Goal: Task Accomplishment & Management: Manage account settings

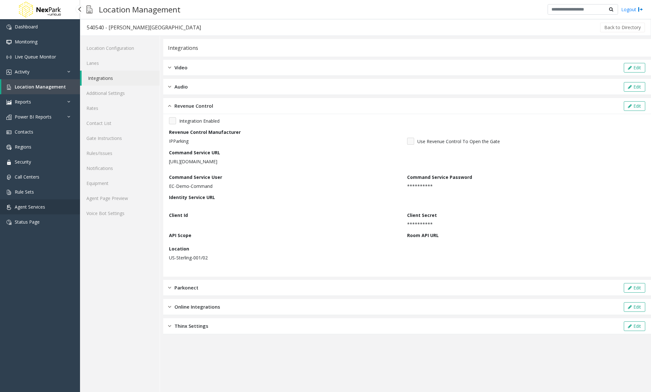
click at [38, 205] on span "Agent Services" at bounding box center [30, 207] width 30 height 6
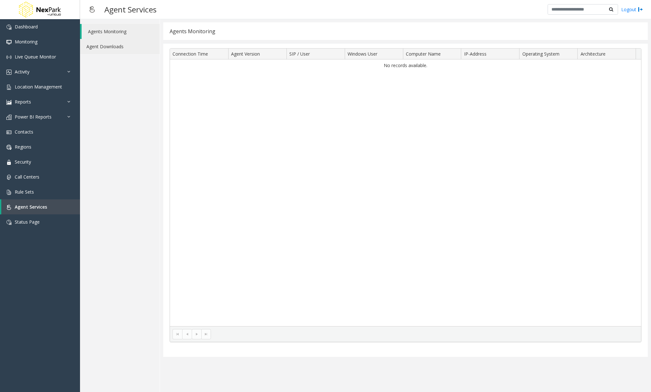
click at [105, 46] on link "Agent Downloads" at bounding box center [120, 46] width 80 height 15
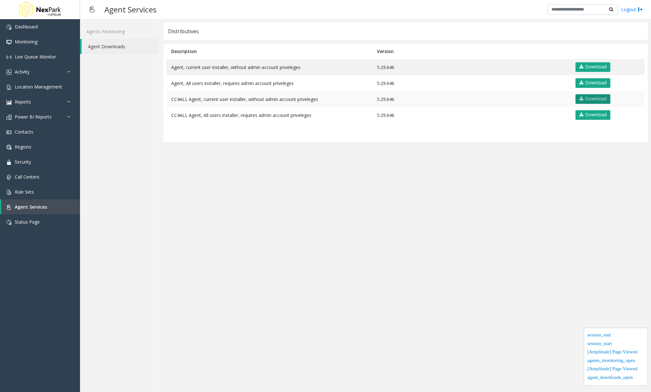
click at [589, 100] on link "Download" at bounding box center [592, 99] width 35 height 10
click at [52, 87] on span "Location Management" at bounding box center [38, 87] width 47 height 6
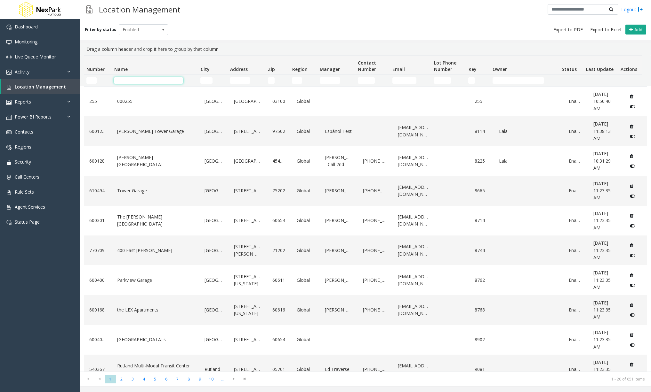
click at [163, 83] on input "Name Filter" at bounding box center [148, 80] width 69 height 6
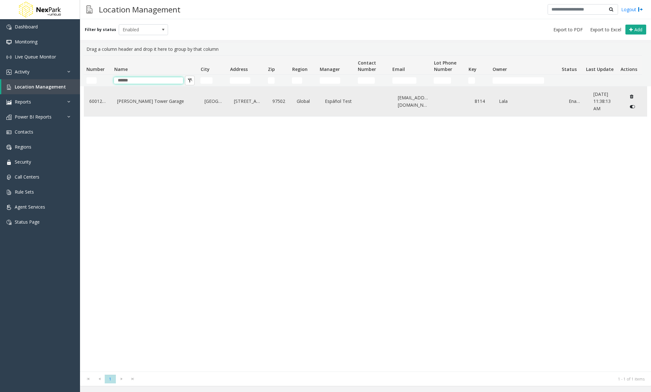
type input "******"
click at [163, 100] on link "[PERSON_NAME] Tower Garage" at bounding box center [154, 101] width 79 height 10
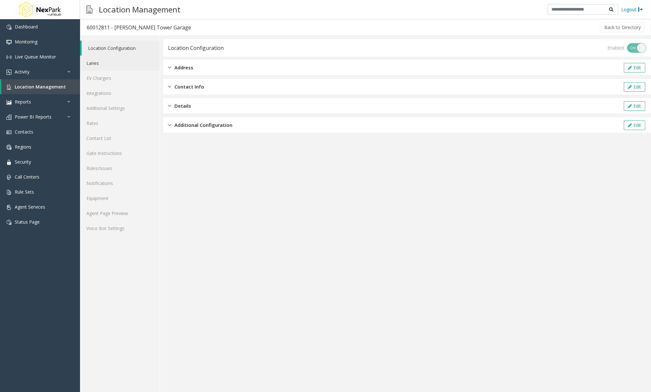
click at [118, 60] on link "Lanes" at bounding box center [120, 63] width 80 height 15
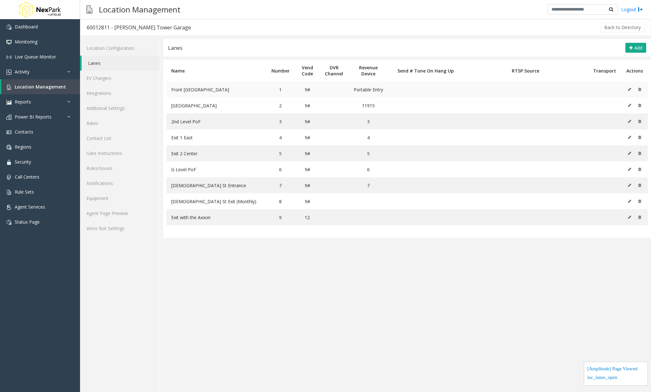
click at [630, 91] on icon at bounding box center [629, 90] width 3 height 4
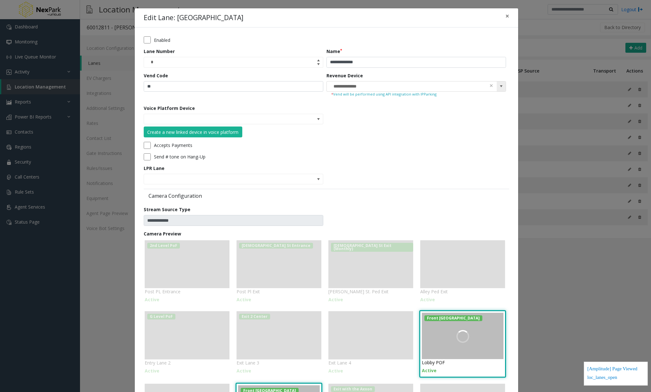
click at [500, 87] on span at bounding box center [500, 86] width 5 height 5
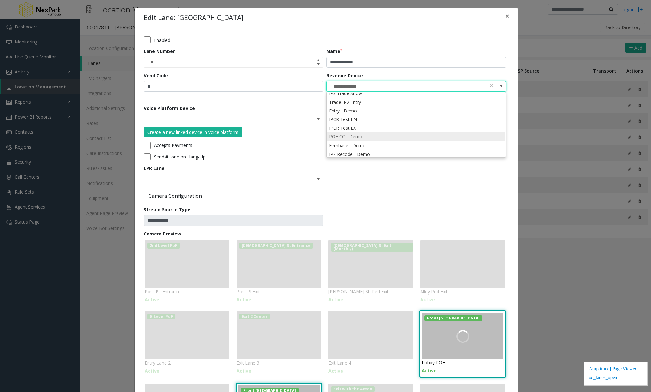
scroll to position [136, 0]
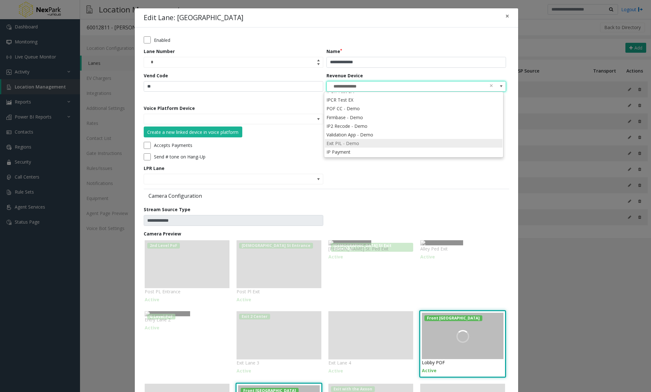
click at [451, 146] on li "Exit PIL - Demo" at bounding box center [414, 143] width 178 height 9
type input "**********"
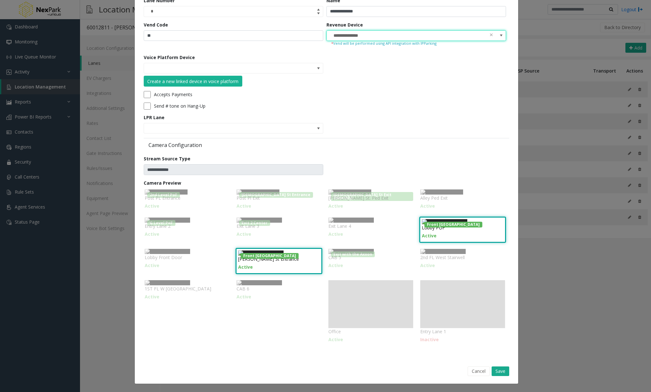
scroll to position [178, 0]
click at [498, 372] on button "Save" at bounding box center [500, 372] width 18 height 10
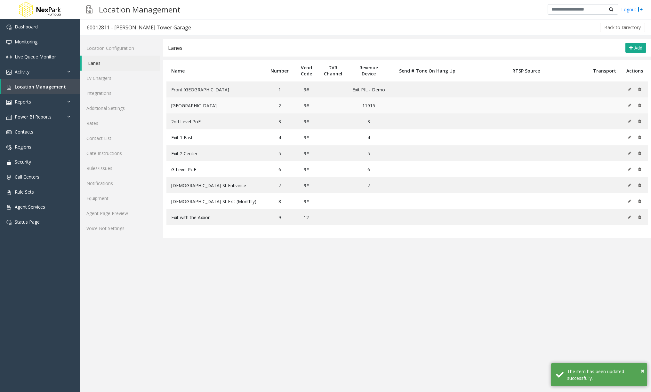
click at [628, 106] on icon at bounding box center [629, 106] width 3 height 4
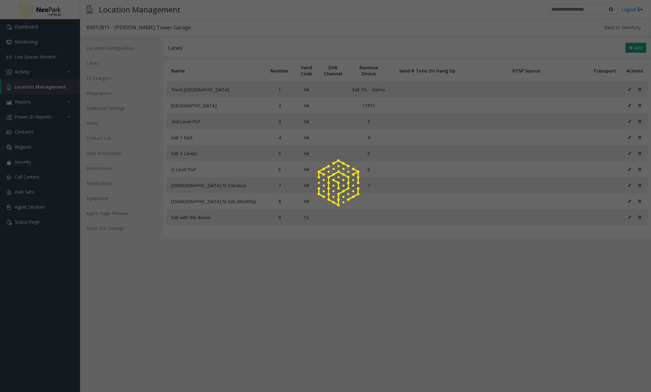
scroll to position [0, 0]
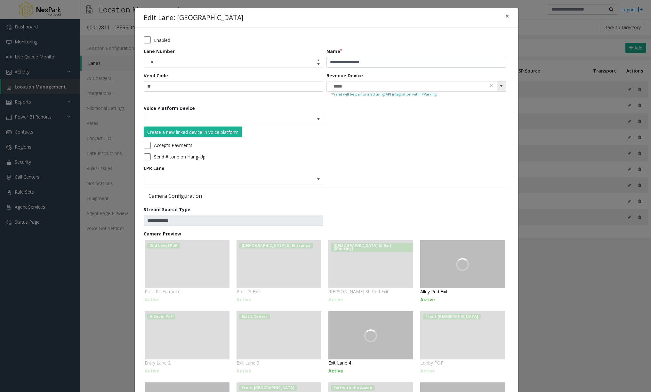
click at [500, 88] on span at bounding box center [500, 86] width 5 height 5
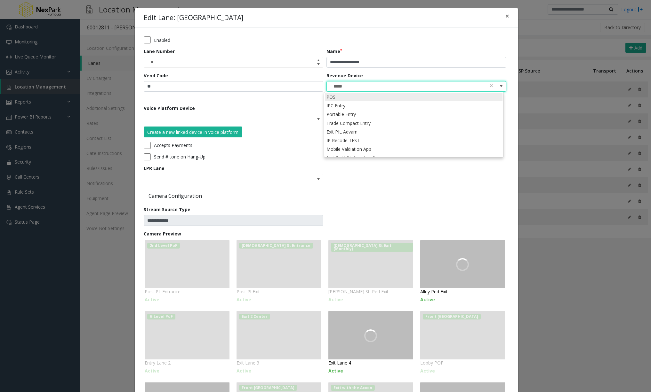
click at [461, 97] on li "POS" at bounding box center [414, 97] width 178 height 9
type input "***"
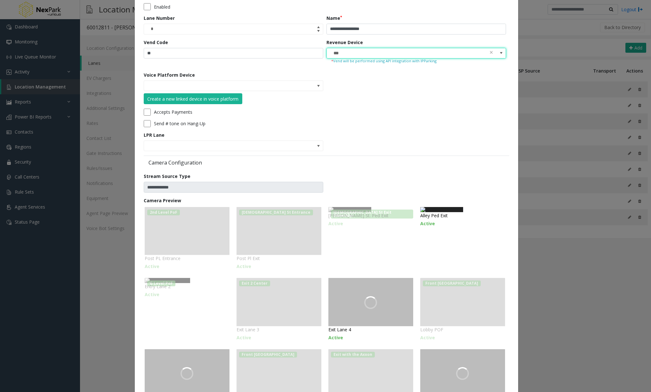
scroll to position [175, 0]
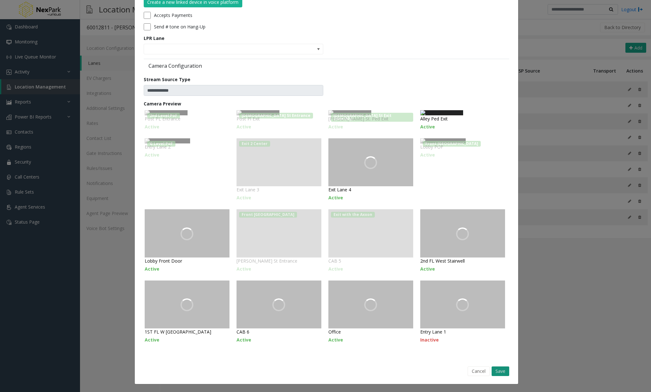
click at [501, 374] on button "Save" at bounding box center [500, 372] width 18 height 10
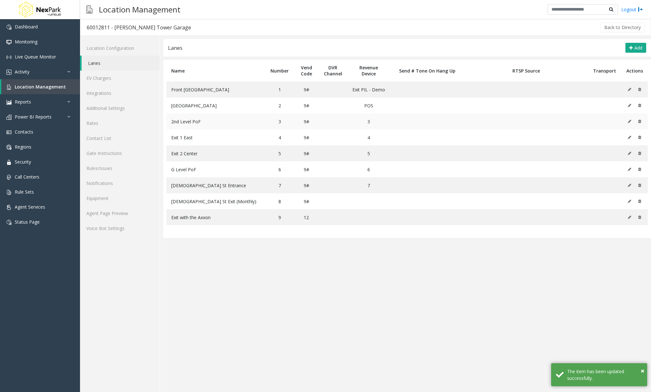
click at [630, 121] on icon at bounding box center [629, 122] width 3 height 4
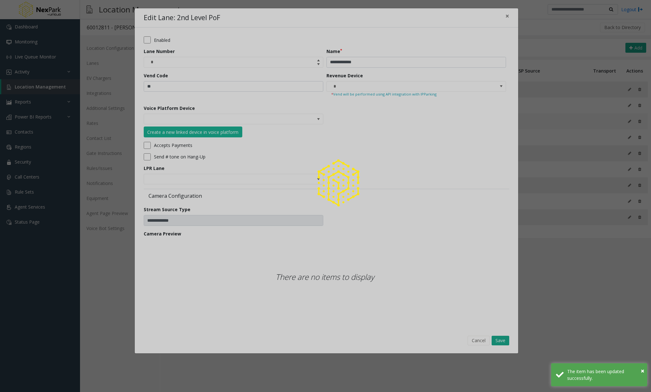
scroll to position [0, 0]
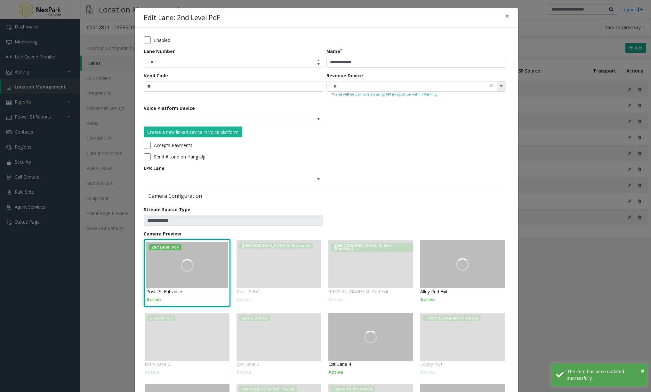
click at [499, 85] on span at bounding box center [500, 86] width 5 height 5
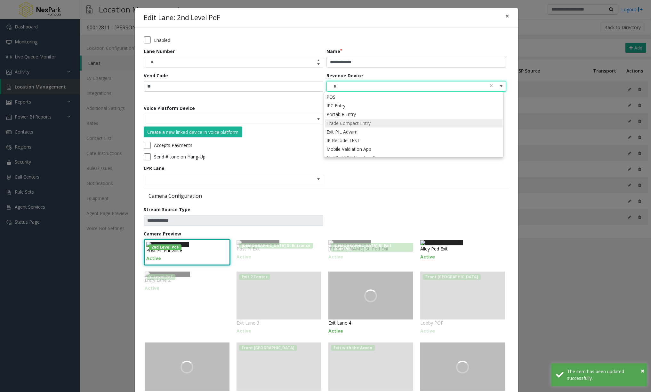
click at [423, 122] on li "Trade Compact Entry" at bounding box center [414, 123] width 178 height 9
type input "**********"
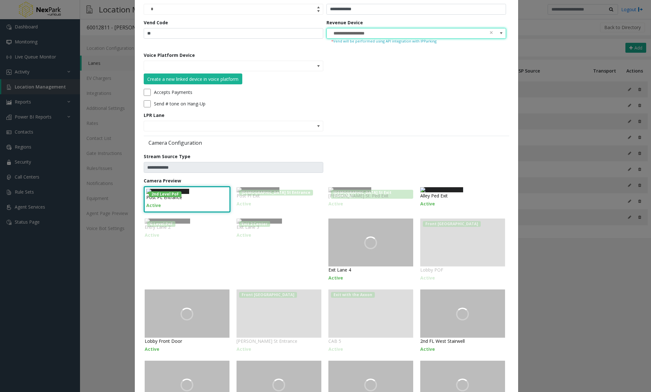
scroll to position [178, 0]
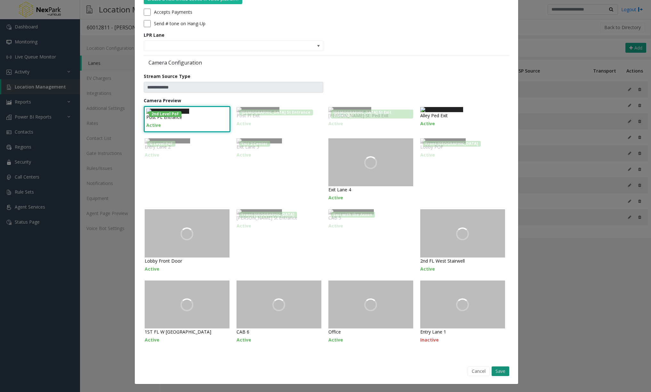
click at [503, 370] on button "Save" at bounding box center [500, 372] width 18 height 10
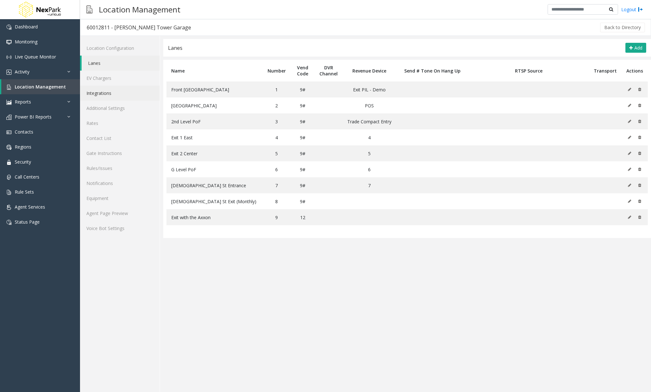
click at [113, 94] on link "Integrations" at bounding box center [120, 93] width 80 height 15
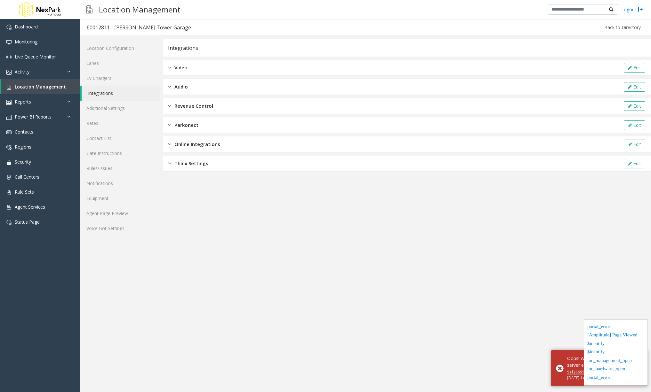
click at [232, 148] on div "Online Integrations Edit" at bounding box center [406, 145] width 487 height 16
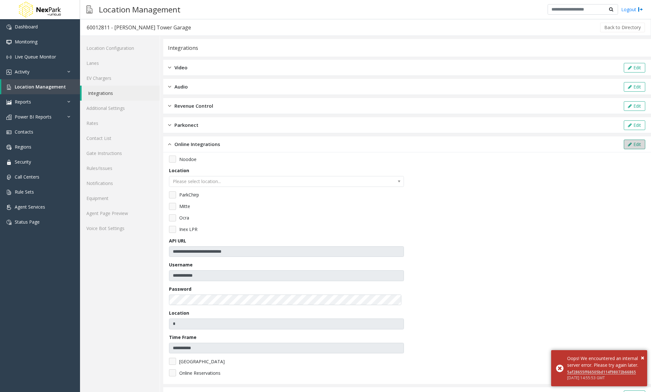
click at [635, 145] on button "Edit" at bounding box center [633, 145] width 21 height 10
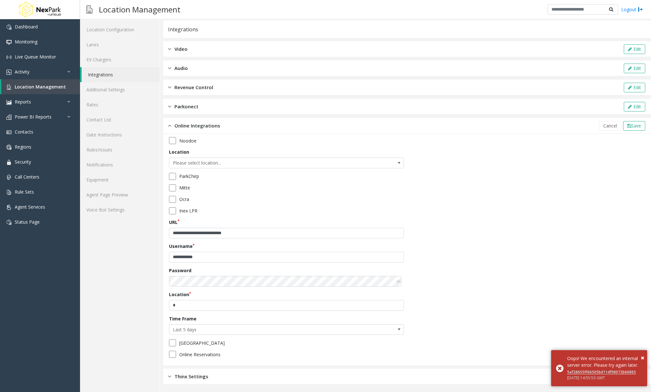
scroll to position [19, 0]
click at [389, 330] on span "Last 5 days" at bounding box center [286, 329] width 235 height 11
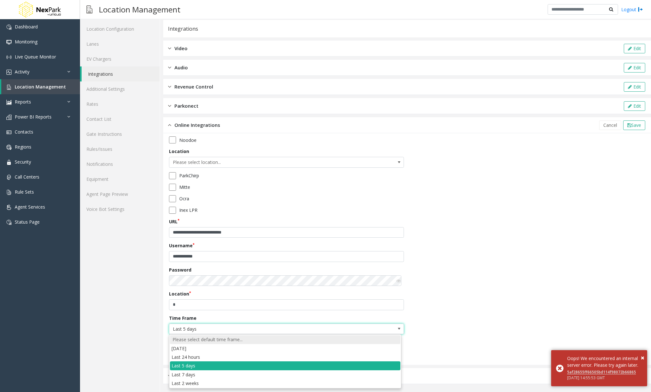
click at [337, 340] on div "Please select default time frame..." at bounding box center [285, 340] width 230 height 9
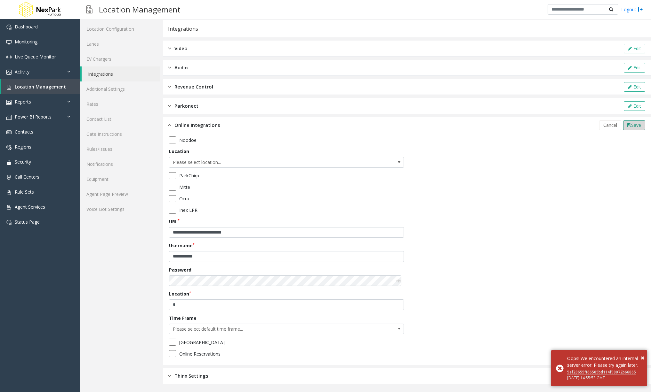
click at [633, 126] on span "Save" at bounding box center [636, 125] width 10 height 6
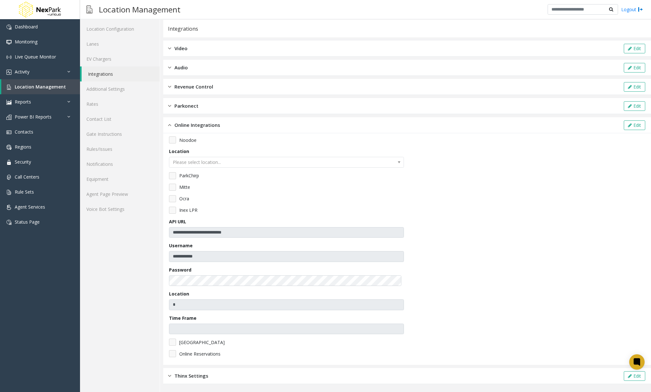
click at [530, 306] on div "**********" at bounding box center [407, 249] width 476 height 225
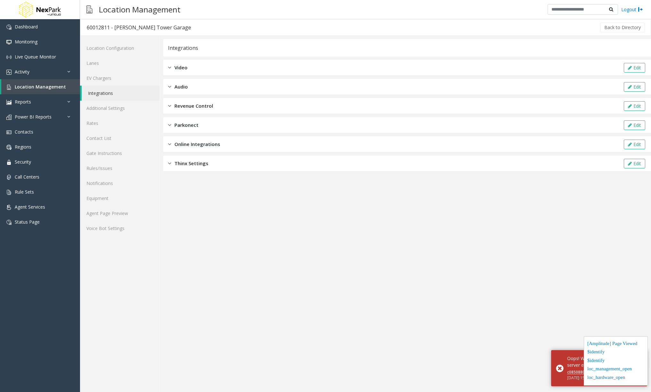
click at [187, 148] on div "Online Integrations Edit" at bounding box center [406, 145] width 487 height 16
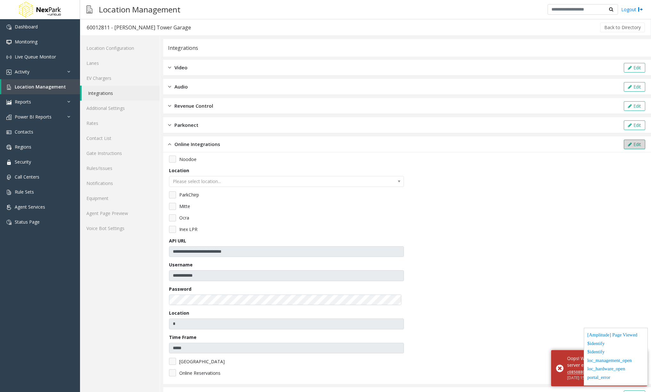
click at [633, 144] on button "Edit" at bounding box center [633, 145] width 21 height 10
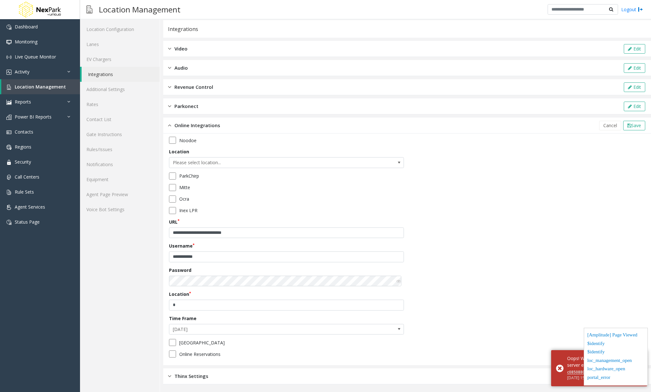
scroll to position [19, 0]
click at [378, 327] on span "[DATE]" at bounding box center [286, 329] width 235 height 11
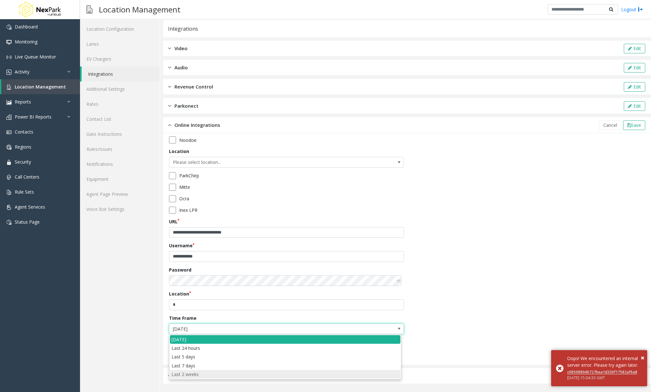
click at [242, 378] on weeks "Last 2 weeks" at bounding box center [285, 374] width 230 height 9
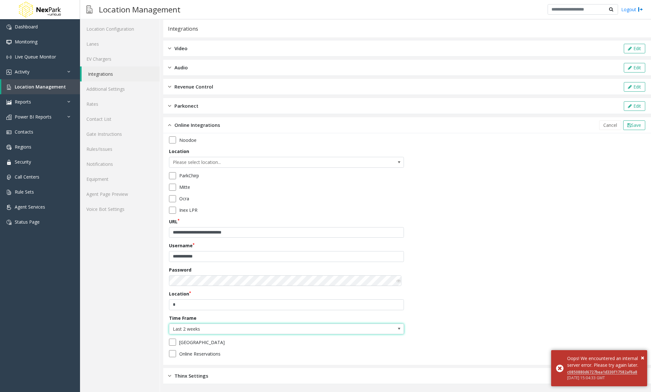
click at [249, 332] on span "Last 2 weeks" at bounding box center [262, 329] width 187 height 10
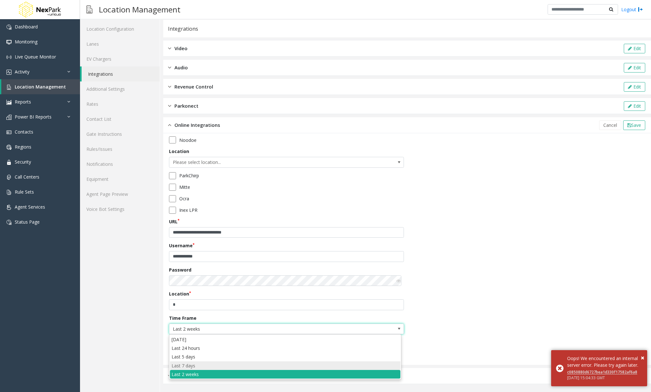
click at [230, 367] on days "Last 7 days" at bounding box center [285, 366] width 230 height 9
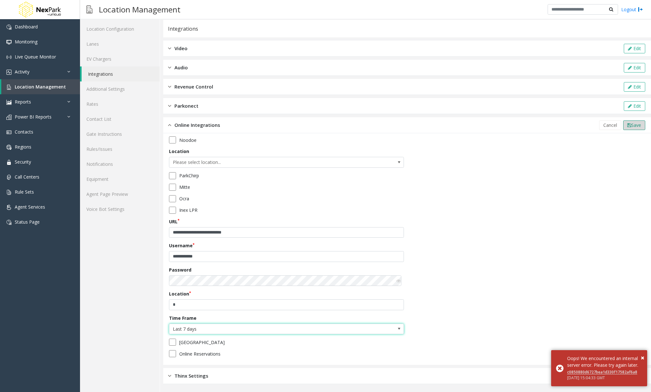
click at [631, 129] on button "Save" at bounding box center [634, 126] width 22 height 10
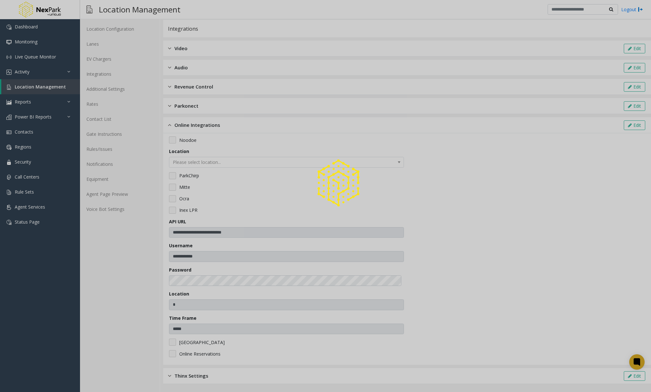
type input "**********"
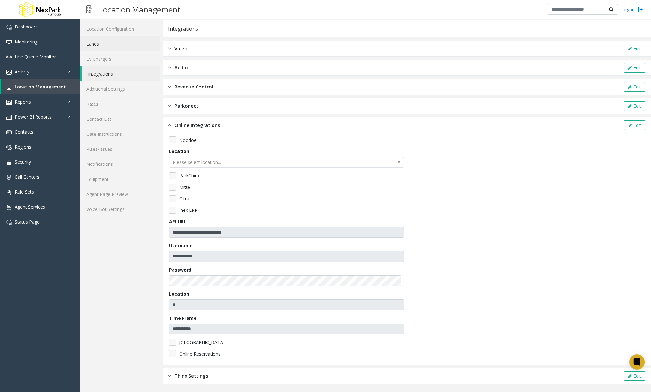
click at [106, 43] on link "Lanes" at bounding box center [120, 43] width 80 height 15
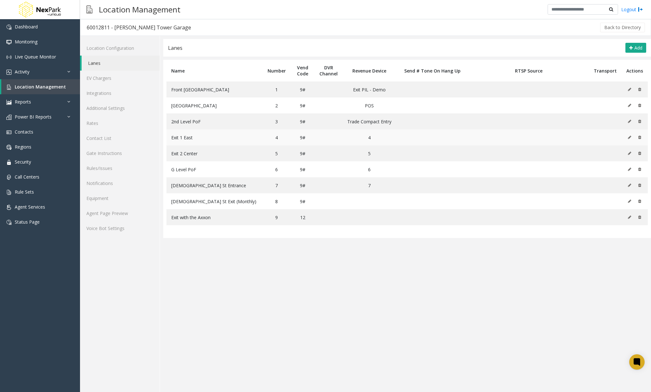
click at [633, 137] on button at bounding box center [630, 138] width 7 height 10
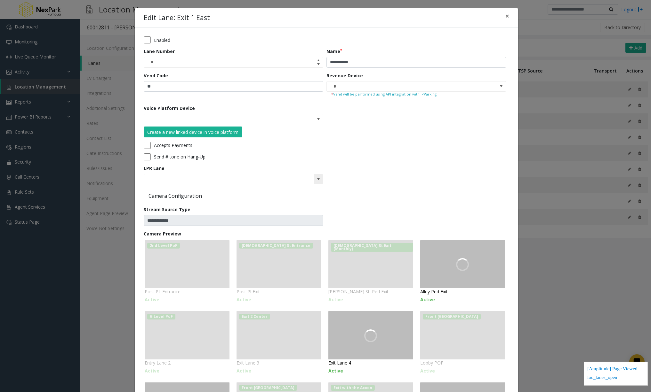
click at [322, 180] on span at bounding box center [318, 179] width 9 height 10
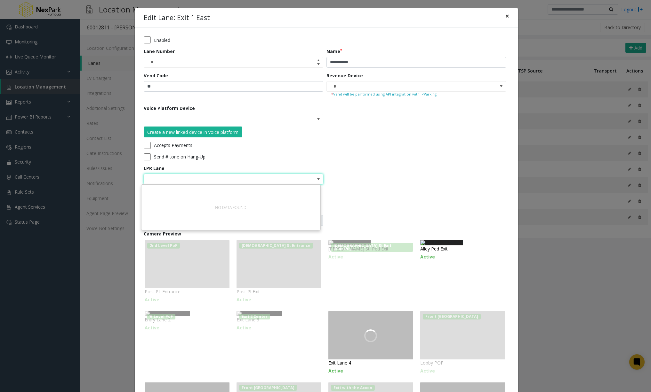
click at [508, 15] on button "×" at bounding box center [507, 16] width 13 height 16
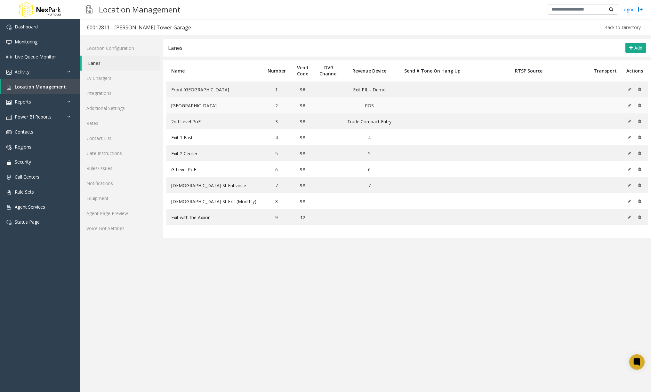
click at [629, 105] on icon at bounding box center [629, 106] width 3 height 4
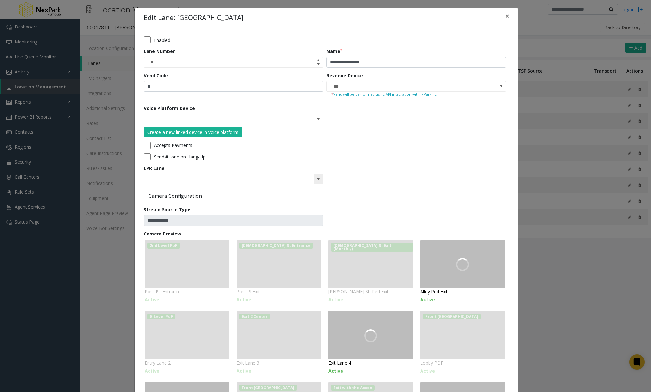
click at [317, 179] on span at bounding box center [318, 179] width 5 height 5
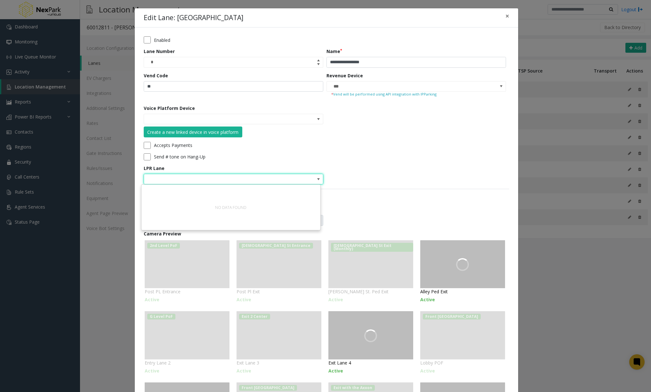
click at [398, 146] on div "Accepts Payments" at bounding box center [325, 145] width 362 height 7
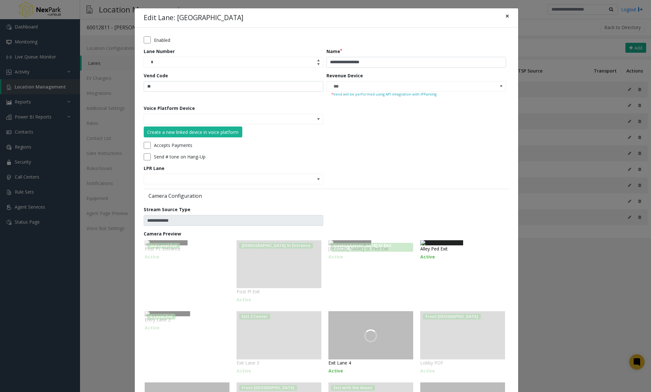
click at [505, 18] on span "×" at bounding box center [507, 16] width 4 height 9
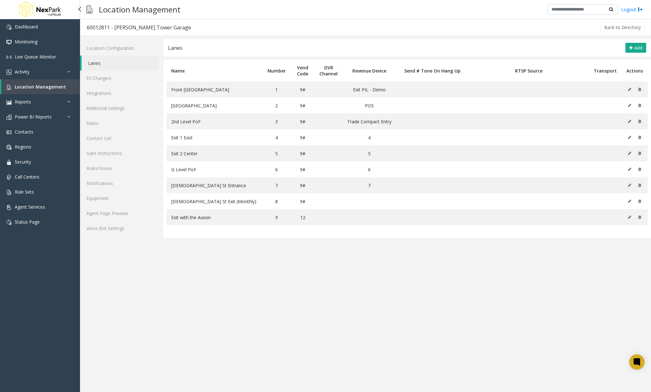
click at [38, 87] on span "Location Management" at bounding box center [40, 87] width 51 height 6
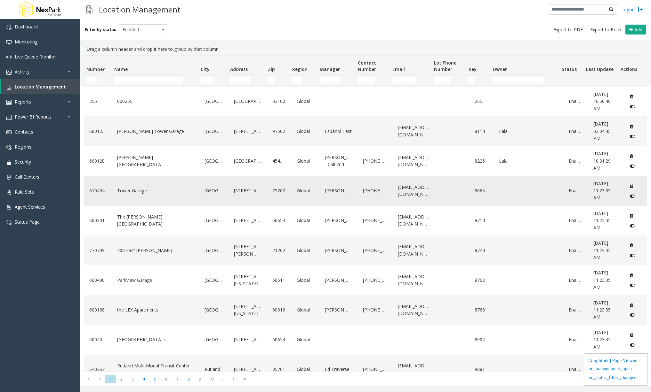
click at [161, 195] on link "Tower Garage" at bounding box center [154, 191] width 79 height 10
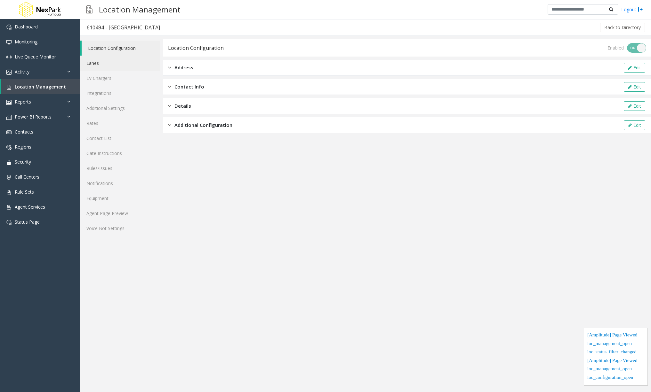
click at [108, 66] on link "Lanes" at bounding box center [120, 63] width 80 height 15
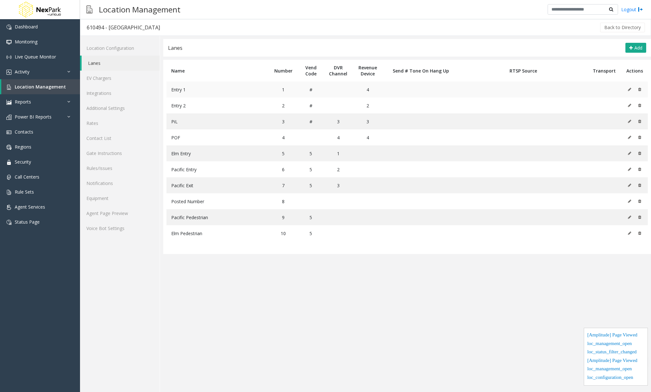
click at [629, 89] on icon at bounding box center [629, 90] width 3 height 4
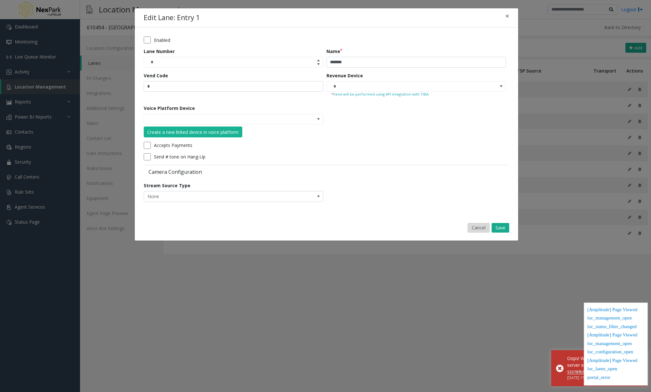
click at [478, 227] on button "Cancel" at bounding box center [478, 228] width 22 height 10
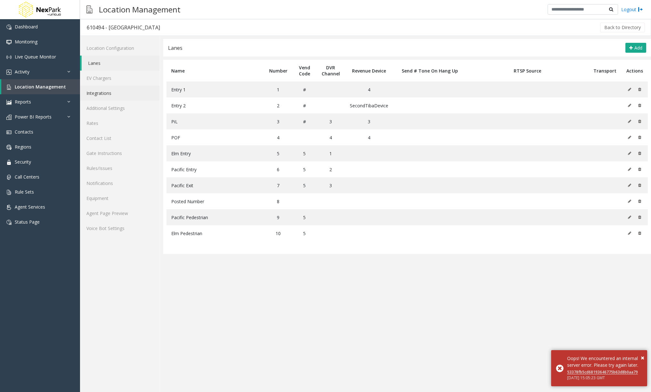
click at [95, 93] on link "Integrations" at bounding box center [120, 93] width 80 height 15
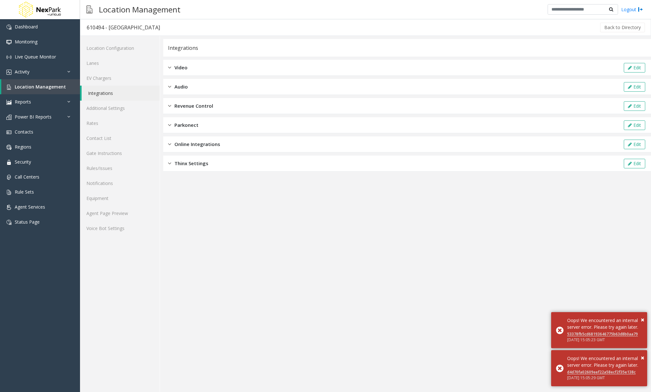
click at [322, 143] on div "Online Integrations Edit" at bounding box center [406, 145] width 487 height 16
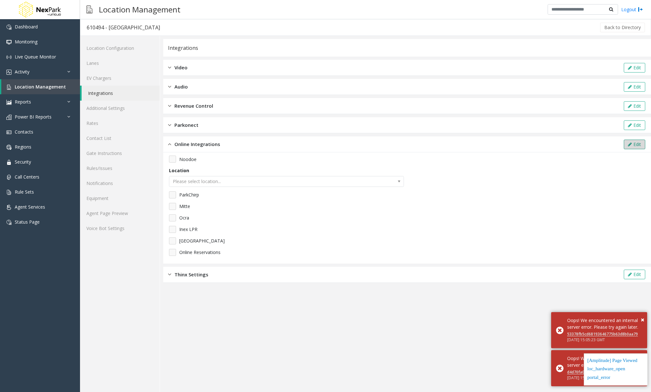
click at [629, 146] on icon at bounding box center [630, 144] width 4 height 4
click at [323, 342] on app-integration "Integrations Video Edit Audio Edit Revenue Control Edit Parkonect Edit Online I…" at bounding box center [406, 215] width 487 height 353
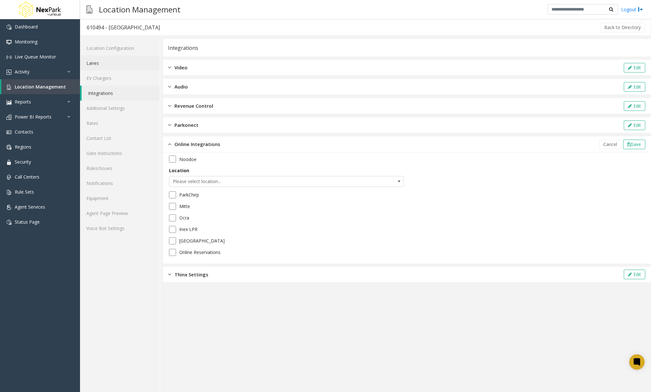
click at [117, 63] on link "Lanes" at bounding box center [120, 63] width 80 height 15
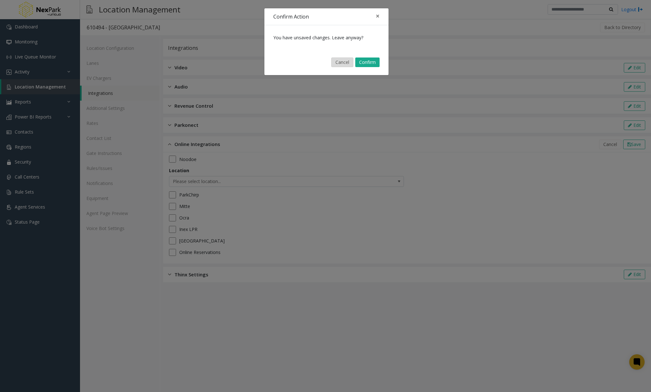
click at [343, 64] on button "Cancel" at bounding box center [342, 63] width 22 height 10
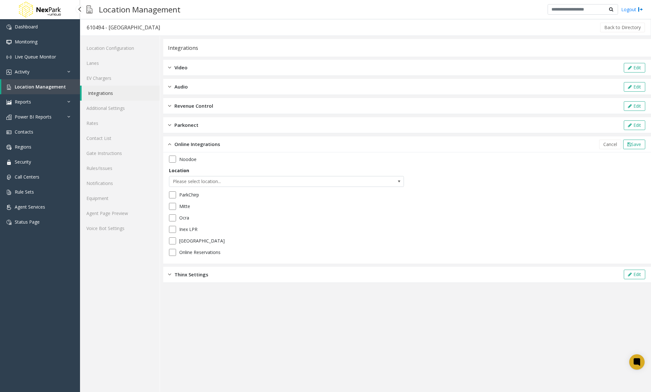
click at [50, 89] on span "Location Management" at bounding box center [40, 87] width 51 height 6
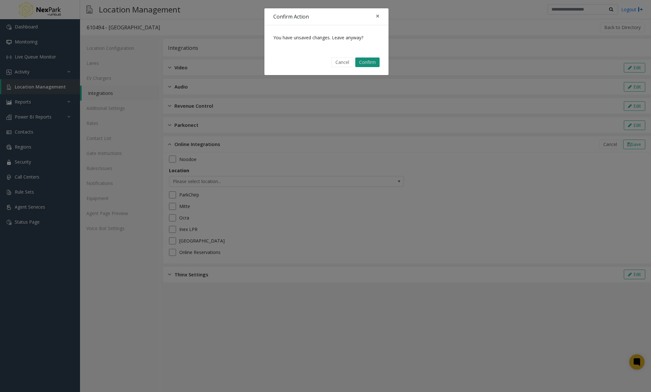
click at [368, 63] on button "Confirm" at bounding box center [367, 63] width 24 height 10
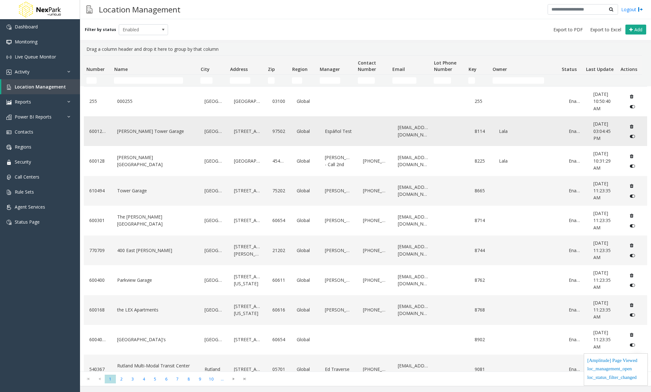
click at [137, 133] on link "[PERSON_NAME] Tower Garage" at bounding box center [154, 131] width 79 height 10
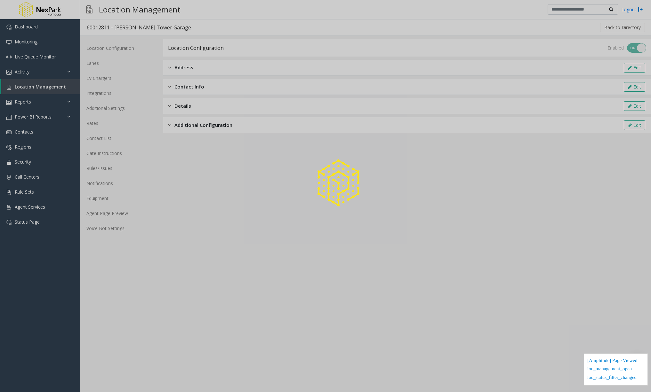
click at [101, 63] on div at bounding box center [325, 196] width 651 height 392
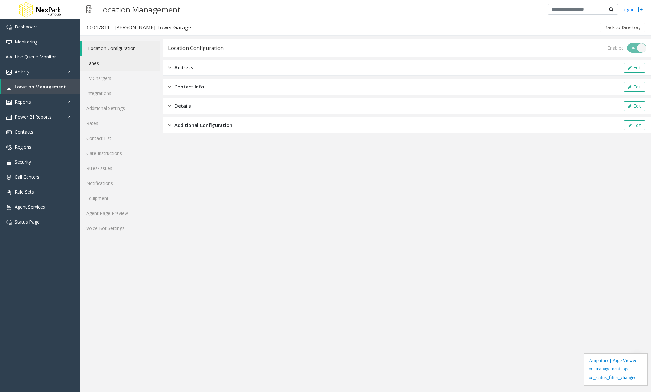
click at [101, 63] on link "Lanes" at bounding box center [120, 63] width 80 height 15
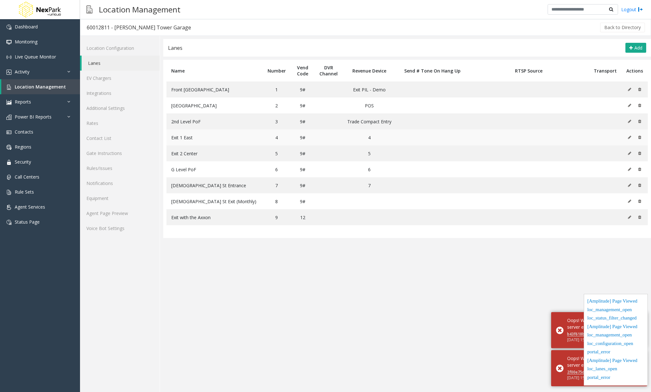
click at [630, 137] on icon at bounding box center [629, 138] width 3 height 4
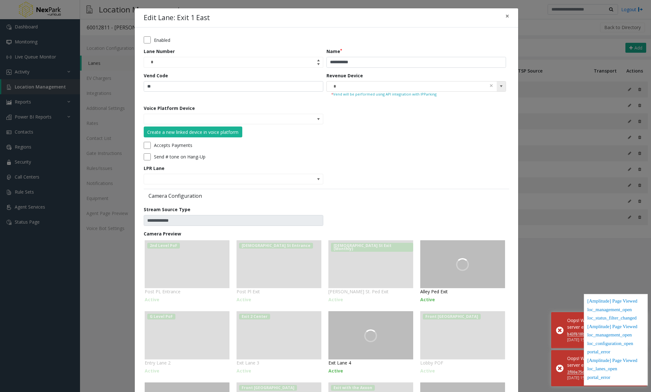
click at [502, 85] on span at bounding box center [500, 86] width 5 height 5
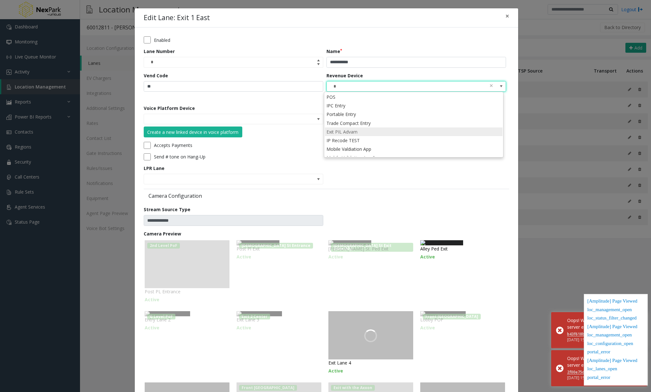
click at [460, 132] on li "Exit PIL Advam" at bounding box center [414, 132] width 178 height 9
type input "**********"
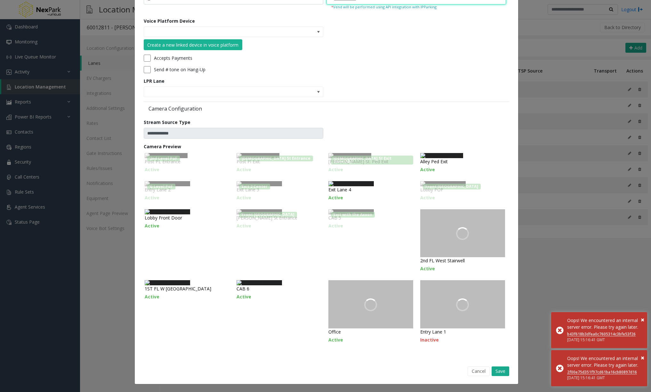
scroll to position [176, 0]
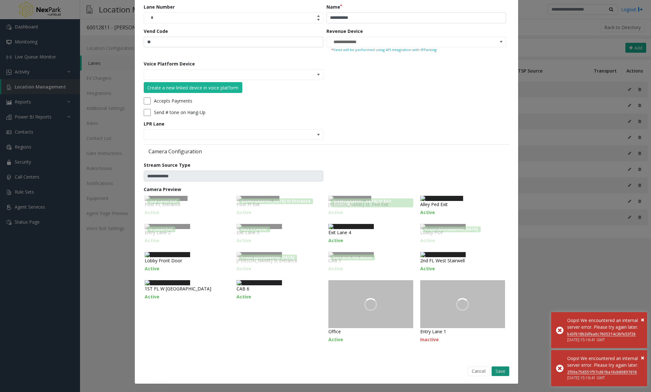
click at [502, 371] on button "Save" at bounding box center [500, 372] width 18 height 10
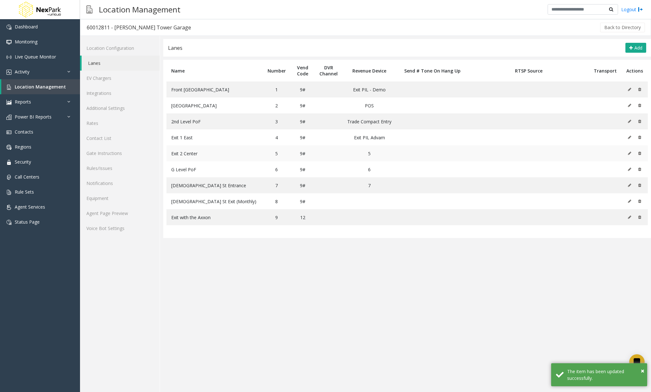
click at [630, 153] on icon at bounding box center [629, 154] width 3 height 4
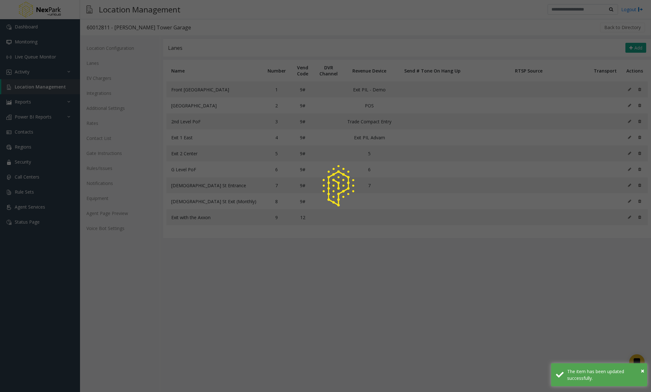
scroll to position [0, 0]
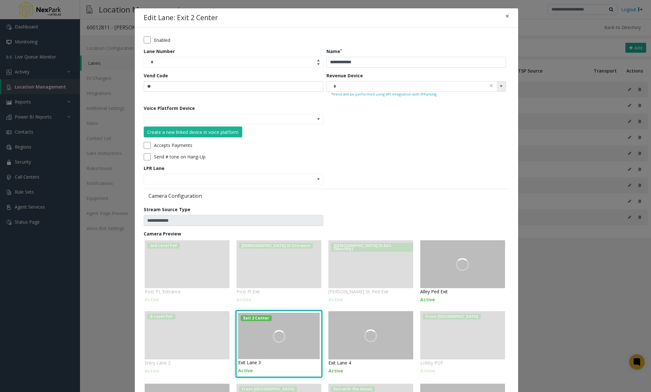
click at [502, 87] on span at bounding box center [500, 87] width 9 height 10
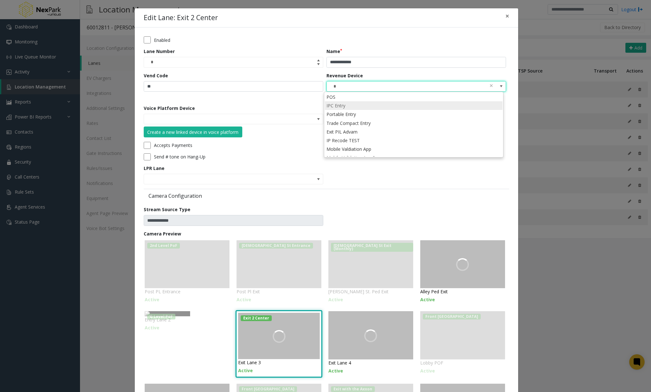
click at [383, 107] on li "IPC Entry" at bounding box center [414, 105] width 178 height 9
type input "*********"
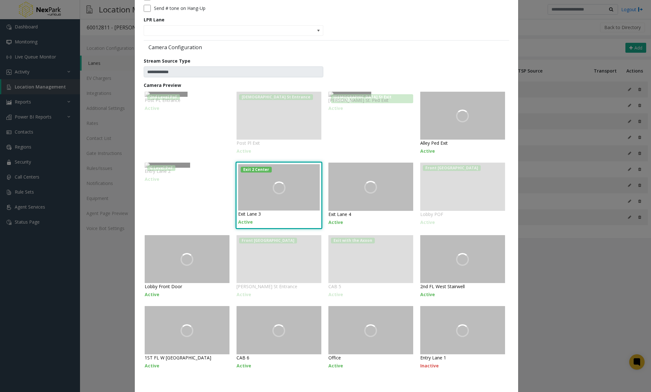
scroll to position [176, 0]
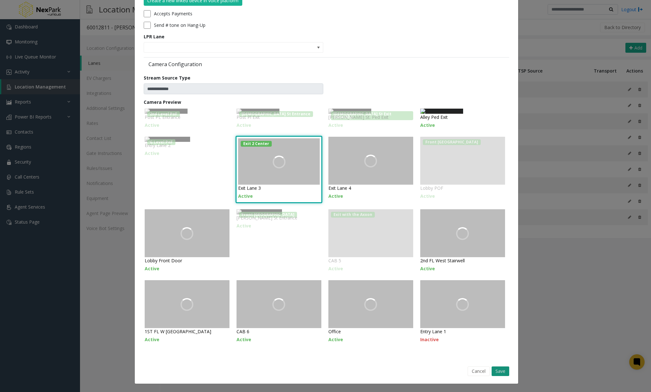
click at [500, 368] on button "Save" at bounding box center [500, 372] width 18 height 10
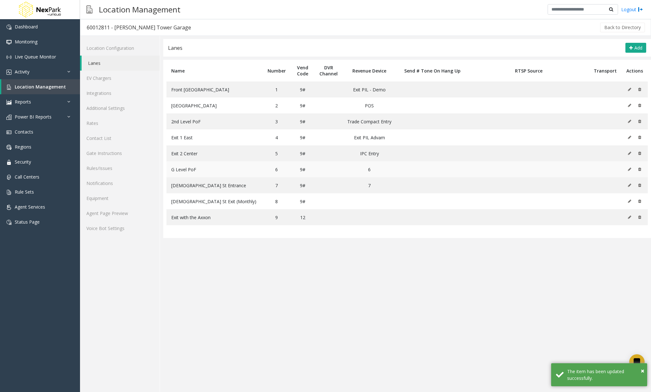
click at [629, 168] on icon at bounding box center [629, 170] width 3 height 4
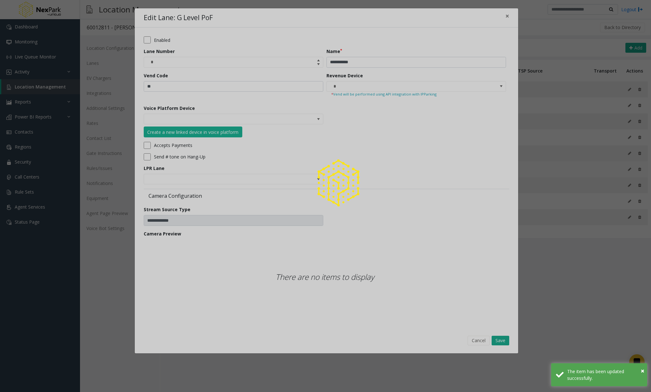
scroll to position [0, 0]
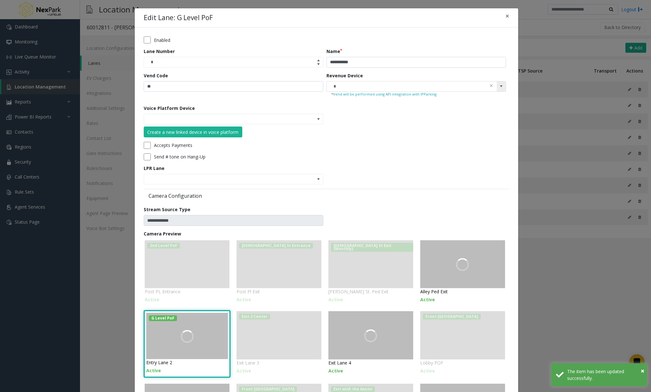
click at [501, 86] on span at bounding box center [500, 87] width 9 height 10
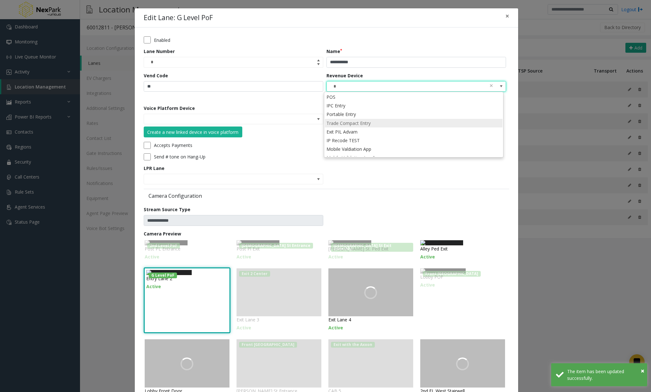
scroll to position [136, 0]
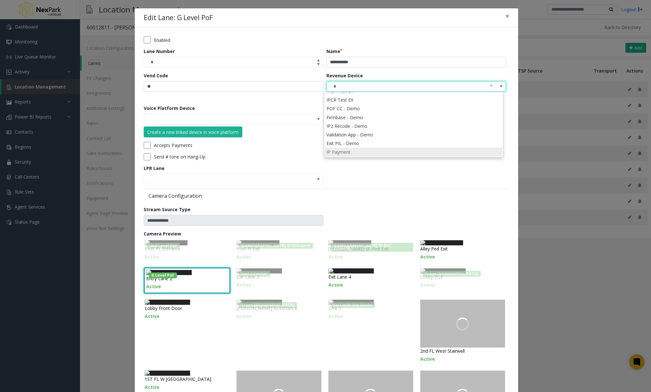
click at [391, 152] on li "IP Payment" at bounding box center [414, 152] width 178 height 9
type input "**********"
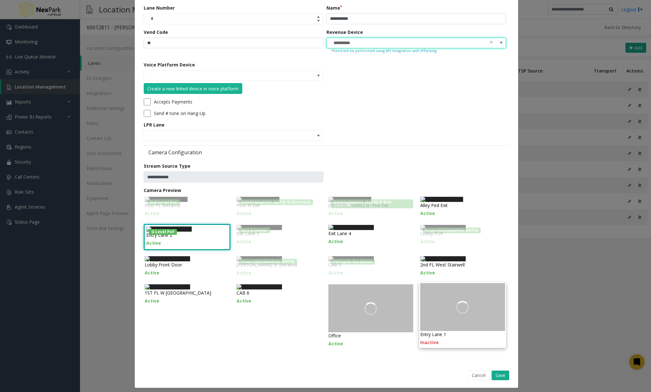
scroll to position [178, 0]
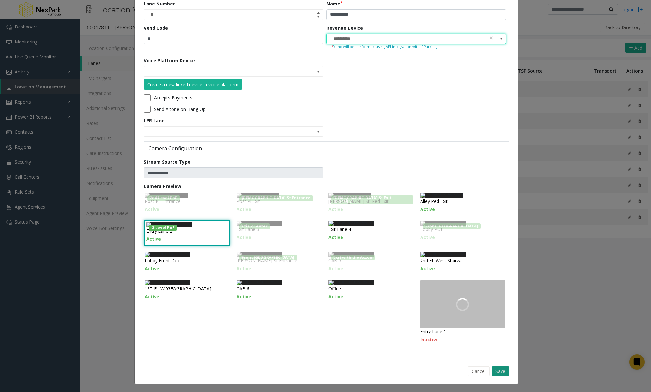
click at [498, 368] on button "Save" at bounding box center [500, 372] width 18 height 10
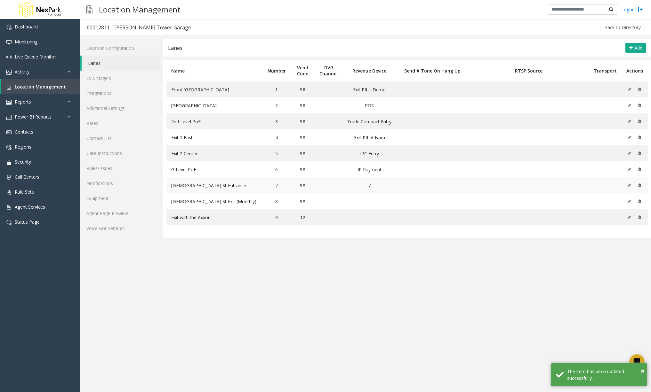
click at [630, 185] on icon at bounding box center [629, 186] width 3 height 4
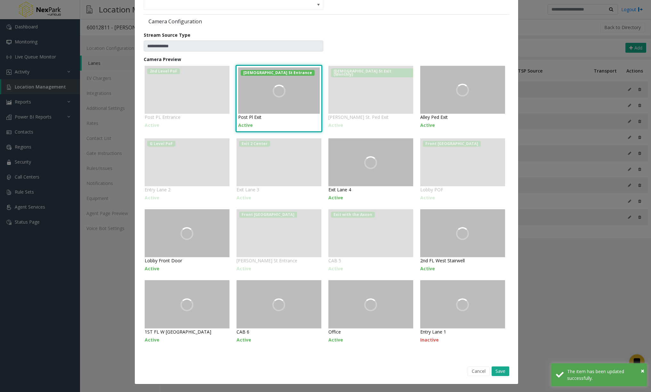
scroll to position [0, 0]
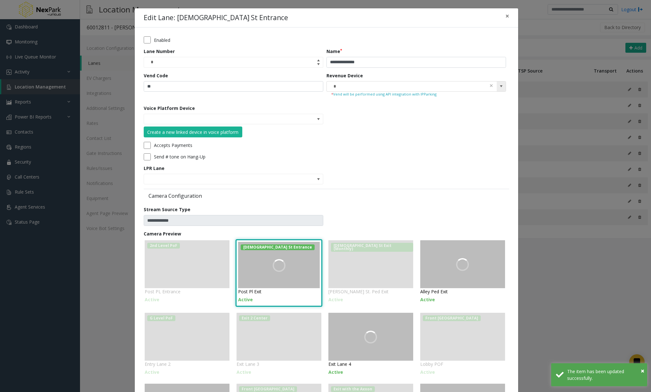
click at [499, 86] on span at bounding box center [500, 86] width 5 height 5
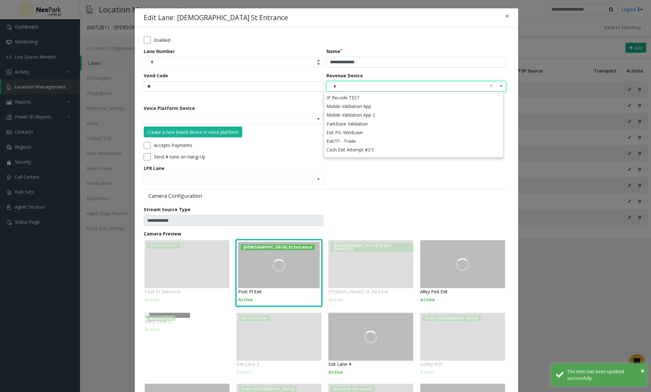
scroll to position [136, 0]
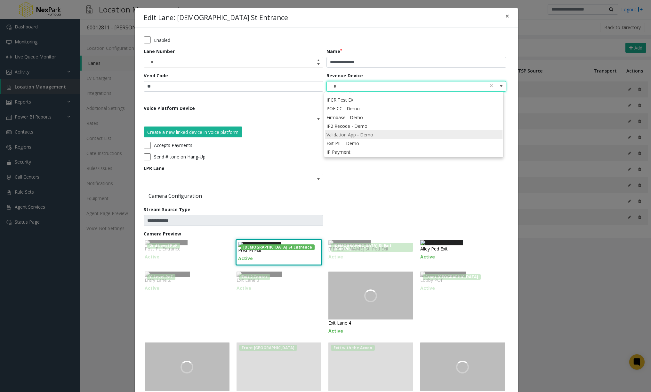
click at [389, 132] on li "Validation App - Demo" at bounding box center [414, 134] width 178 height 9
type input "**********"
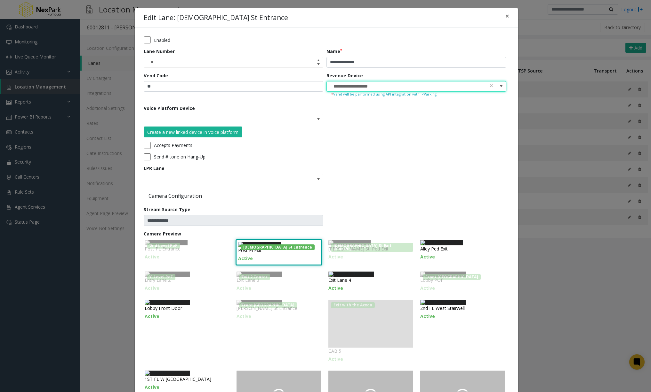
scroll to position [178, 0]
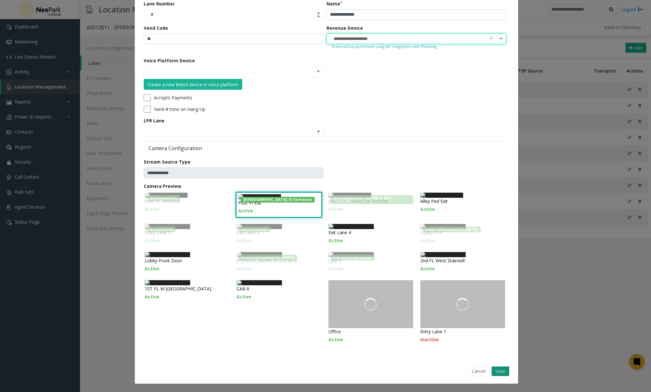
click at [497, 374] on button "Save" at bounding box center [500, 372] width 18 height 10
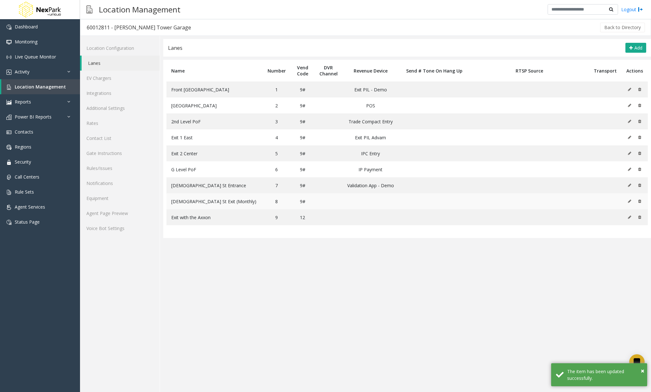
click at [628, 201] on icon at bounding box center [629, 202] width 3 height 4
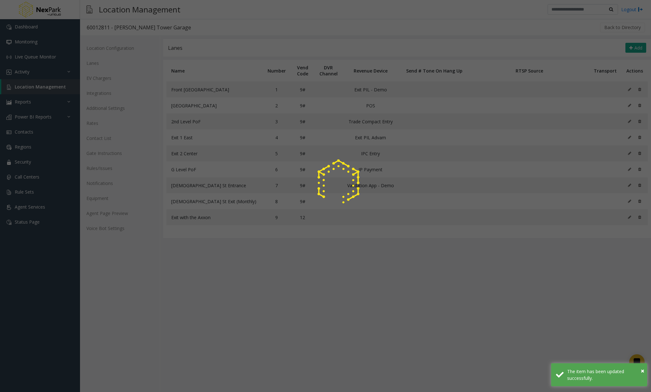
scroll to position [0, 0]
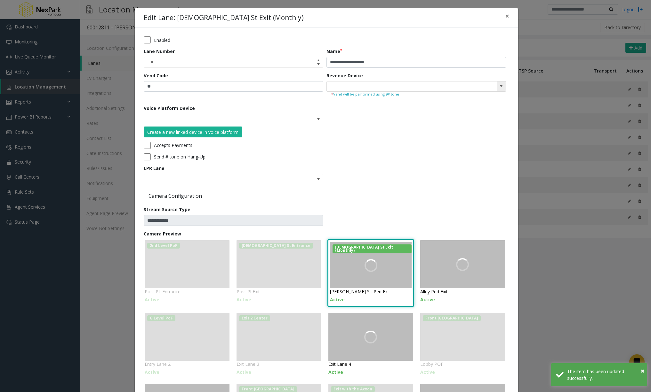
click at [498, 86] on span at bounding box center [500, 86] width 5 height 5
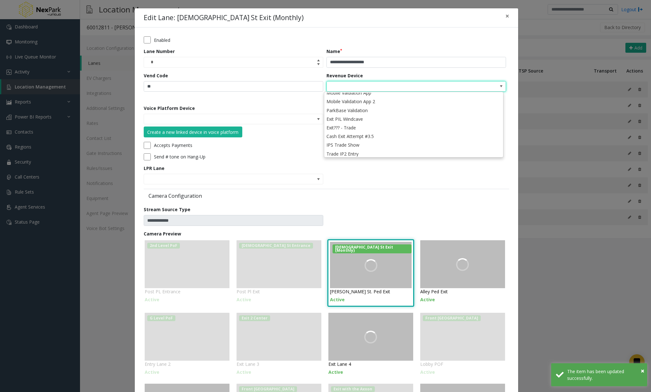
scroll to position [136, 0]
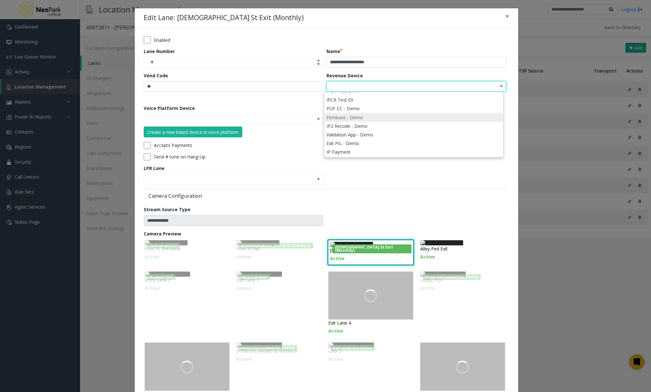
click at [388, 117] on li "Firmbase - Demo" at bounding box center [414, 117] width 178 height 9
type input "**********"
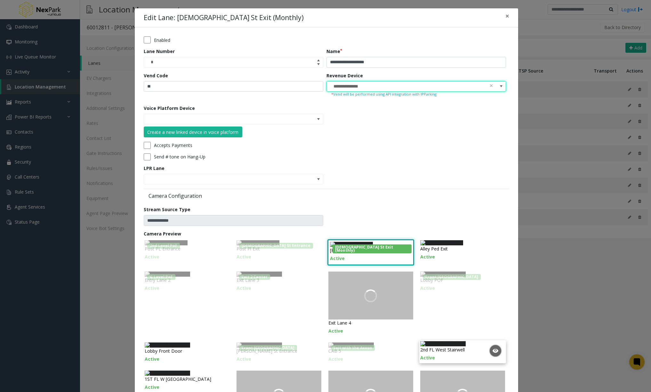
scroll to position [178, 0]
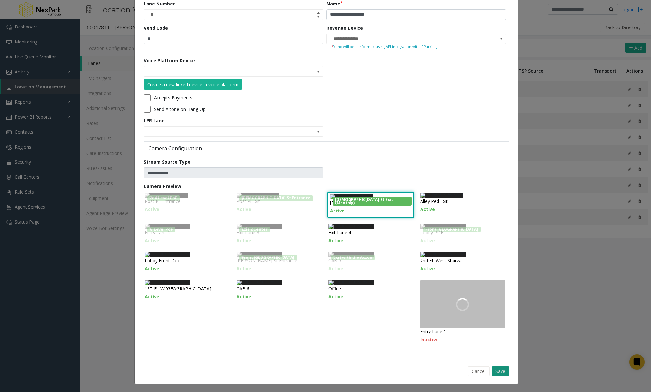
click at [497, 369] on button "Save" at bounding box center [500, 372] width 18 height 10
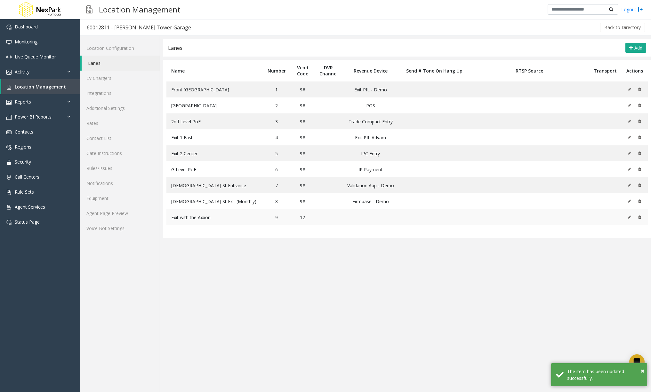
click at [630, 217] on icon at bounding box center [629, 218] width 3 height 4
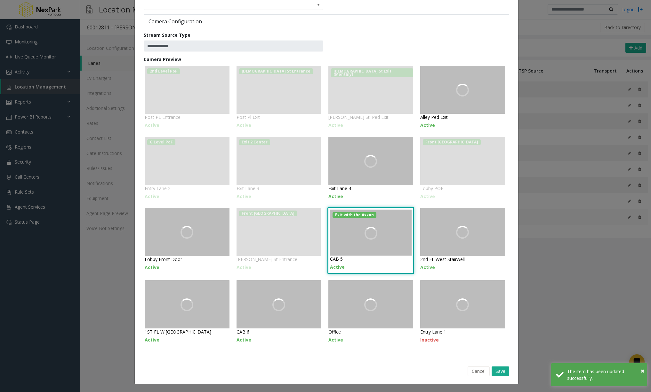
scroll to position [0, 0]
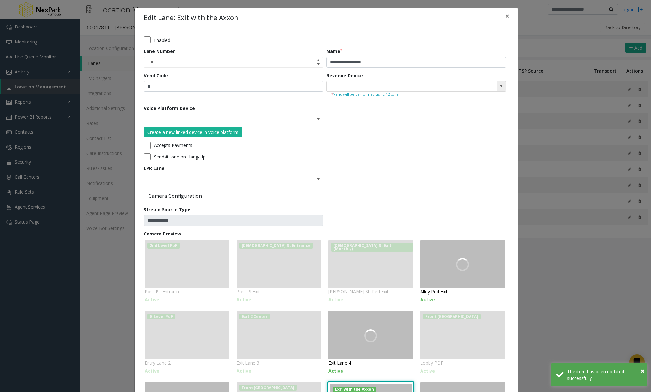
click at [494, 84] on span at bounding box center [415, 86] width 179 height 11
click at [498, 84] on span at bounding box center [500, 86] width 5 height 5
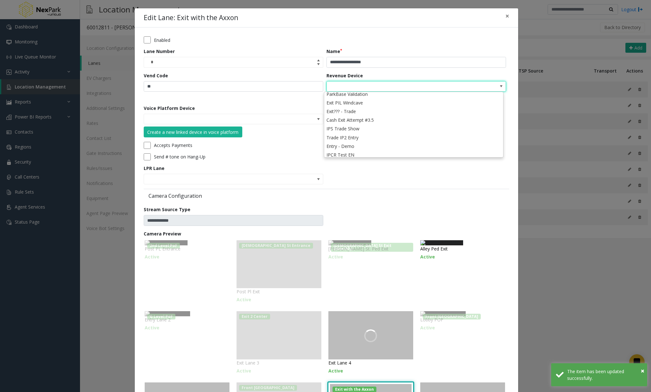
scroll to position [128, 0]
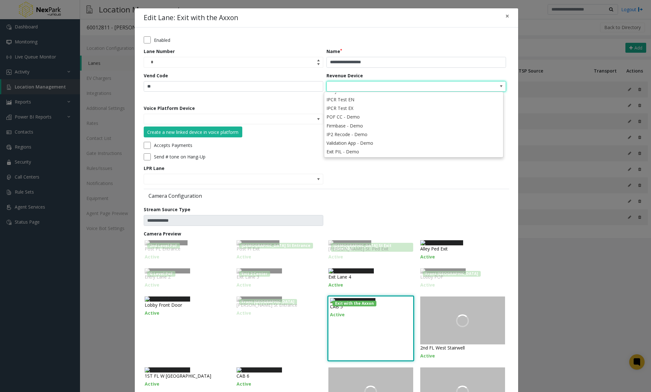
click at [418, 120] on li "POF CC - Demo" at bounding box center [414, 117] width 178 height 9
type input "**********"
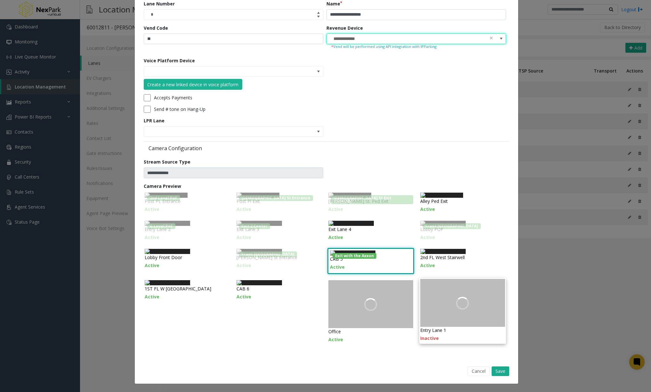
scroll to position [178, 0]
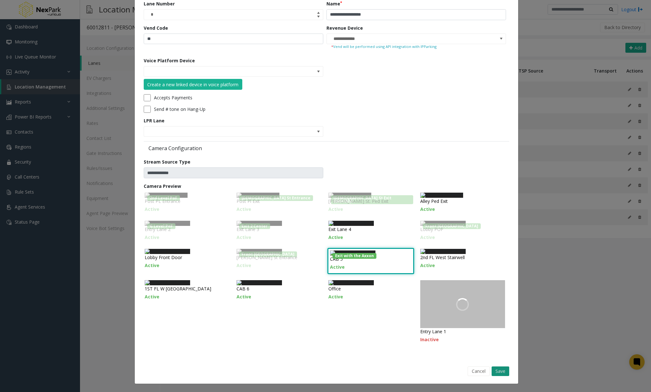
click at [501, 373] on button "Save" at bounding box center [500, 372] width 18 height 10
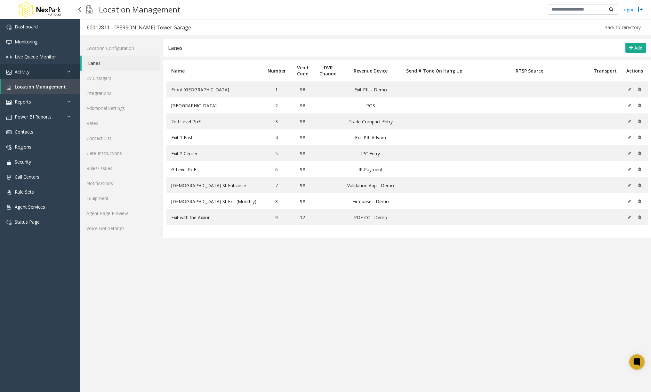
drag, startPoint x: 67, startPoint y: 69, endPoint x: 55, endPoint y: 78, distance: 15.4
click at [67, 69] on link "Activity" at bounding box center [40, 71] width 80 height 15
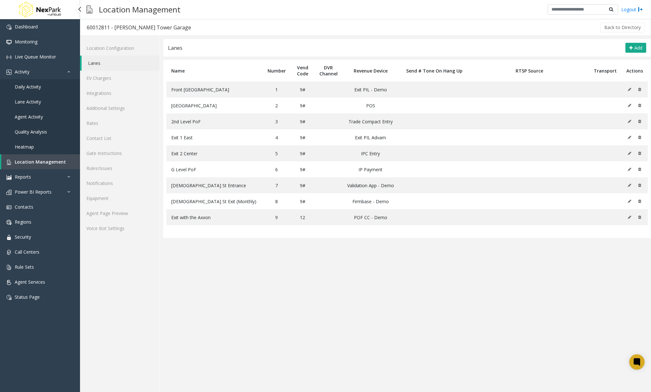
click at [48, 87] on link "Daily Activity" at bounding box center [40, 86] width 80 height 15
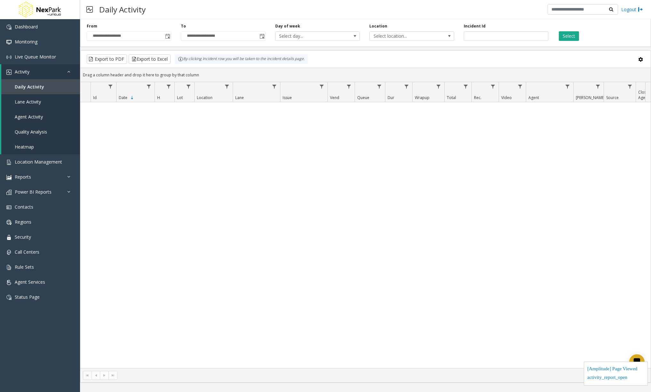
click at [166, 35] on span "Toggle popup" at bounding box center [167, 36] width 5 height 5
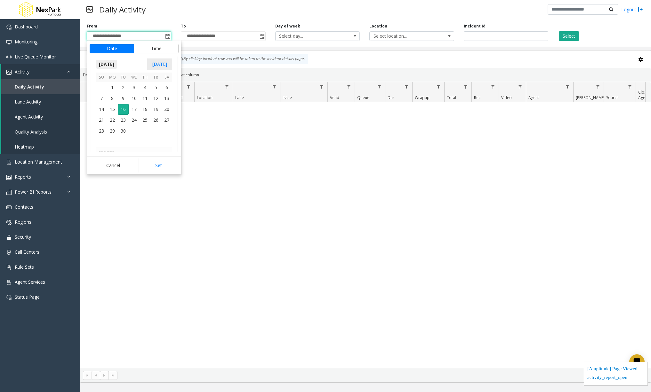
click at [104, 62] on span "[DATE]" at bounding box center [106, 64] width 21 height 10
click at [104, 79] on span "Jan" at bounding box center [103, 77] width 15 height 15
click at [136, 87] on span "1" at bounding box center [134, 87] width 11 height 11
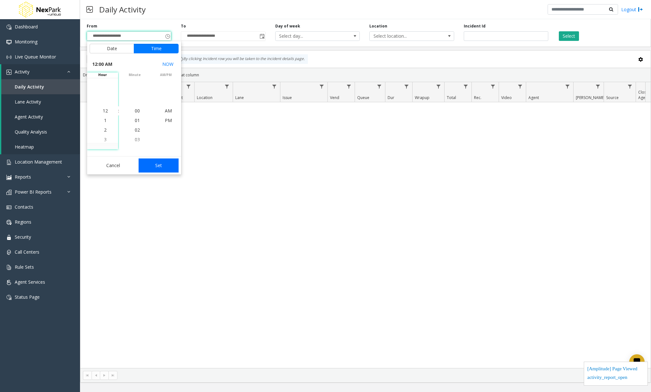
click at [155, 167] on button "Set" at bounding box center [158, 166] width 40 height 14
type input "**********"
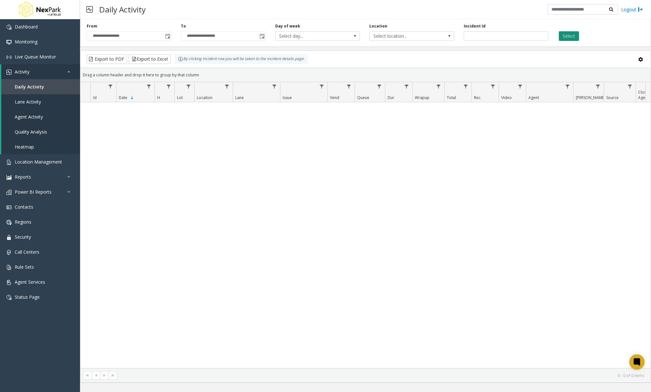
click at [560, 35] on button "Select" at bounding box center [568, 36] width 20 height 10
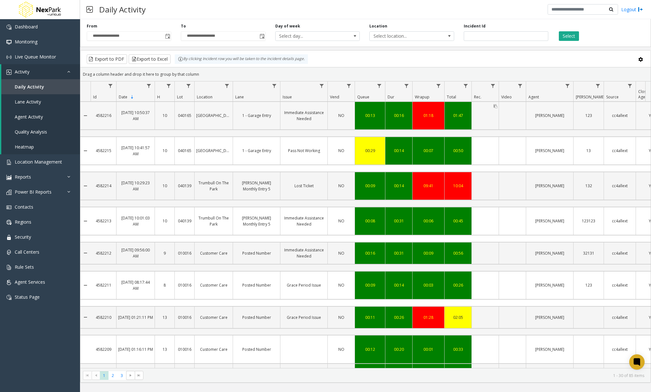
scroll to position [32, 0]
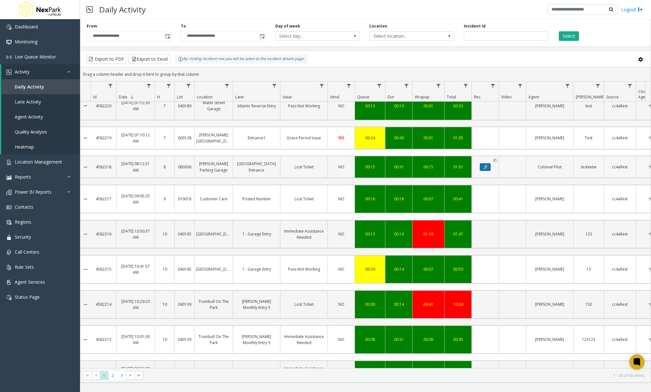
click at [489, 164] on button "Data table" at bounding box center [484, 167] width 11 height 8
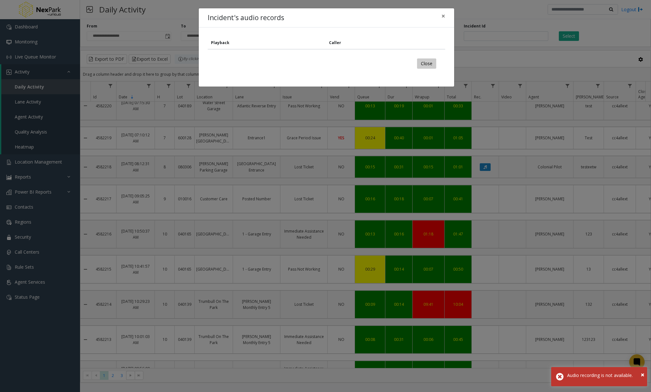
click at [426, 62] on button "Close" at bounding box center [426, 64] width 19 height 10
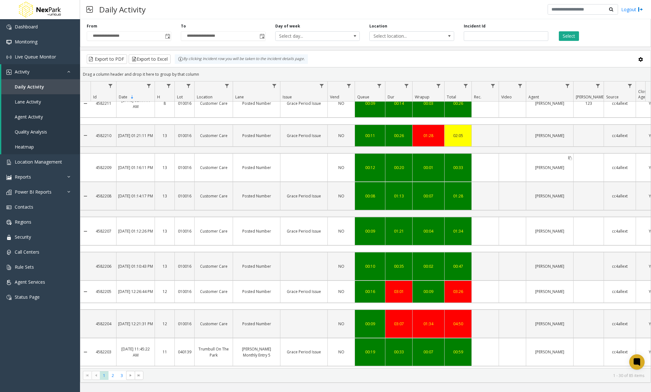
scroll to position [608, 0]
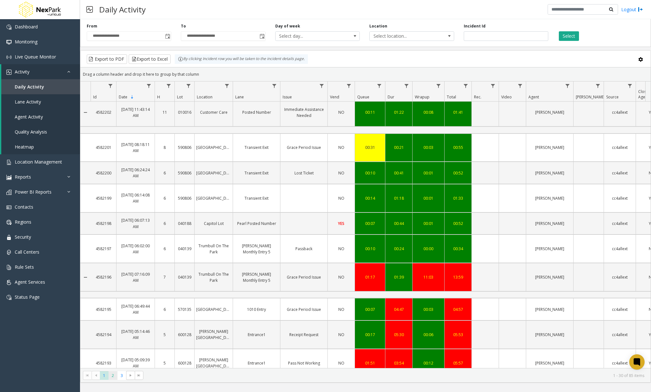
click at [115, 374] on span "2" at bounding box center [112, 376] width 9 height 9
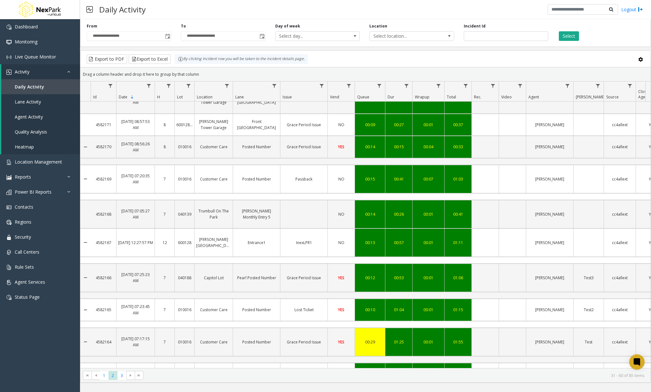
scroll to position [594, 0]
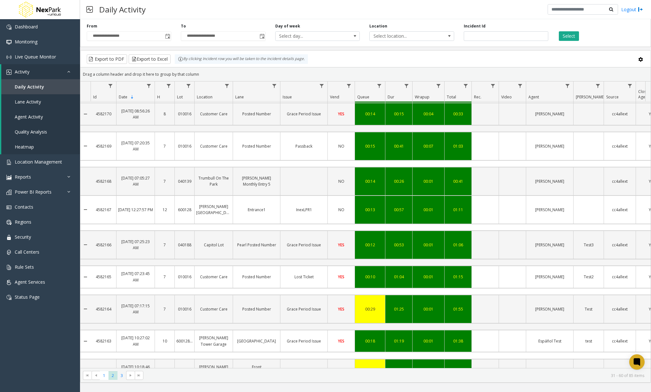
click at [121, 375] on span "3" at bounding box center [121, 376] width 9 height 9
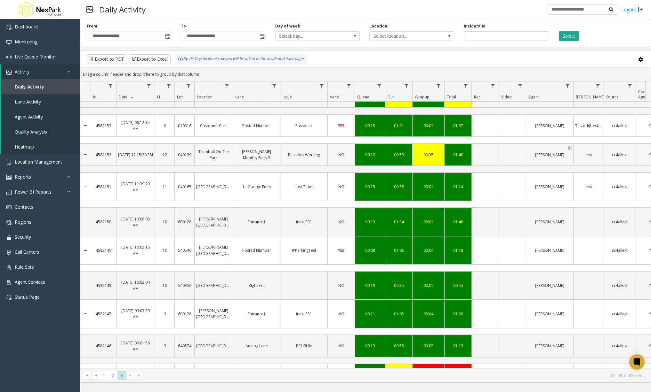
scroll to position [455, 0]
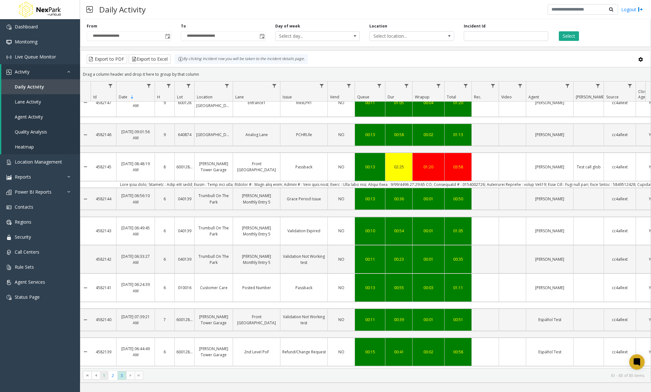
click at [104, 375] on span "1" at bounding box center [104, 376] width 9 height 9
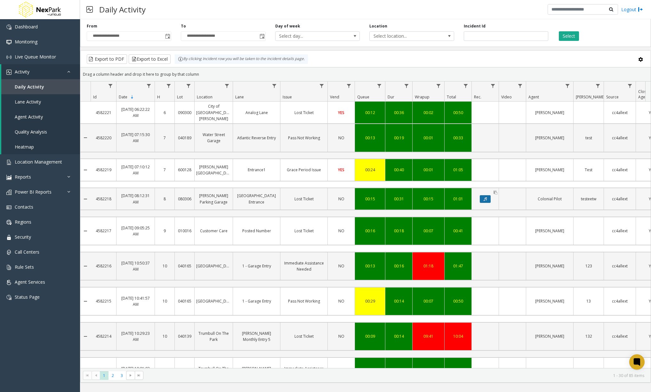
click at [488, 195] on button "Data table" at bounding box center [484, 199] width 11 height 8
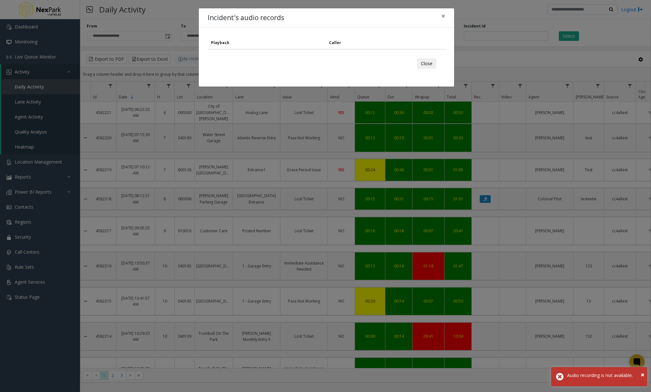
click at [115, 376] on div "Incident's audio records × Playback Caller Close" at bounding box center [325, 196] width 651 height 392
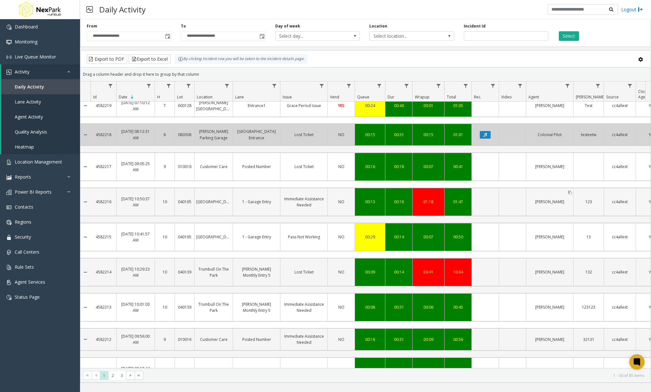
scroll to position [64, 0]
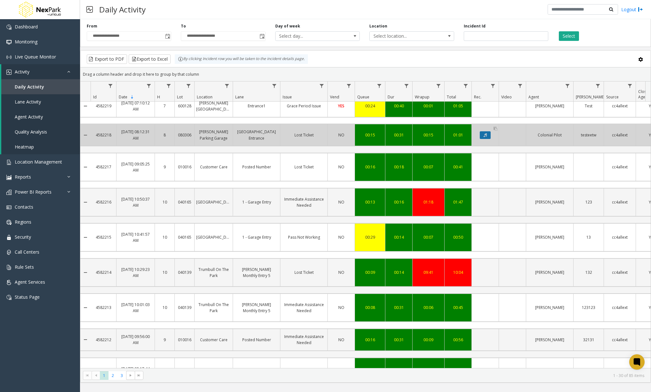
click at [486, 133] on icon "Data table" at bounding box center [484, 135] width 3 height 4
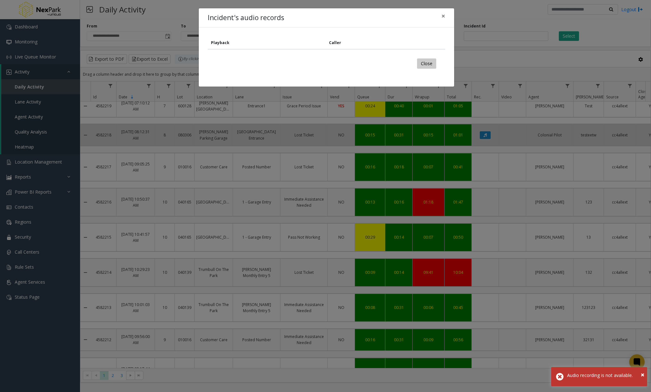
click at [429, 66] on button "Close" at bounding box center [426, 64] width 19 height 10
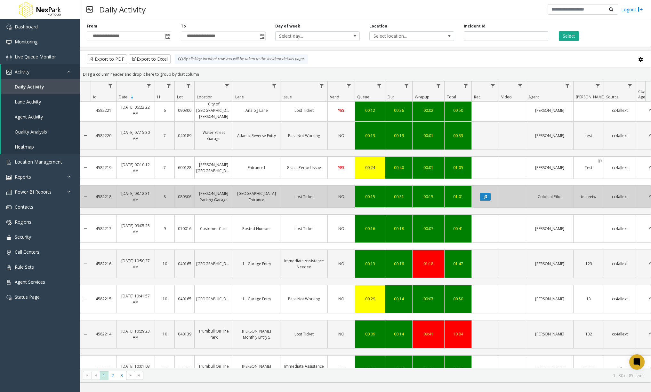
scroll to position [0, 0]
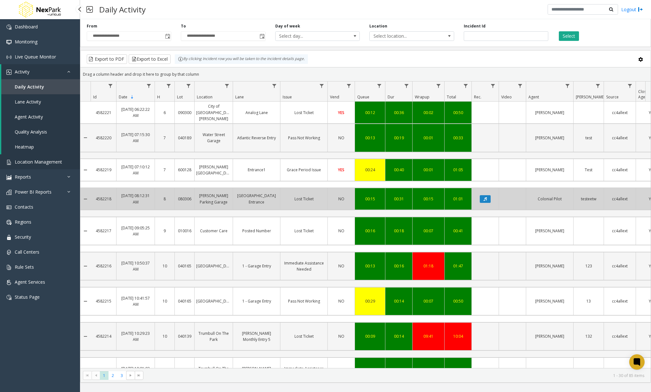
click at [53, 161] on span "Location Management" at bounding box center [38, 162] width 47 height 6
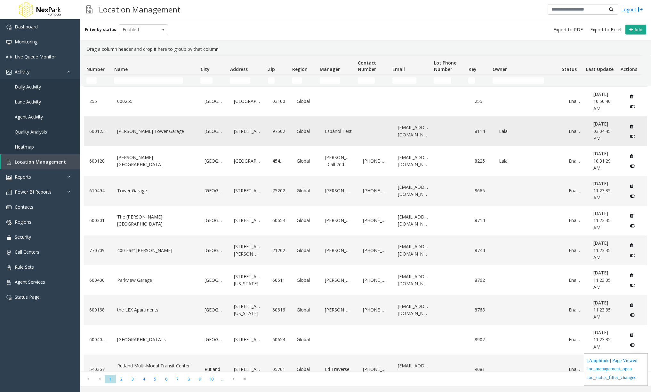
click at [138, 125] on div "[PERSON_NAME] Tower Garage" at bounding box center [154, 131] width 79 height 25
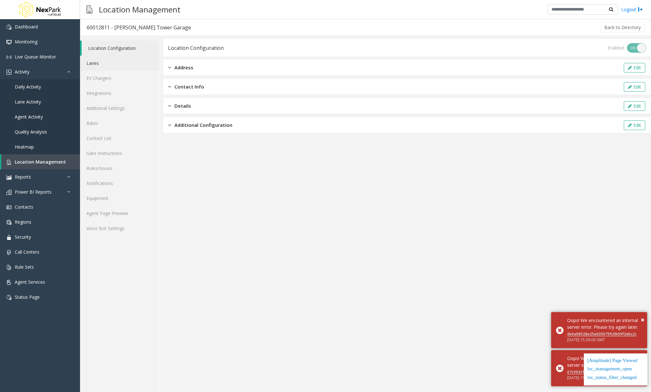
click at [101, 66] on link "Lanes" at bounding box center [120, 63] width 80 height 15
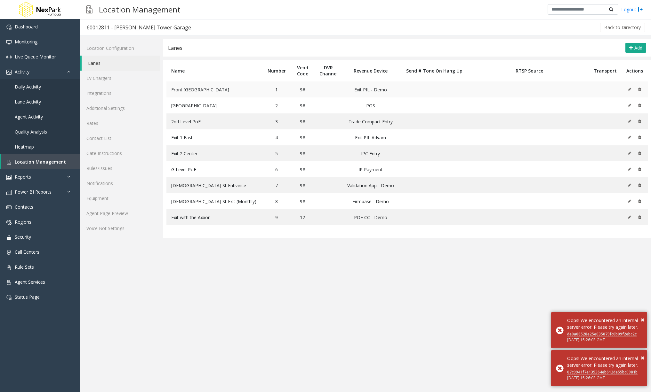
click at [629, 88] on icon at bounding box center [629, 90] width 3 height 4
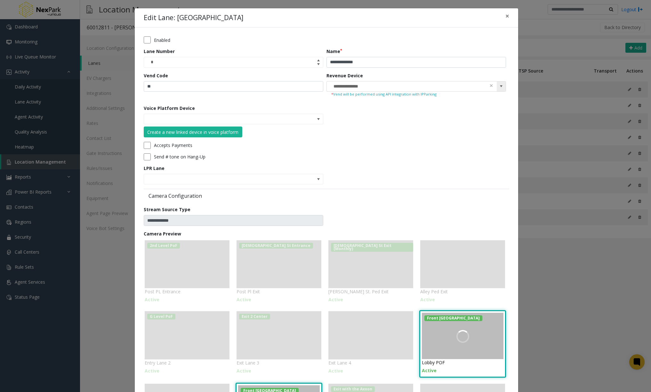
click at [498, 86] on span at bounding box center [500, 86] width 5 height 5
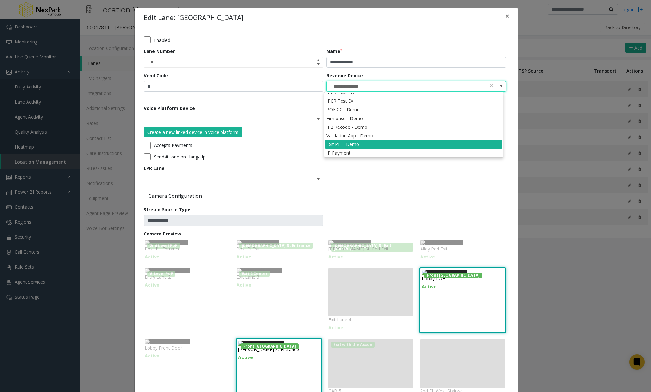
scroll to position [134, 0]
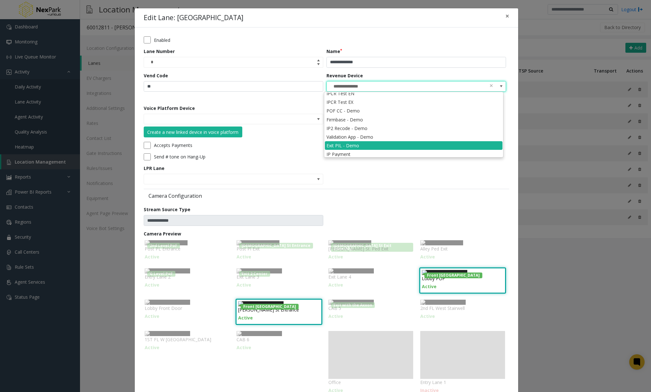
drag, startPoint x: 413, startPoint y: 192, endPoint x: 392, endPoint y: 192, distance: 20.8
click at [413, 192] on div "Camera Configuration" at bounding box center [326, 195] width 365 height 13
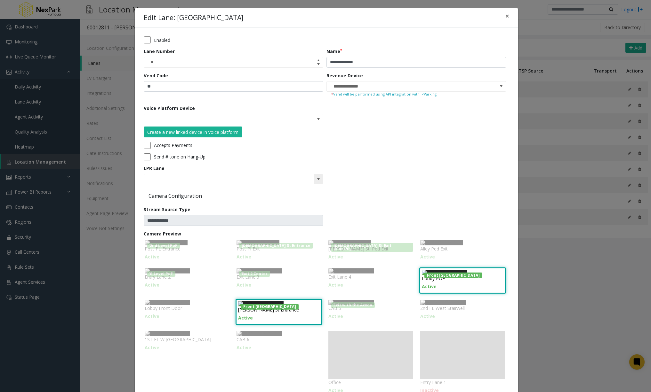
click at [316, 178] on span at bounding box center [318, 179] width 5 height 5
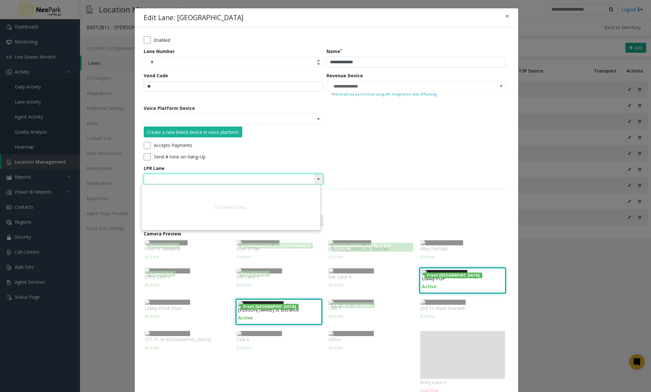
click at [316, 179] on span at bounding box center [318, 179] width 5 height 5
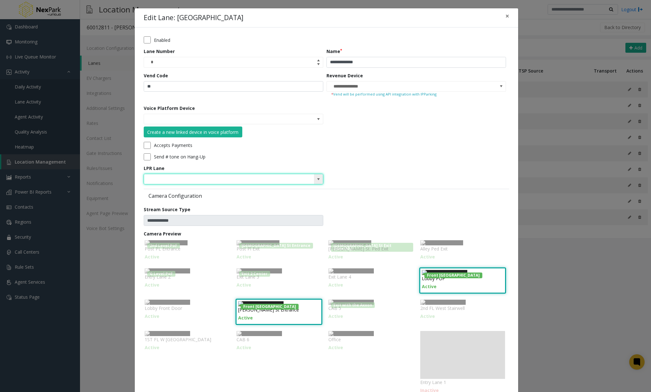
click at [316, 179] on span at bounding box center [318, 179] width 5 height 5
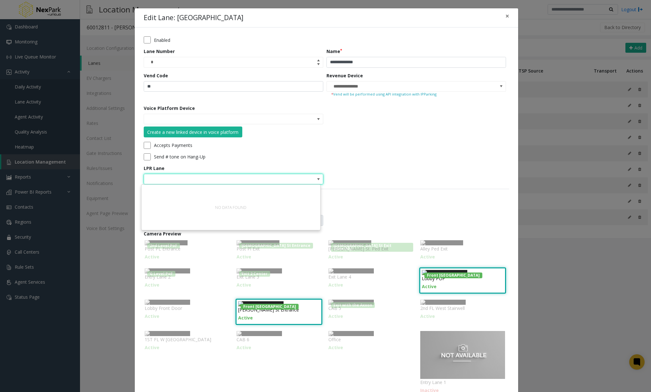
click at [399, 129] on form "**********" at bounding box center [326, 218] width 365 height 364
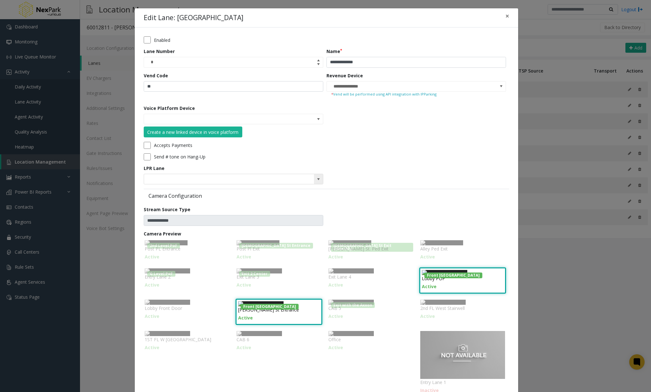
click at [317, 177] on span at bounding box center [318, 179] width 5 height 5
click at [505, 16] on span "×" at bounding box center [507, 16] width 4 height 9
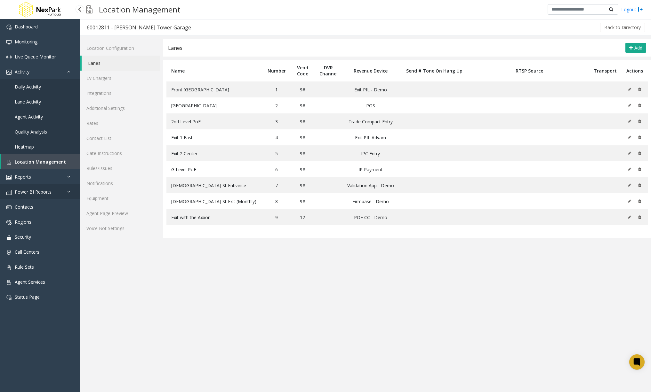
click at [69, 191] on icon at bounding box center [70, 192] width 6 height 4
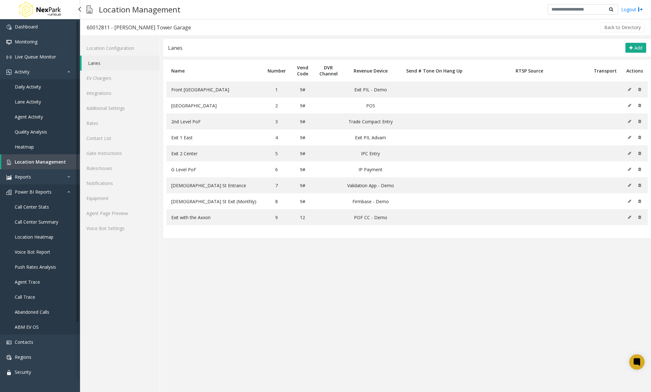
click at [68, 192] on icon at bounding box center [70, 192] width 6 height 4
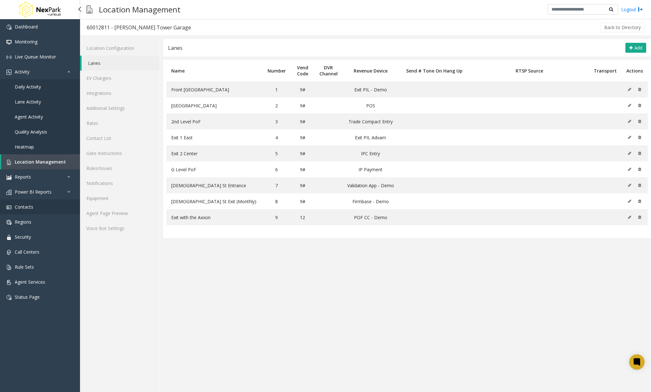
click at [57, 212] on link "Contacts" at bounding box center [40, 207] width 80 height 15
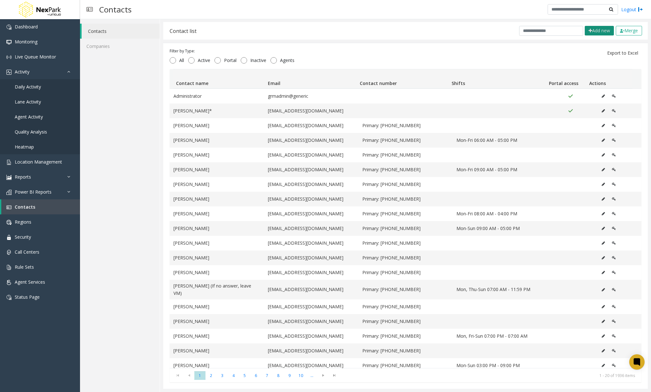
click at [589, 32] on button "Add new" at bounding box center [598, 31] width 29 height 10
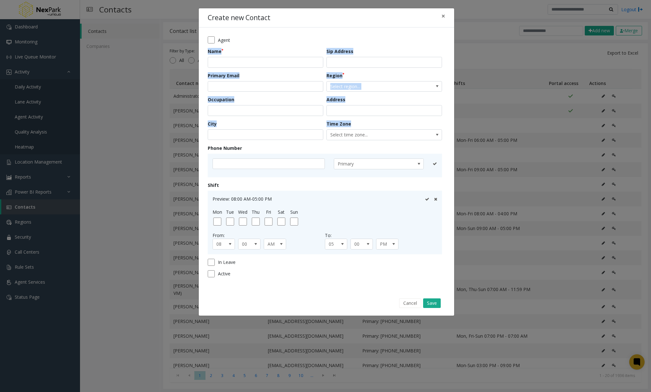
drag, startPoint x: 358, startPoint y: 122, endPoint x: 204, endPoint y: 51, distance: 169.7
click at [204, 51] on div "Agent Name Sip Address Primary Email Region Select region... Occupation Address…" at bounding box center [326, 160] width 255 height 264
copy form "Name Sip Address Primary Email Region Select region... Occupation Address City …"
click at [391, 38] on div "Agent" at bounding box center [326, 39] width 237 height 7
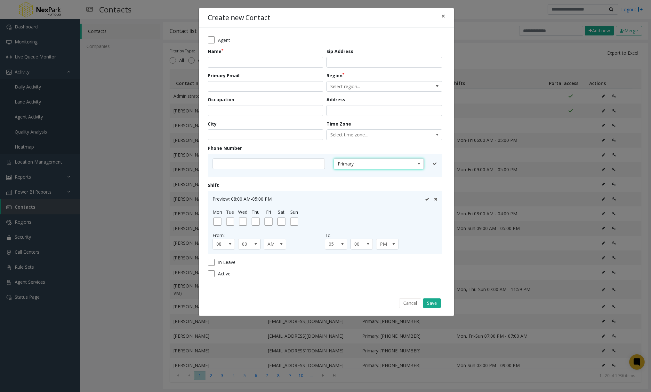
click at [416, 166] on span at bounding box center [418, 164] width 5 height 5
drag, startPoint x: 412, startPoint y: 303, endPoint x: 476, endPoint y: 245, distance: 85.8
click at [412, 303] on button "Cancel" at bounding box center [410, 304] width 22 height 10
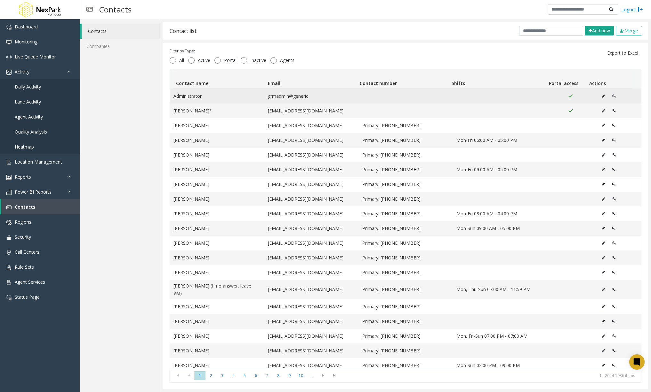
click at [601, 95] on icon "Data table" at bounding box center [602, 96] width 3 height 4
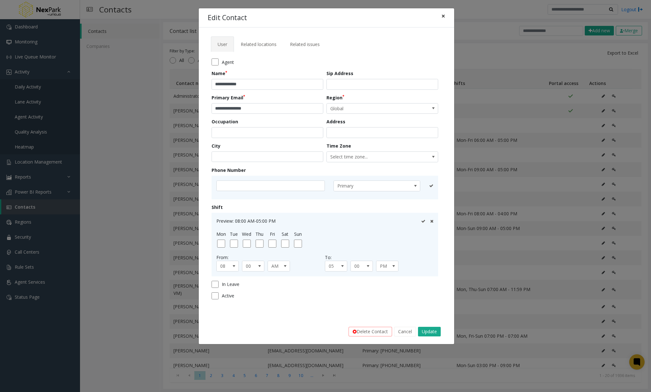
click at [440, 15] on button "×" at bounding box center [443, 16] width 13 height 16
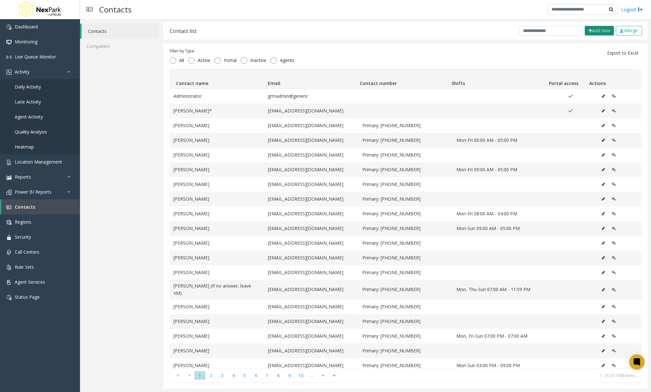
click at [585, 30] on button "Add new" at bounding box center [598, 31] width 29 height 10
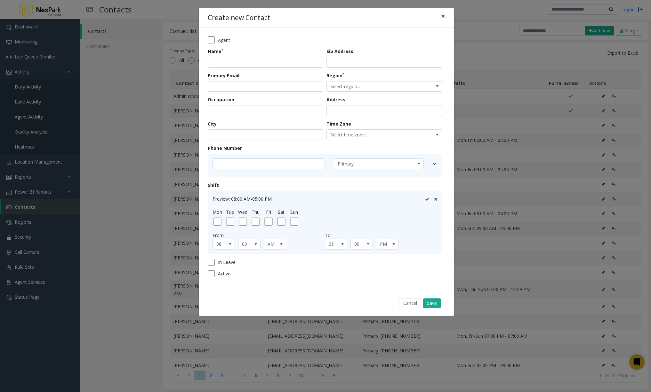
click at [442, 17] on span "×" at bounding box center [443, 16] width 4 height 9
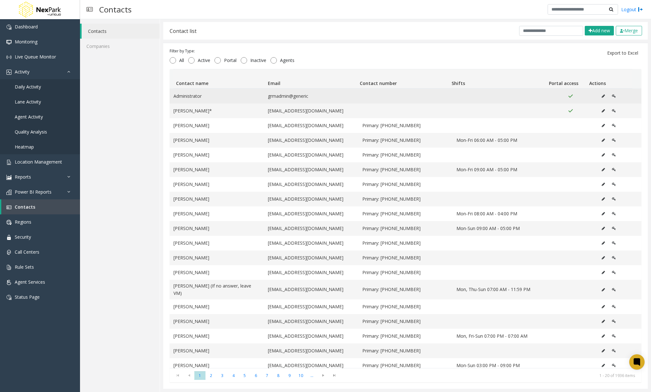
click at [601, 95] on icon "Data table" at bounding box center [602, 96] width 3 height 4
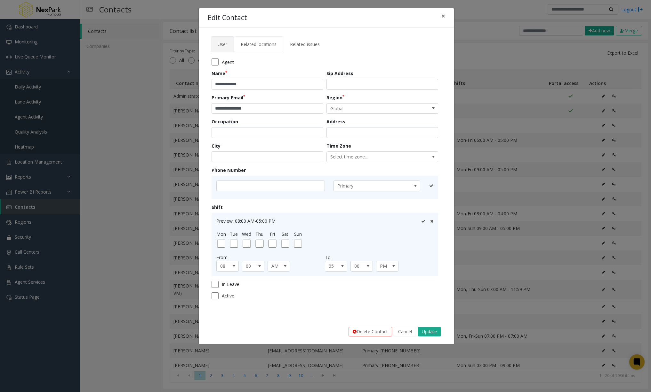
click at [268, 41] on span "Related locations" at bounding box center [259, 44] width 36 height 6
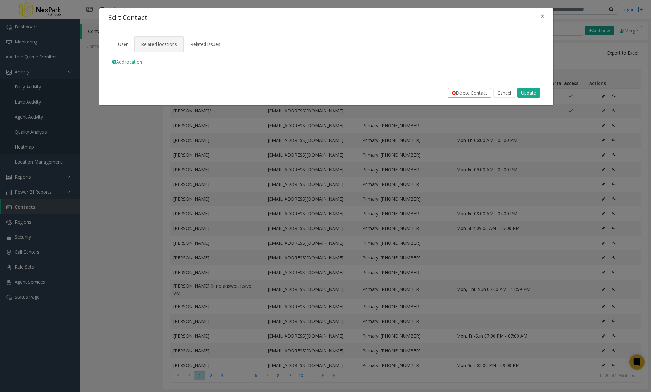
click at [131, 62] on span "Add location" at bounding box center [127, 62] width 30 height 6
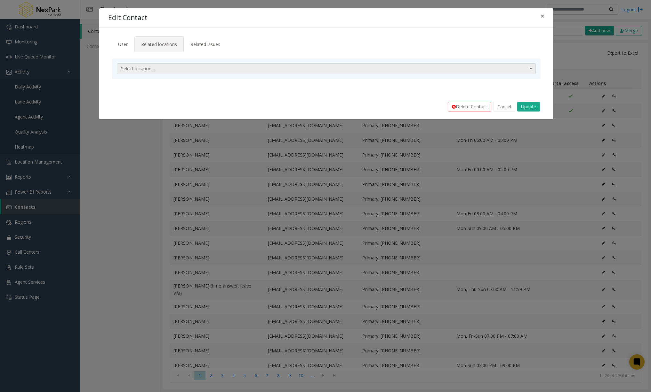
click at [530, 68] on span at bounding box center [530, 68] width 5 height 5
click at [230, 69] on span "Select location..." at bounding box center [284, 69] width 334 height 10
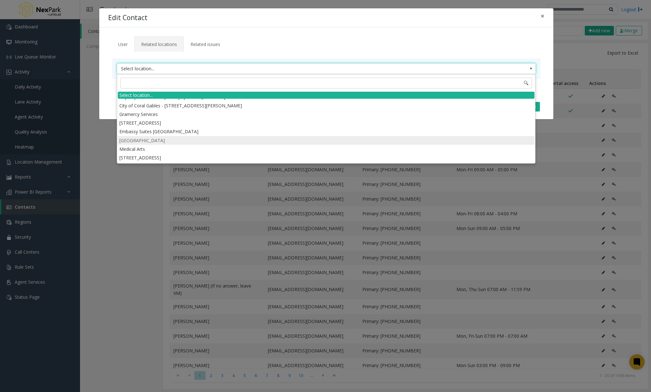
scroll to position [128, 0]
click at [156, 139] on li "Medical Arts" at bounding box center [326, 140] width 416 height 9
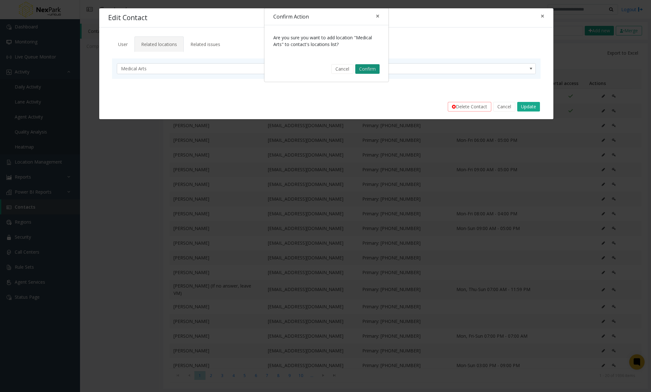
click at [367, 67] on button "Confirm" at bounding box center [367, 69] width 24 height 10
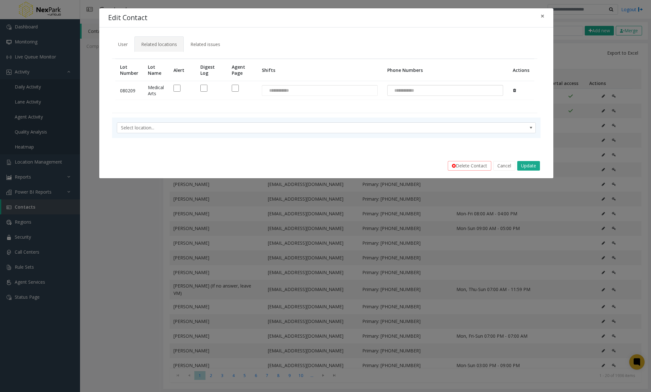
click at [446, 92] on div at bounding box center [445, 90] width 116 height 11
click at [455, 41] on ul "User Related locations Related issues" at bounding box center [325, 41] width 429 height 11
click at [343, 89] on div at bounding box center [320, 90] width 116 height 11
click at [359, 33] on div "**********" at bounding box center [326, 91] width 454 height 126
click at [530, 163] on button "Update" at bounding box center [528, 166] width 23 height 10
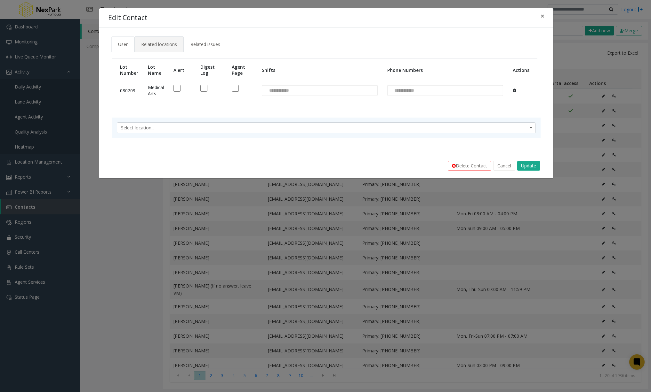
click at [123, 43] on span "User" at bounding box center [123, 44] width 10 height 6
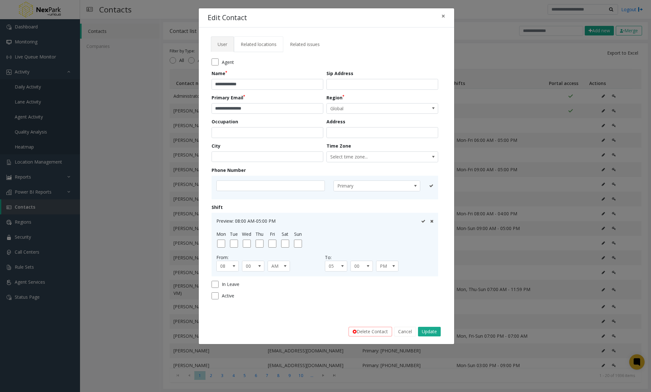
click at [256, 45] on span "Related locations" at bounding box center [259, 44] width 36 height 6
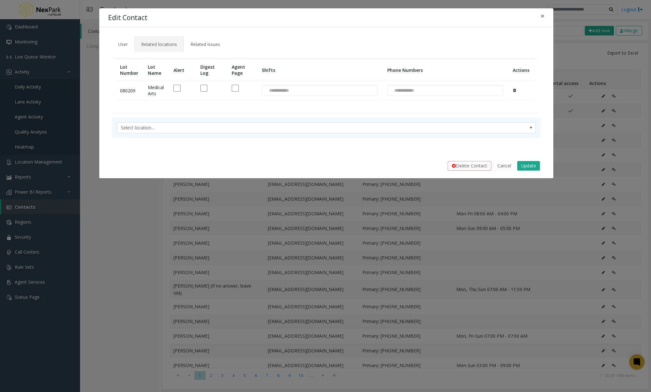
click at [517, 92] on td at bounding box center [521, 90] width 26 height 19
click at [516, 91] on icon at bounding box center [514, 91] width 3 height 4
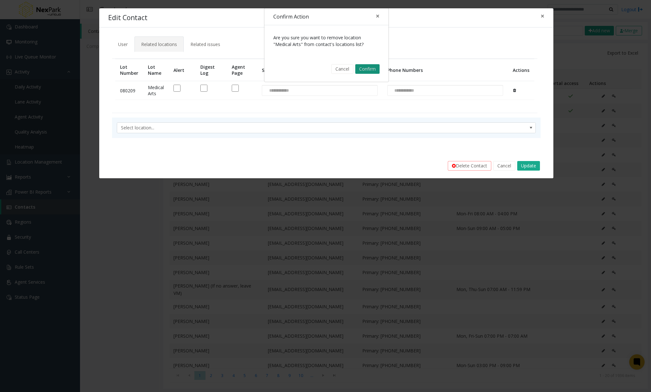
click at [368, 67] on button "Confirm" at bounding box center [367, 69] width 24 height 10
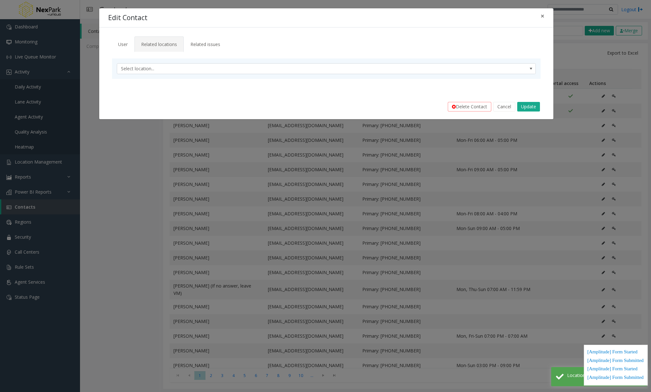
click at [408, 34] on div "**********" at bounding box center [326, 61] width 454 height 67
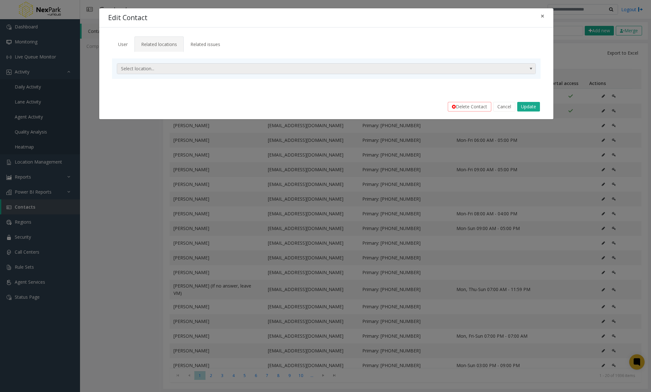
click at [301, 68] on span "Select location..." at bounding box center [284, 69] width 334 height 10
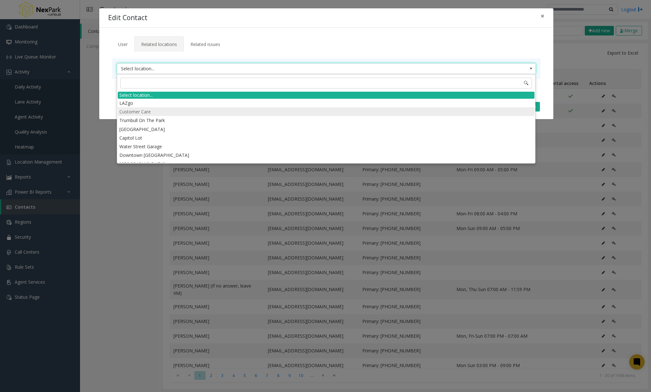
click at [192, 108] on li "Customer Care" at bounding box center [326, 111] width 416 height 9
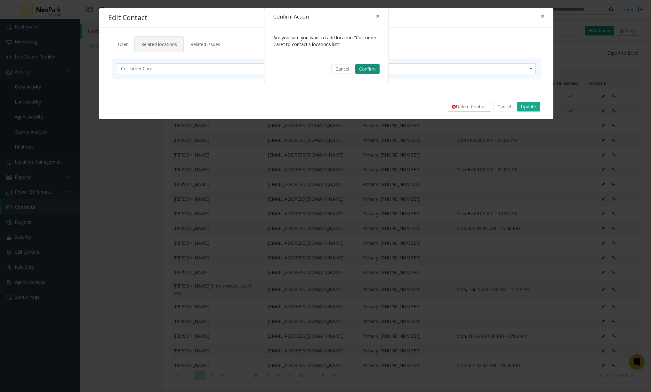
click at [366, 69] on button "Confirm" at bounding box center [367, 69] width 24 height 10
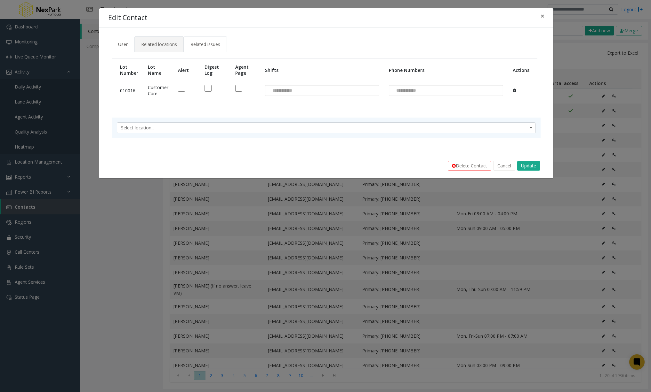
click at [215, 43] on span "Related issues" at bounding box center [205, 44] width 30 height 6
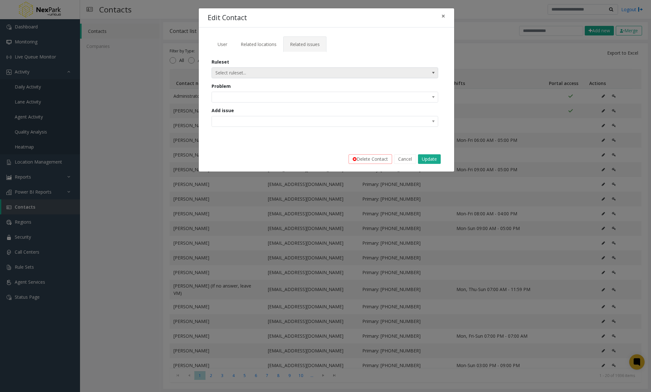
click at [434, 73] on span at bounding box center [433, 72] width 5 height 5
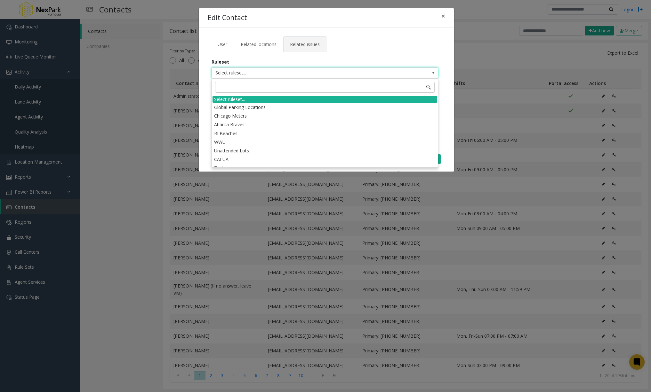
click at [434, 73] on span at bounding box center [433, 72] width 5 height 5
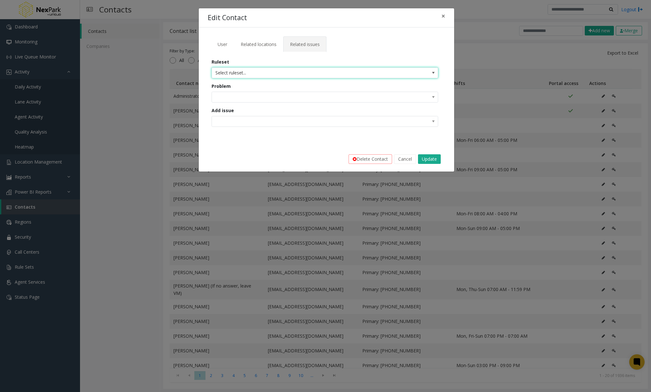
click at [402, 100] on kendo-dropdownlist at bounding box center [324, 97] width 226 height 11
click at [413, 98] on kendo-dropdownlist at bounding box center [324, 97] width 226 height 11
click at [431, 122] on kendo-dropdownlist at bounding box center [324, 121] width 226 height 11
click at [434, 71] on span at bounding box center [433, 72] width 5 height 5
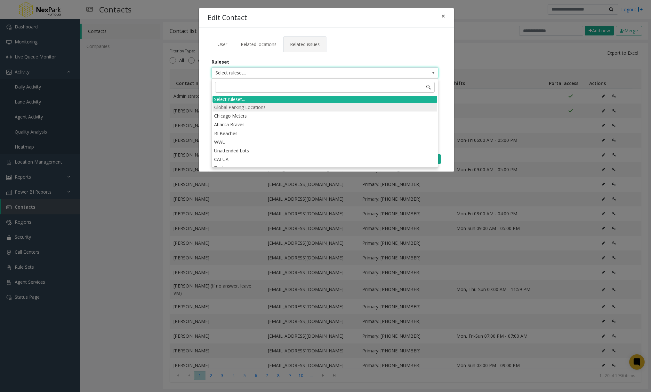
click at [294, 109] on li "Global Parking Locations" at bounding box center [324, 107] width 225 height 9
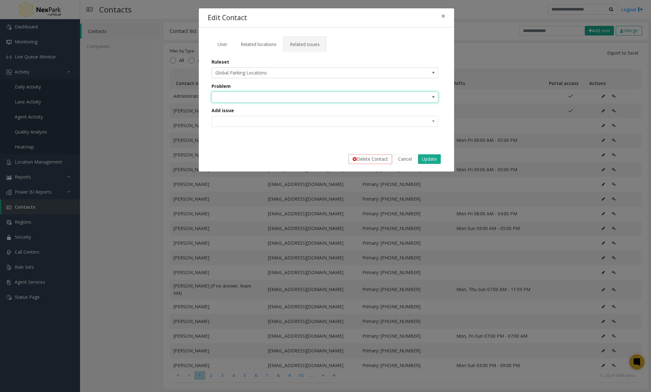
click at [373, 101] on span at bounding box center [302, 97] width 181 height 10
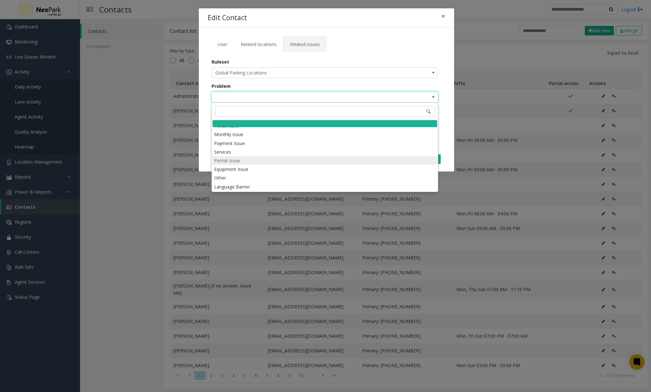
scroll to position [32, 0]
click at [249, 186] on li "Flash Rule" at bounding box center [324, 187] width 225 height 9
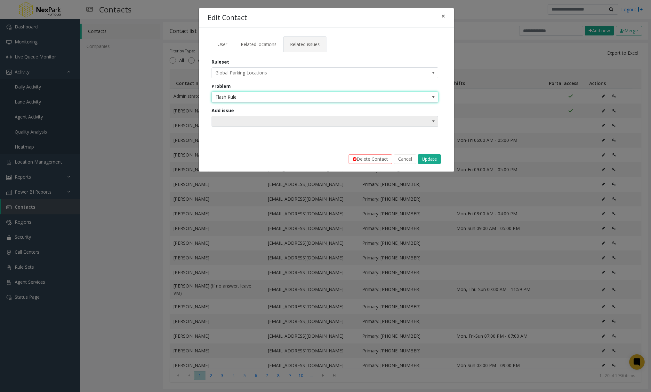
click at [392, 123] on span "NO DATA FOUND" at bounding box center [302, 121] width 181 height 10
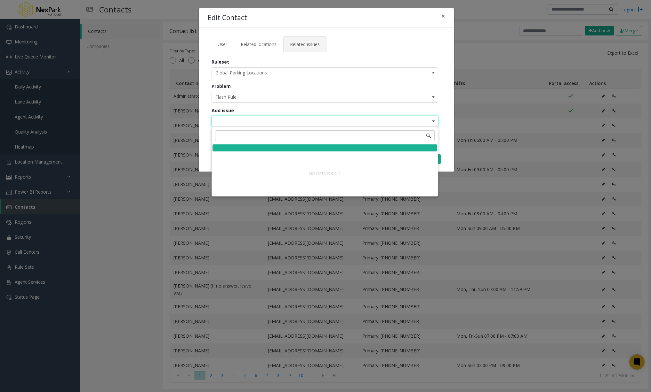
click at [360, 127] on span "NO DATA FOUND" at bounding box center [324, 121] width 226 height 11
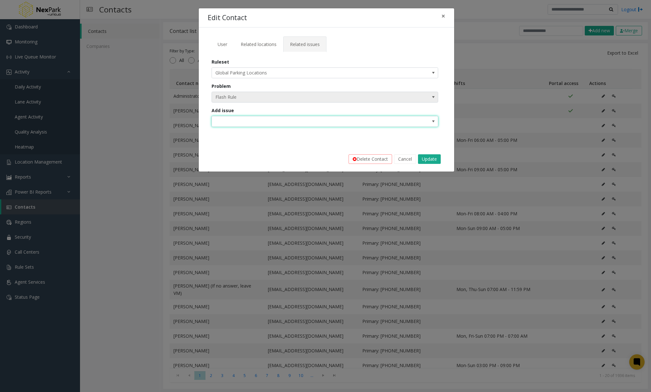
click at [362, 96] on span "Flash Rule" at bounding box center [302, 97] width 181 height 10
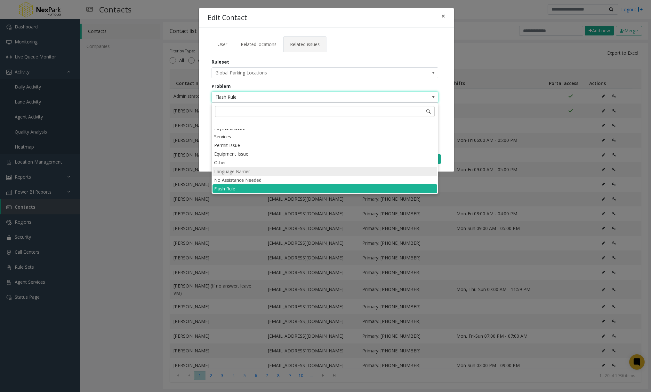
click at [261, 172] on li "Language Barrier" at bounding box center [324, 171] width 225 height 9
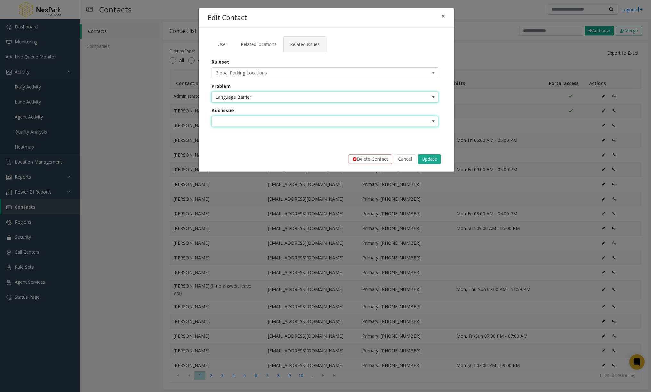
click at [272, 124] on span at bounding box center [302, 121] width 181 height 10
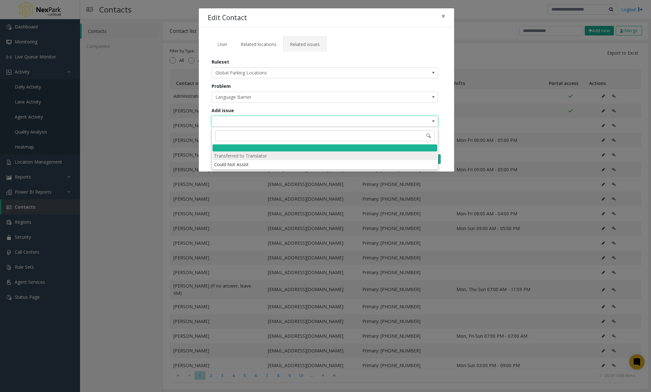
click at [259, 158] on li "Transferred to Translator" at bounding box center [324, 156] width 225 height 9
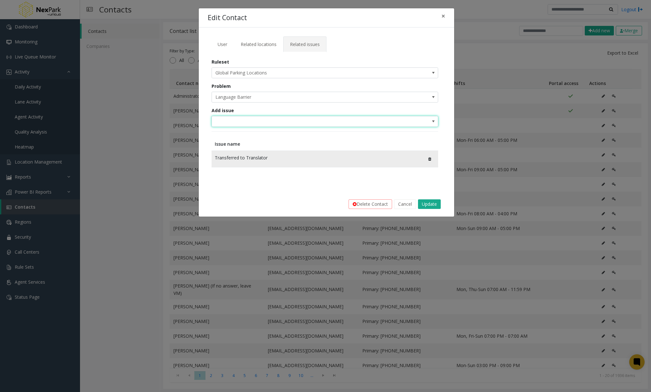
click at [428, 158] on icon at bounding box center [429, 159] width 3 height 4
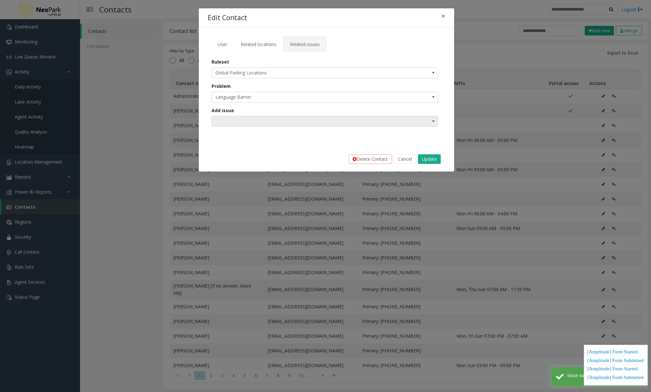
click at [408, 122] on span at bounding box center [324, 121] width 226 height 11
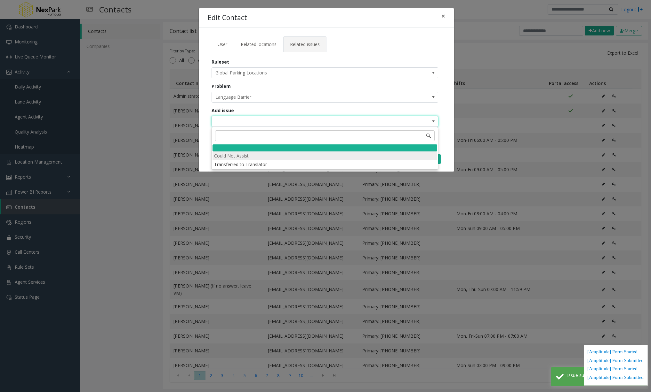
click at [349, 155] on li "Could Not Assist" at bounding box center [324, 156] width 225 height 9
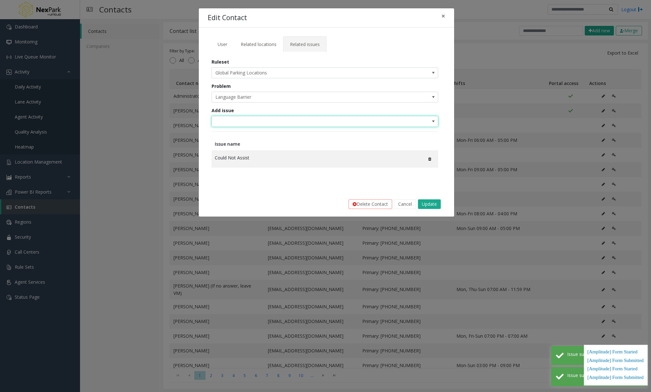
click at [404, 121] on span at bounding box center [324, 121] width 226 height 11
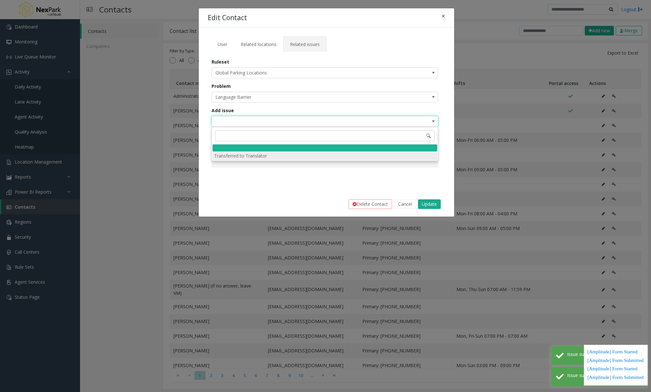
click at [309, 155] on li "Transferred to Translator" at bounding box center [324, 156] width 225 height 9
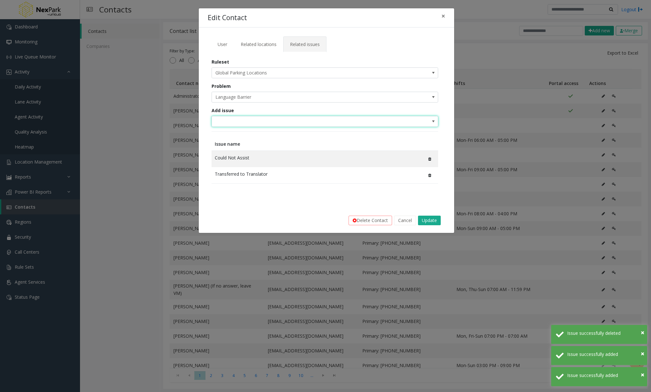
click at [337, 120] on span "NO DATA FOUND" at bounding box center [302, 121] width 181 height 10
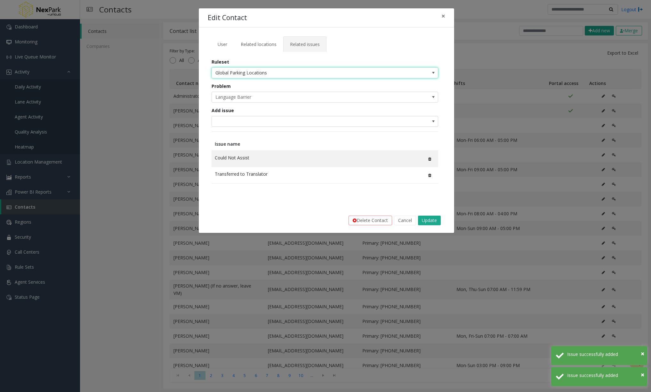
click at [284, 75] on span "Global Parking Locations" at bounding box center [302, 73] width 181 height 10
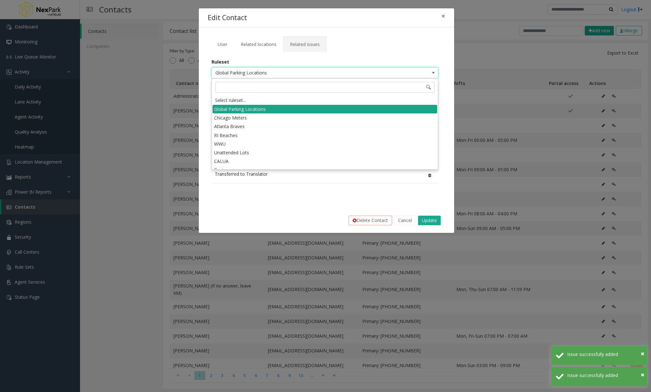
click at [273, 107] on li "Global Parking Locations" at bounding box center [324, 109] width 225 height 9
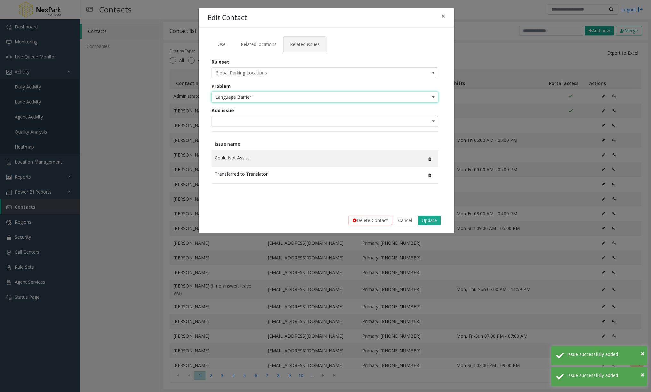
click at [260, 100] on span "Language Barrier" at bounding box center [302, 97] width 181 height 10
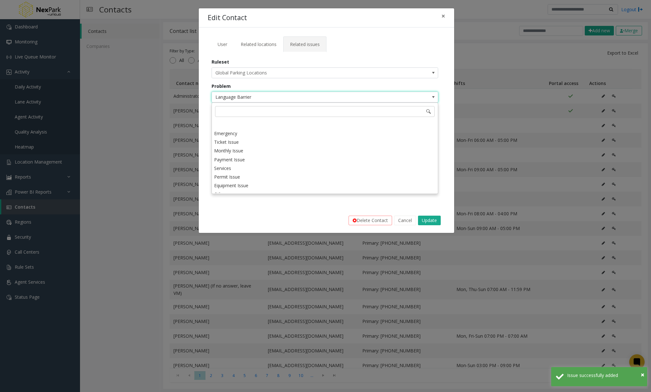
scroll to position [14, 0]
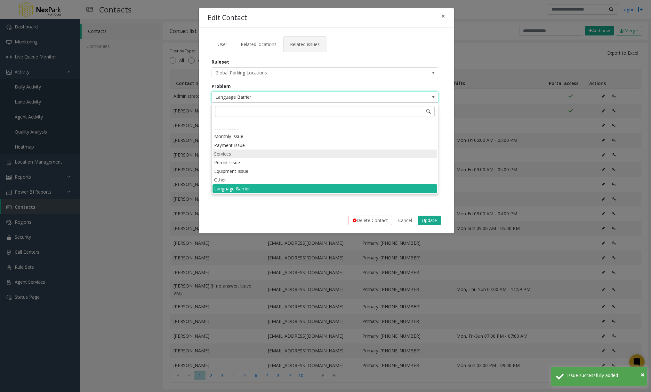
click at [235, 156] on li "Services" at bounding box center [324, 154] width 225 height 9
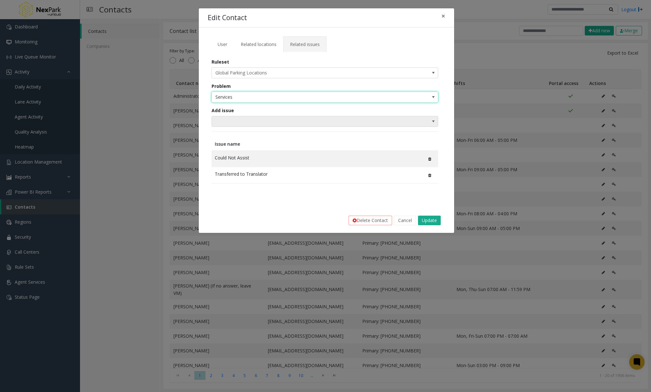
click at [297, 117] on span at bounding box center [302, 121] width 181 height 10
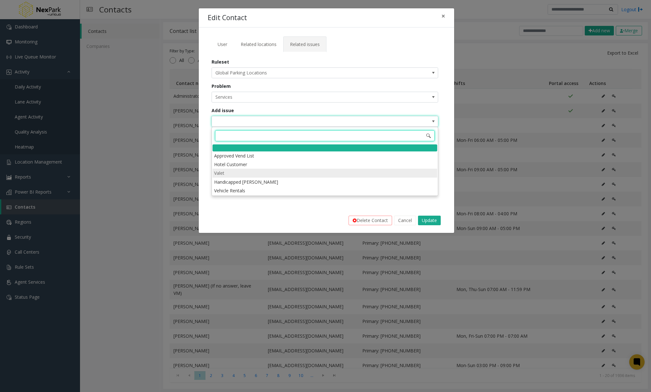
click at [246, 175] on li "Valet" at bounding box center [324, 173] width 225 height 9
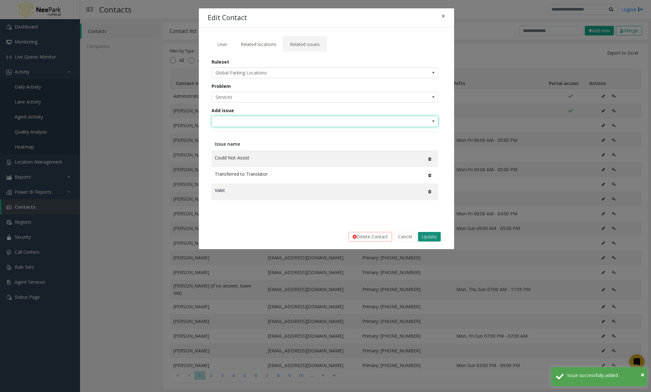
click at [427, 238] on button "Update" at bounding box center [429, 237] width 23 height 10
click at [378, 119] on span at bounding box center [302, 121] width 181 height 10
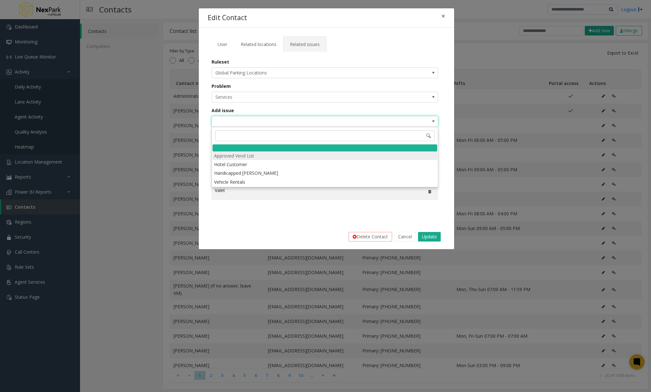
click at [346, 157] on li "Approved Vend List" at bounding box center [324, 156] width 225 height 9
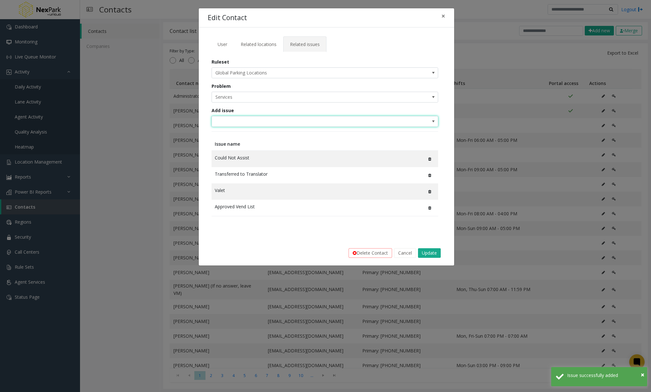
click at [361, 120] on span at bounding box center [302, 121] width 181 height 10
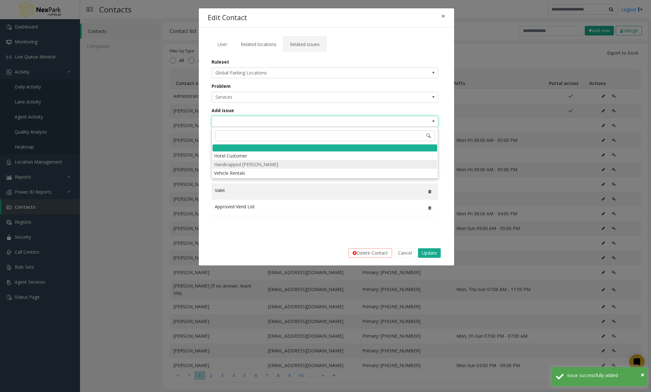
click at [316, 168] on li "Handicapped [PERSON_NAME]" at bounding box center [324, 164] width 225 height 9
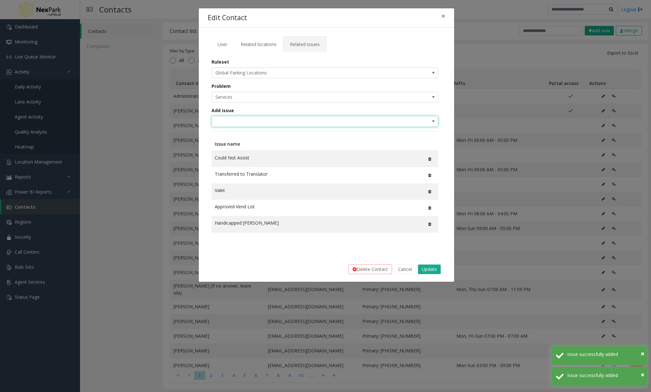
click at [326, 122] on span at bounding box center [302, 121] width 181 height 10
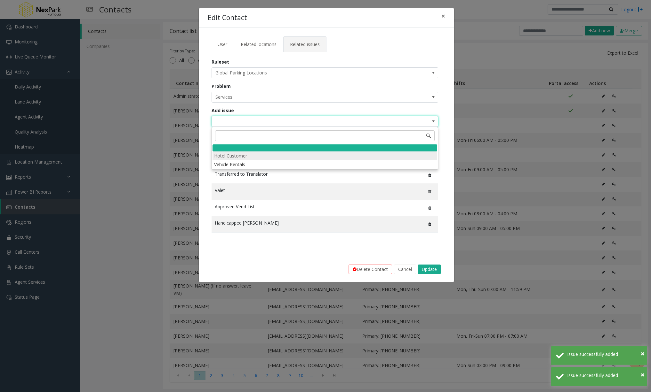
click at [296, 158] on li "Hotel Customer" at bounding box center [324, 156] width 225 height 9
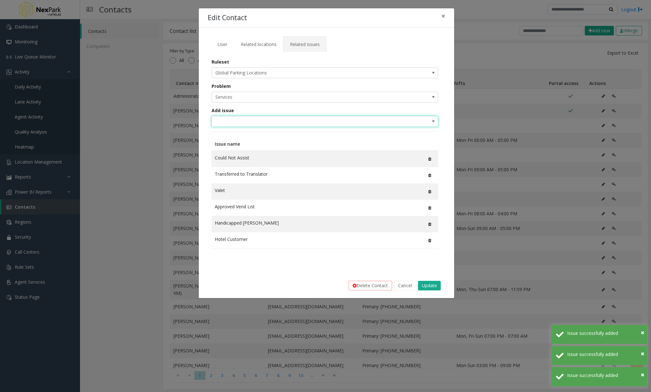
click at [299, 123] on span at bounding box center [302, 121] width 181 height 10
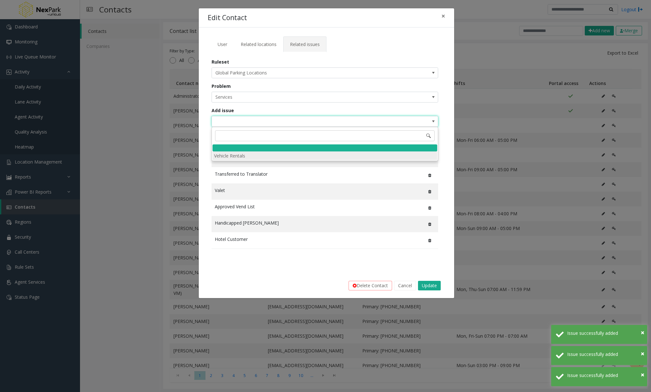
click at [280, 155] on li "Vehicle Rentals" at bounding box center [324, 156] width 225 height 9
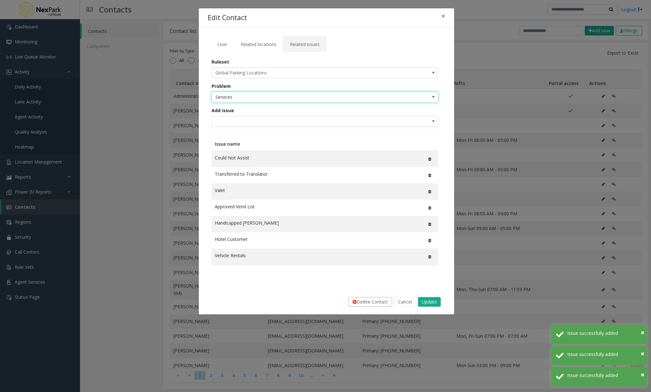
click at [366, 92] on span "Services" at bounding box center [302, 97] width 181 height 10
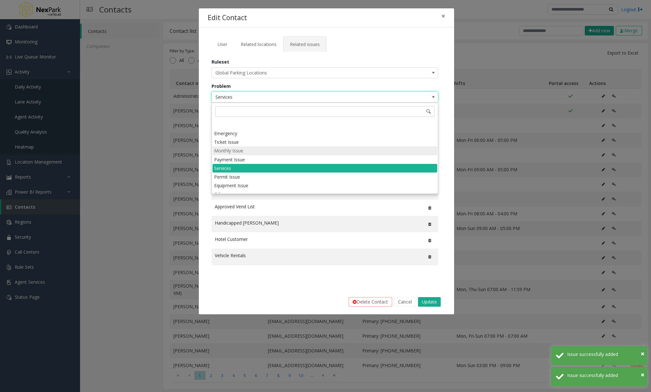
click at [248, 149] on li "Monthly Issue" at bounding box center [324, 150] width 225 height 9
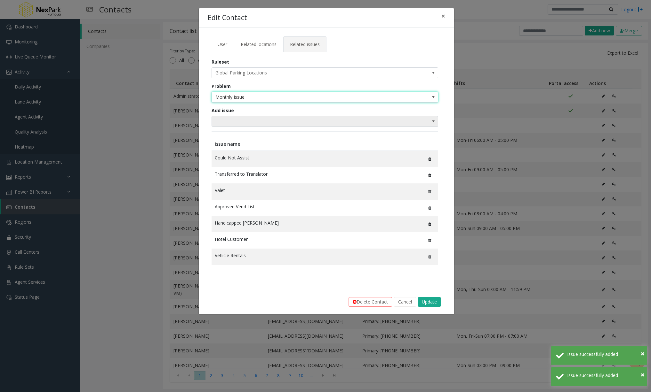
click at [263, 122] on span at bounding box center [302, 121] width 181 height 10
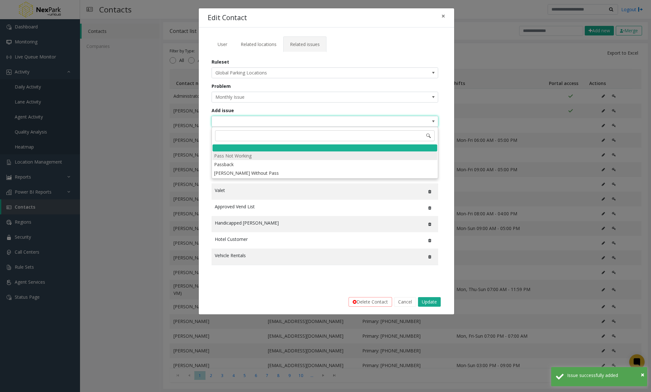
click at [251, 159] on li "Pass Not Working" at bounding box center [324, 156] width 225 height 9
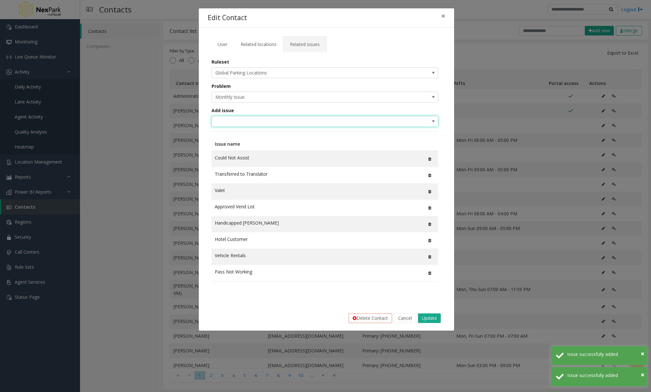
click at [253, 125] on span at bounding box center [302, 121] width 181 height 10
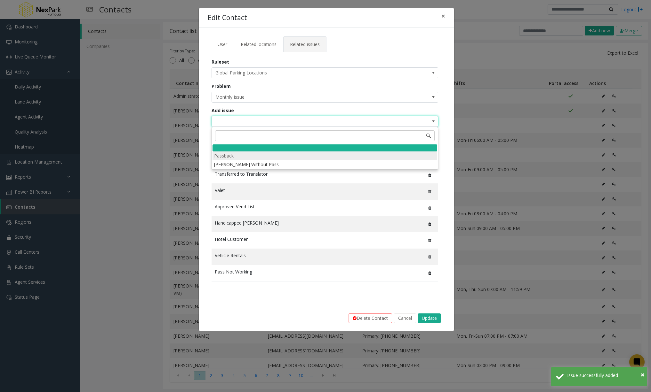
click at [239, 156] on li "Passback" at bounding box center [324, 156] width 225 height 9
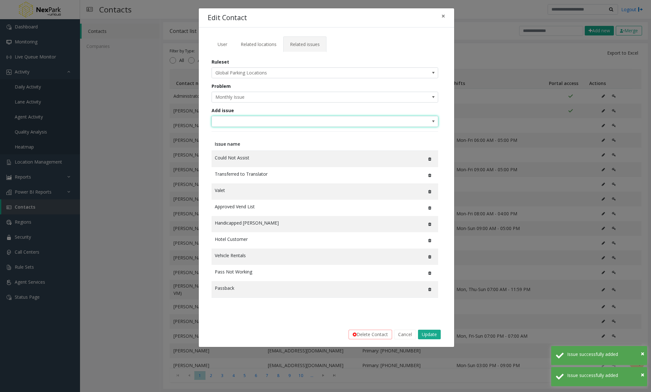
click at [248, 124] on span at bounding box center [302, 121] width 181 height 10
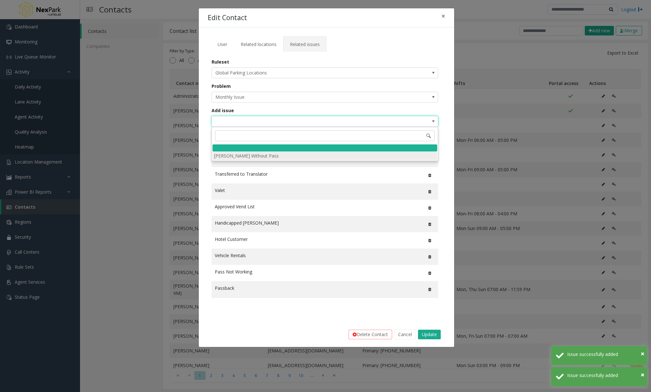
click at [240, 158] on li "[PERSON_NAME] Without Pass" at bounding box center [324, 156] width 225 height 9
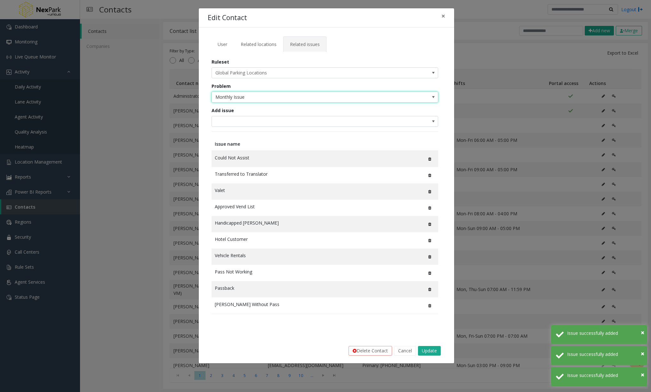
click at [263, 99] on span "Monthly Issue" at bounding box center [302, 97] width 181 height 10
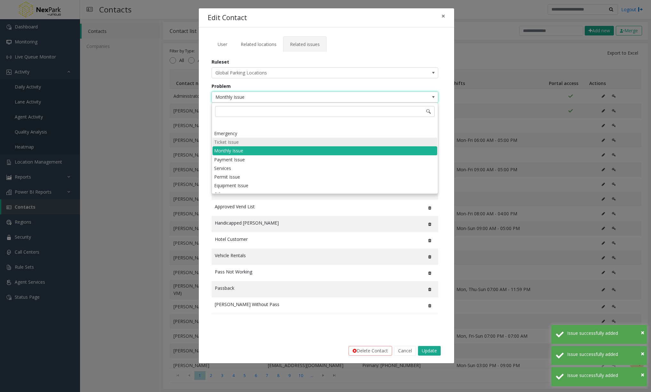
click at [245, 142] on li "Ticket Issue" at bounding box center [324, 142] width 225 height 9
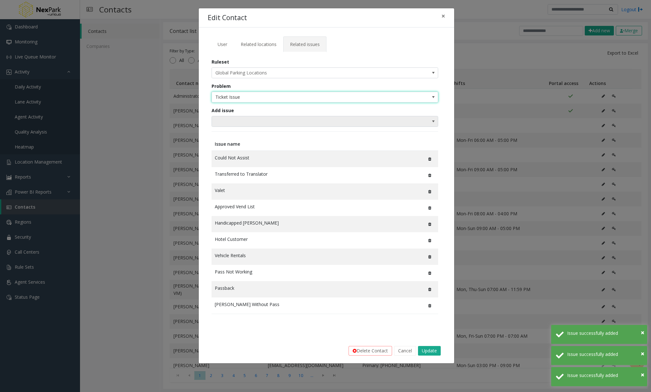
click at [249, 123] on span at bounding box center [302, 121] width 181 height 10
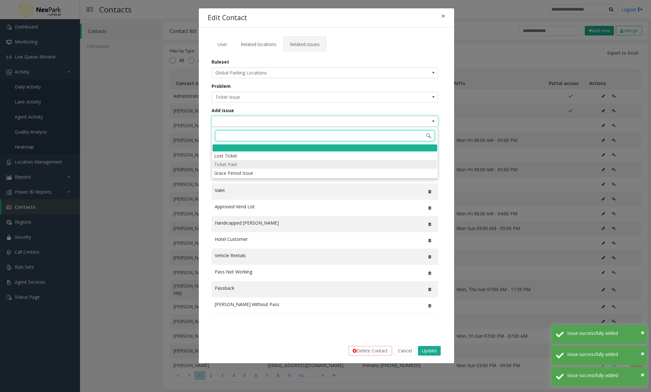
click at [237, 161] on li "Ticket Paid" at bounding box center [324, 164] width 225 height 9
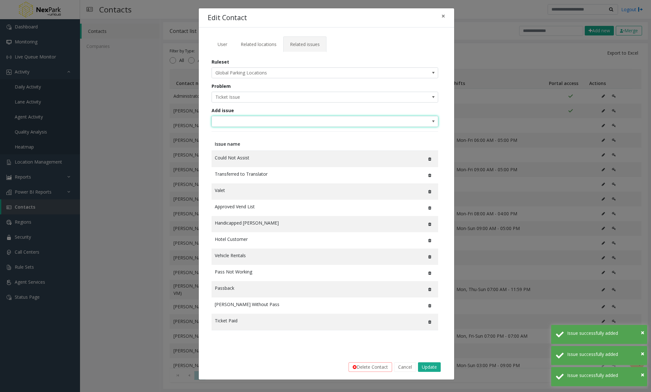
click at [248, 124] on span at bounding box center [302, 121] width 181 height 10
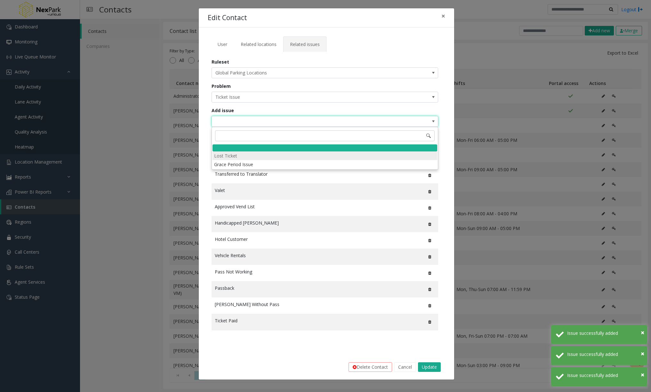
click at [238, 155] on li "Lost Ticket" at bounding box center [324, 156] width 225 height 9
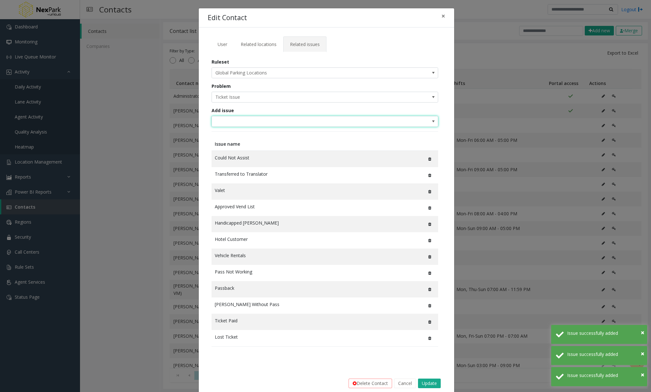
click at [245, 122] on span at bounding box center [302, 121] width 181 height 10
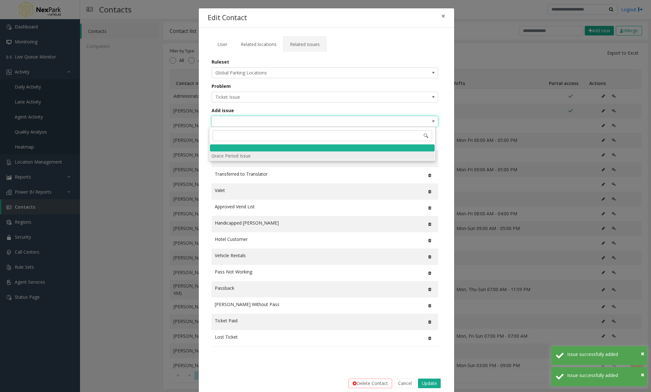
click at [240, 156] on li "Grace Period Issue" at bounding box center [322, 156] width 225 height 9
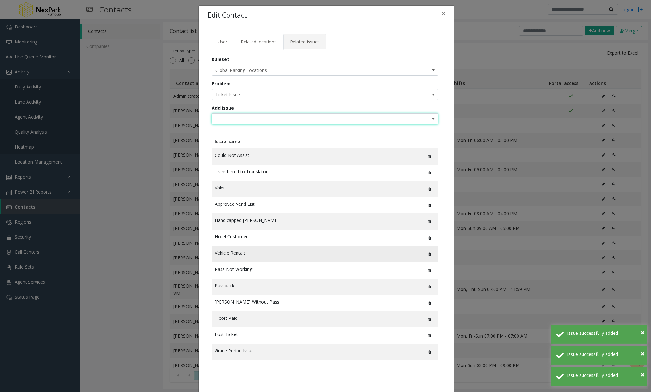
scroll to position [0, 0]
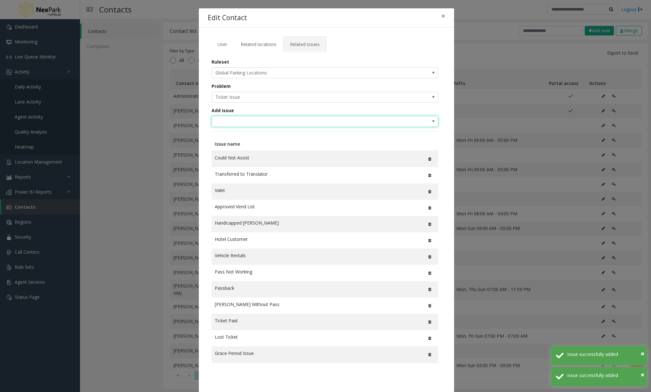
click at [300, 123] on span "NO DATA FOUND" at bounding box center [302, 121] width 181 height 10
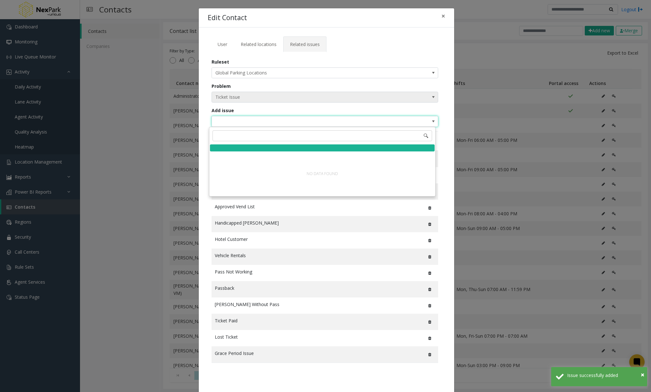
click at [333, 95] on span "Ticket Issue" at bounding box center [302, 97] width 181 height 10
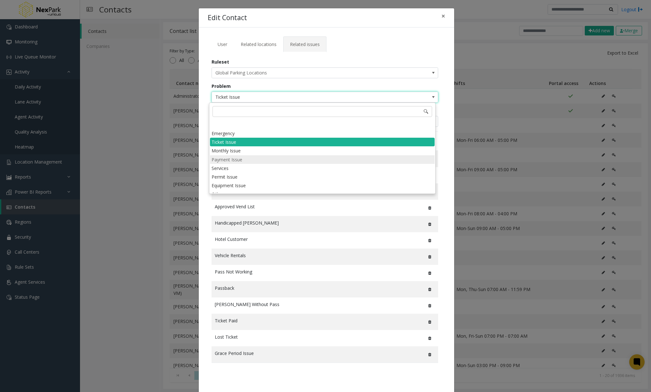
click at [241, 158] on li "Payment Issue" at bounding box center [322, 159] width 225 height 9
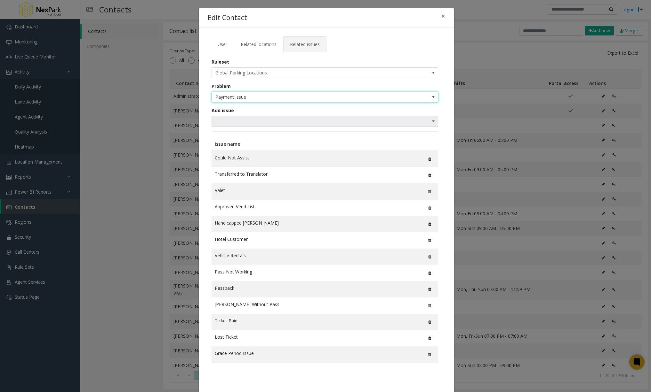
click at [257, 122] on span at bounding box center [302, 121] width 181 height 10
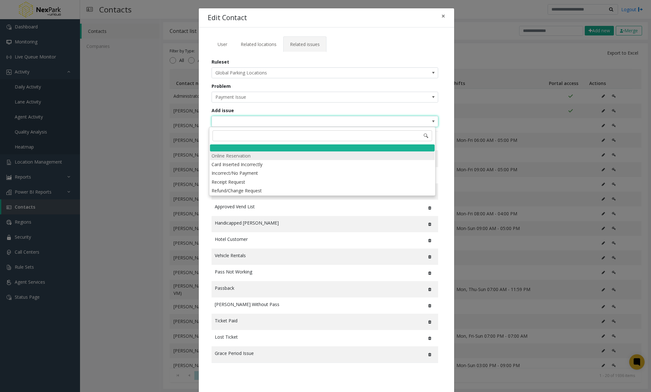
click at [243, 154] on li "Online Reservation" at bounding box center [322, 156] width 225 height 9
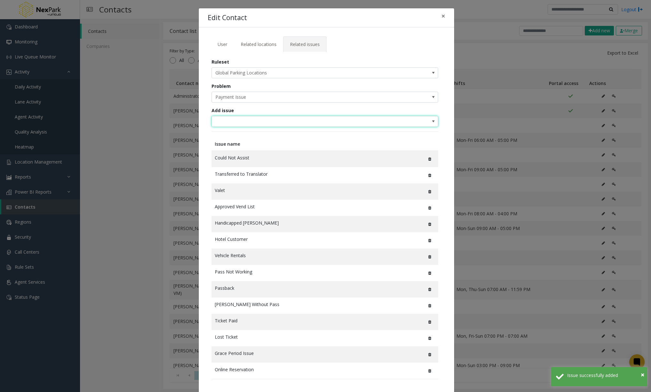
click at [247, 125] on span at bounding box center [302, 121] width 181 height 10
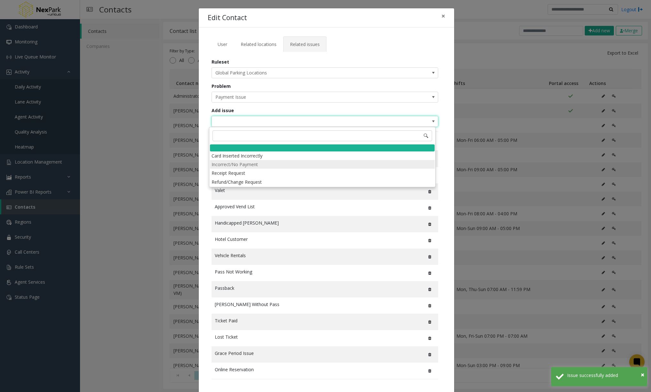
click at [235, 165] on li "Incorrect/No Payment" at bounding box center [322, 164] width 225 height 9
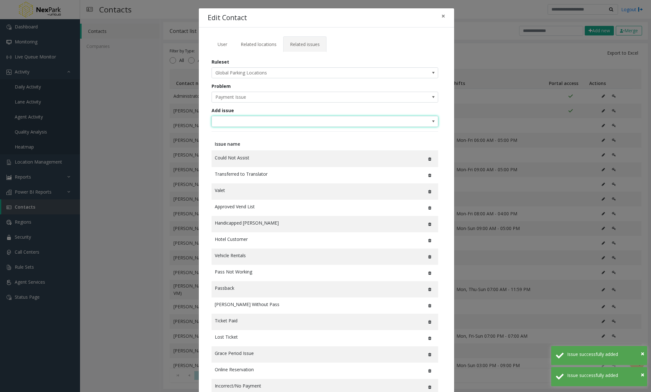
click at [249, 121] on span at bounding box center [302, 121] width 181 height 10
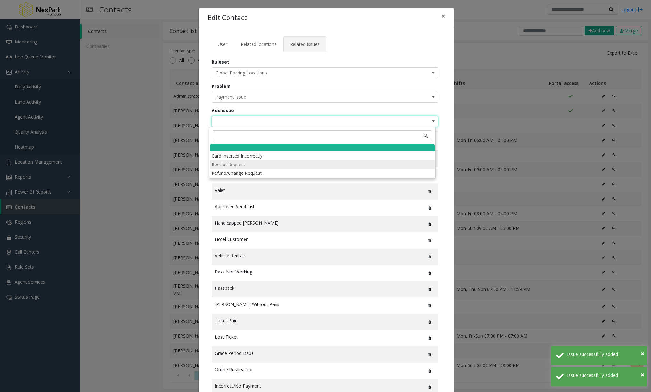
click at [243, 168] on li "Receipt Request" at bounding box center [322, 164] width 225 height 9
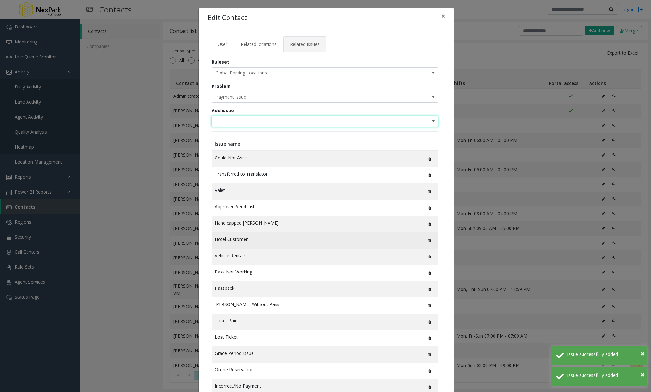
click at [428, 240] on icon at bounding box center [429, 241] width 3 height 4
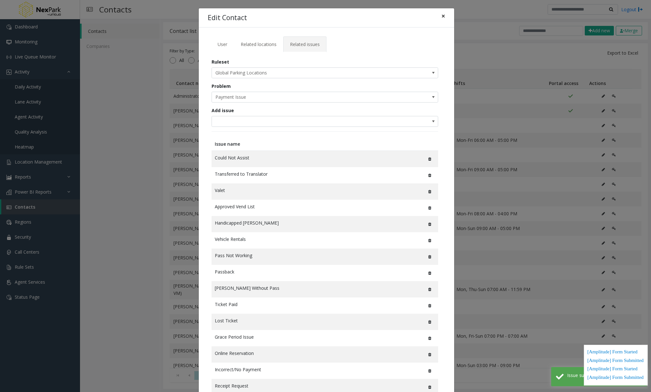
click at [441, 17] on span "×" at bounding box center [443, 16] width 4 height 9
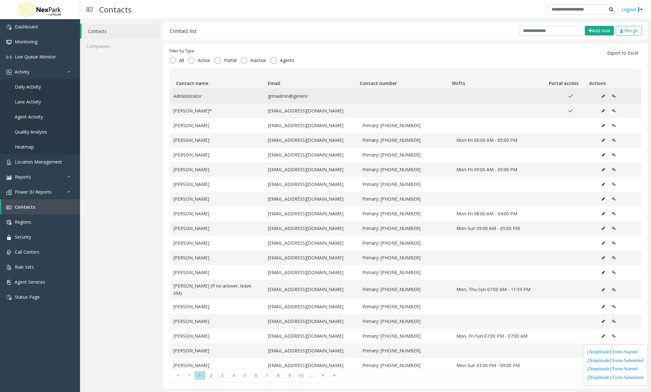
click at [469, 93] on td "Data table" at bounding box center [499, 96] width 94 height 15
click at [197, 101] on td "Administrator" at bounding box center [217, 96] width 94 height 15
click at [612, 97] on icon "Data table" at bounding box center [614, 96] width 4 height 4
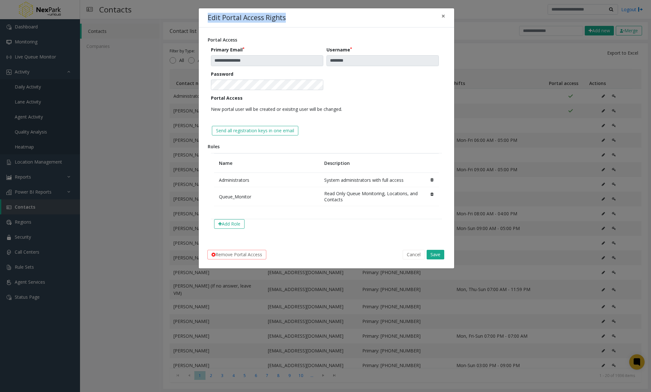
drag, startPoint x: 287, startPoint y: 19, endPoint x: 204, endPoint y: 17, distance: 82.8
click at [204, 18] on div "Edit Portal Access Rights ×" at bounding box center [326, 18] width 255 height 20
copy h4 "Edit Portal Access Rights"
click at [305, 28] on div "**********" at bounding box center [326, 135] width 255 height 214
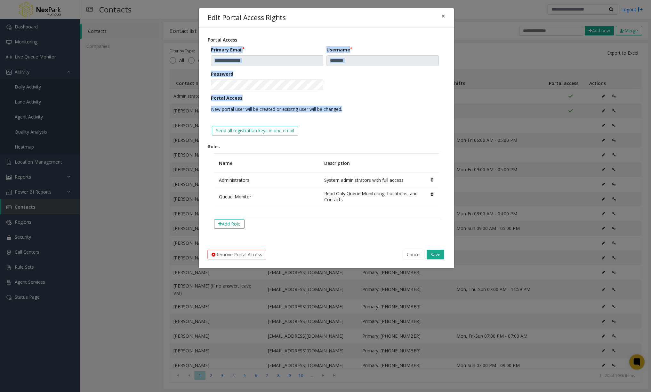
drag, startPoint x: 209, startPoint y: 49, endPoint x: 378, endPoint y: 127, distance: 185.9
click at [378, 127] on div "**********" at bounding box center [326, 93] width 237 height 100
copy form "Primary Email Username Password Portal Access New portal user will be created o…"
click at [390, 117] on form "**********" at bounding box center [326, 82] width 231 height 73
drag, startPoint x: 233, startPoint y: 50, endPoint x: 209, endPoint y: 52, distance: 23.1
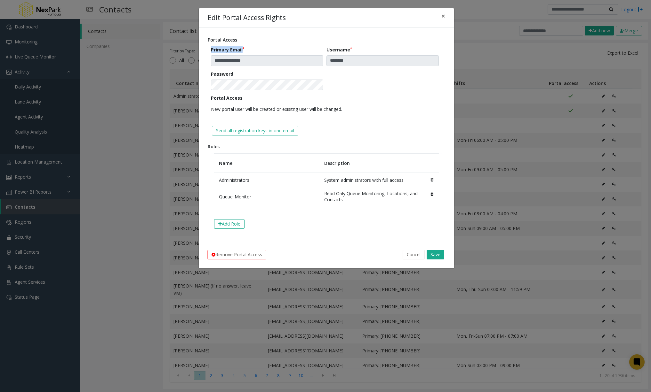
click at [209, 52] on div "**********" at bounding box center [326, 93] width 237 height 100
copy label "Primary Email"
click at [234, 102] on div "Portal Access New portal user will be created or exisitng user will be changed." at bounding box center [326, 105] width 231 height 20
click at [236, 224] on button "Add Role" at bounding box center [229, 224] width 30 height 10
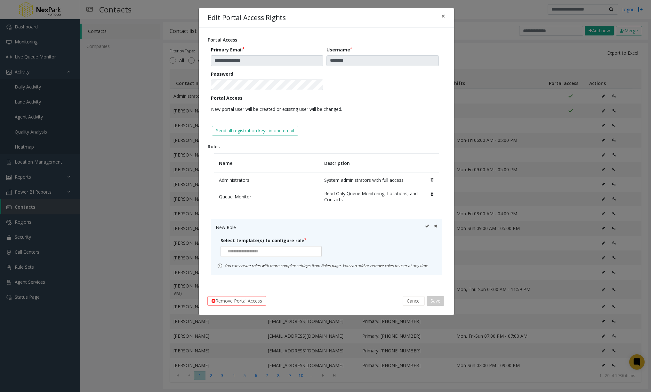
click at [306, 249] on div at bounding box center [270, 251] width 101 height 11
click at [280, 249] on div at bounding box center [270, 251] width 101 height 11
click at [266, 263] on li "Region Manager" at bounding box center [270, 262] width 99 height 9
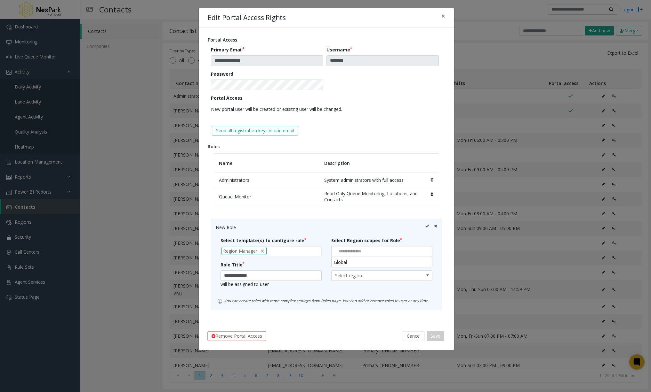
click at [383, 251] on div at bounding box center [381, 251] width 101 height 11
click at [371, 263] on li "Global" at bounding box center [381, 262] width 99 height 9
type input "**********"
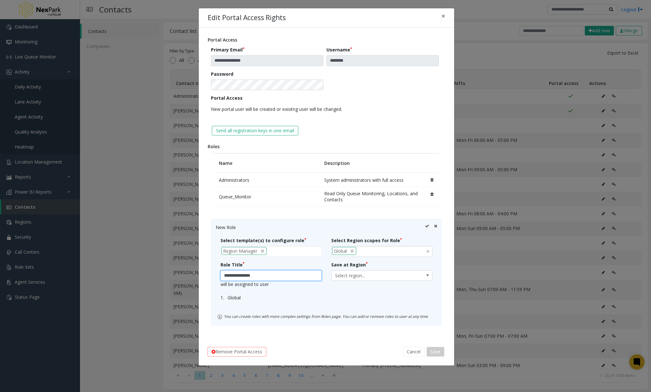
click at [285, 279] on input "**********" at bounding box center [270, 276] width 101 height 11
click at [373, 277] on span "Select region..." at bounding box center [371, 276] width 80 height 10
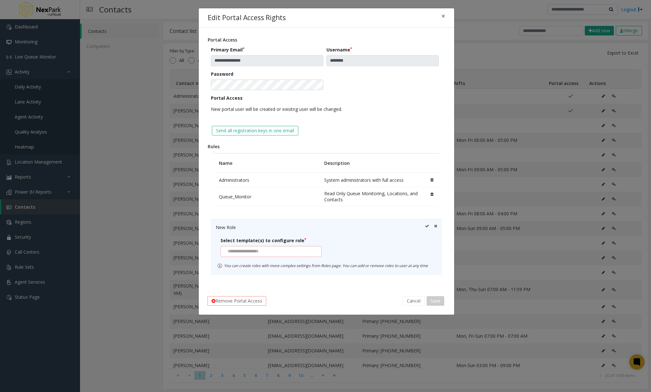
click at [257, 252] on input at bounding box center [244, 252] width 46 height 10
click at [251, 279] on li "Location Editor" at bounding box center [270, 279] width 99 height 9
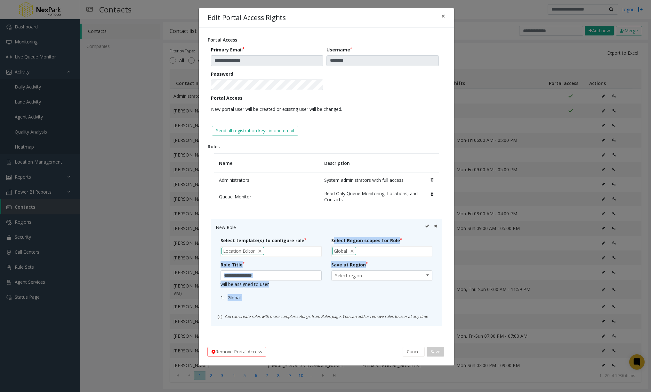
drag, startPoint x: 372, startPoint y: 265, endPoint x: 333, endPoint y: 238, distance: 47.6
click at [333, 238] on div "**********" at bounding box center [326, 274] width 221 height 75
click at [317, 296] on li "Global" at bounding box center [273, 297] width 96 height 11
drag, startPoint x: 330, startPoint y: 237, endPoint x: 401, endPoint y: 240, distance: 71.4
click at [401, 240] on div "Select Region scopes for Role Global" at bounding box center [381, 247] width 111 height 20
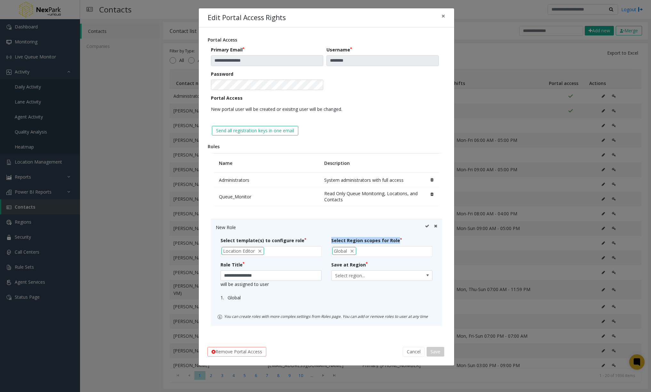
copy label "Select Region scopes for Role"
click at [297, 226] on div "New Role" at bounding box center [326, 227] width 221 height 7
drag, startPoint x: 220, startPoint y: 238, endPoint x: 308, endPoint y: 243, distance: 87.8
click at [308, 243] on div "Select template(s) to configure role Location Editor" at bounding box center [271, 247] width 111 height 20
copy label "Select template(s) to configure role"
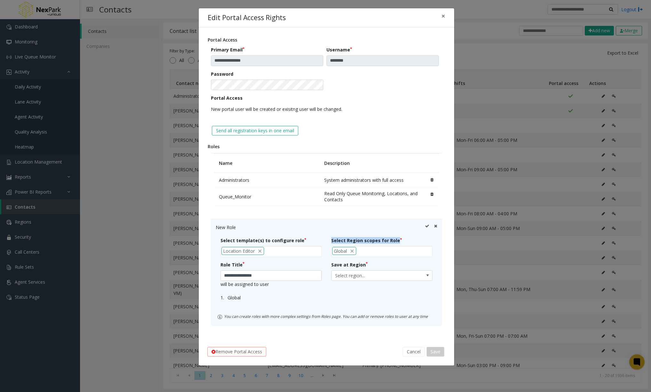
drag, startPoint x: 399, startPoint y: 240, endPoint x: 330, endPoint y: 239, distance: 69.1
click at [330, 239] on div "Select Region scopes for Role Global" at bounding box center [381, 247] width 111 height 20
copy label "Select Region scopes for Role"
drag, startPoint x: 246, startPoint y: 264, endPoint x: 218, endPoint y: 265, distance: 28.2
click at [218, 265] on div "**********" at bounding box center [271, 285] width 111 height 47
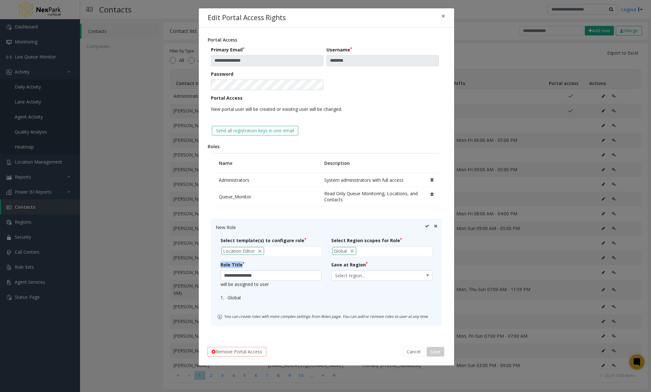
copy label "Role Title"
drag, startPoint x: 370, startPoint y: 265, endPoint x: 329, endPoint y: 265, distance: 41.3
click at [329, 265] on div "Save at Region Select region..." at bounding box center [381, 285] width 111 height 47
copy label "Save at Region"
click at [390, 276] on span "Select region..." at bounding box center [371, 276] width 80 height 10
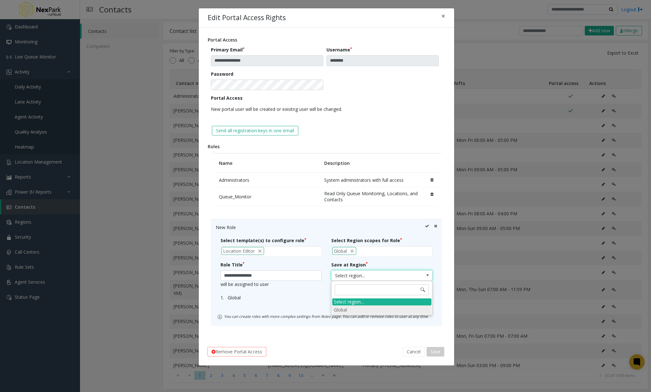
click at [356, 309] on li "Global" at bounding box center [381, 310] width 99 height 9
click at [442, 13] on span "×" at bounding box center [443, 16] width 4 height 9
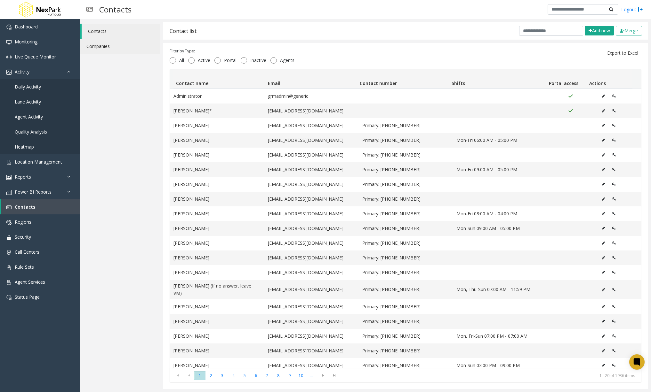
click at [123, 43] on link "Companies" at bounding box center [120, 46] width 80 height 15
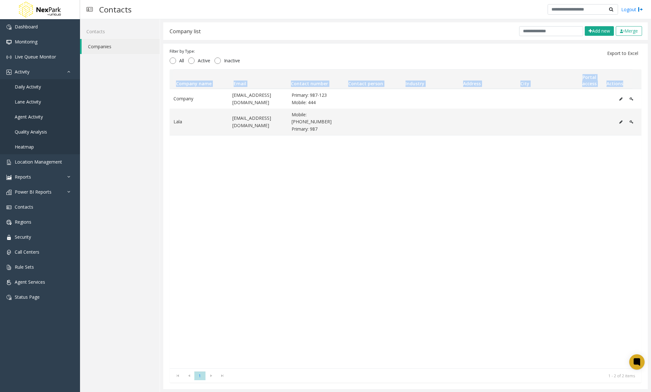
drag, startPoint x: 174, startPoint y: 83, endPoint x: 622, endPoint y: 84, distance: 447.8
click at [622, 84] on tr "Company name Email Contact number Contact person Industry Address City Portal a…" at bounding box center [402, 79] width 459 height 19
copy tr "Company name Email Contact number Contact person Industry Address City Portal a…"
click at [419, 209] on div "Company [EMAIL_ADDRESS][DOMAIN_NAME] Primary: 987-123 Mobile: 444 Lala [EMAIL_A…" at bounding box center [405, 229] width 471 height 280
drag, startPoint x: 211, startPoint y: 83, endPoint x: 177, endPoint y: 85, distance: 34.3
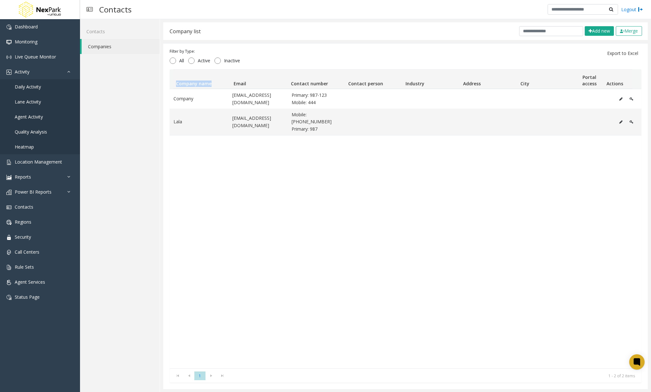
click at [177, 85] on th "Company name" at bounding box center [201, 79] width 57 height 19
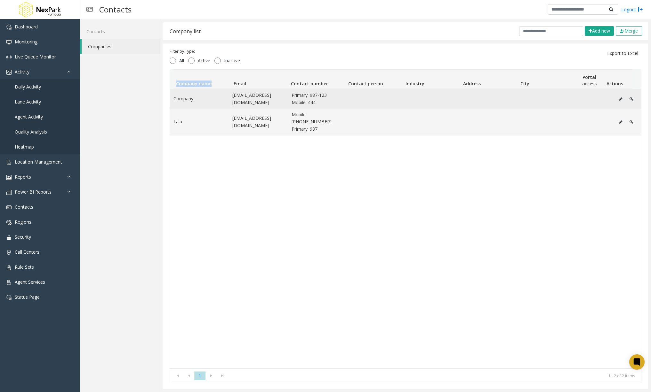
click at [619, 97] on icon "Data table" at bounding box center [620, 99] width 3 height 4
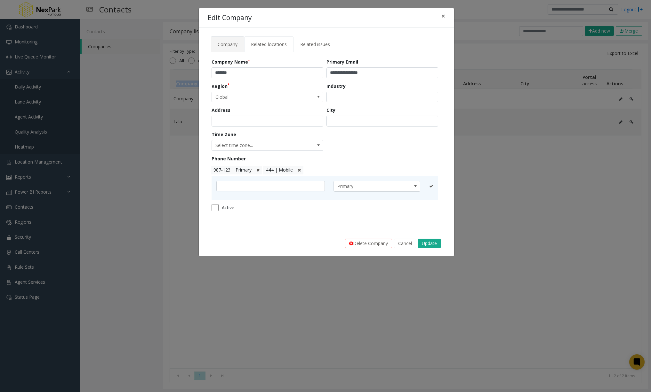
click at [260, 41] on span "Related locations" at bounding box center [269, 44] width 36 height 6
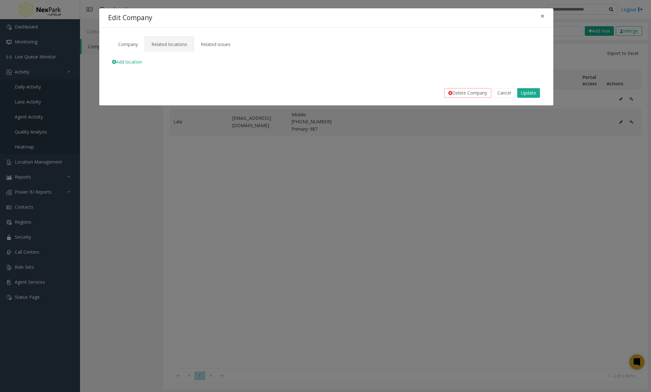
click at [142, 64] on span "Add location" at bounding box center [127, 62] width 30 height 6
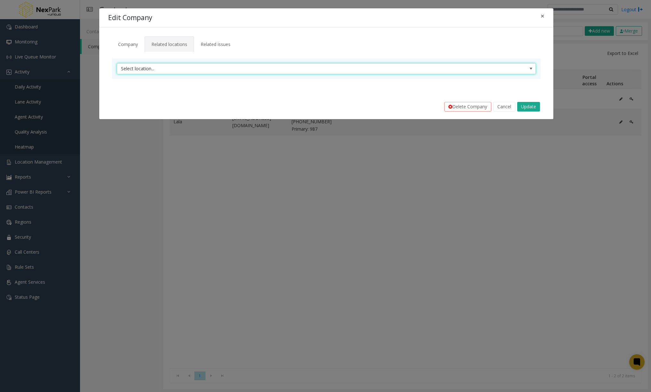
click at [146, 64] on span "Select location..." at bounding box center [284, 69] width 334 height 10
click at [218, 44] on span "Related issues" at bounding box center [216, 44] width 30 height 6
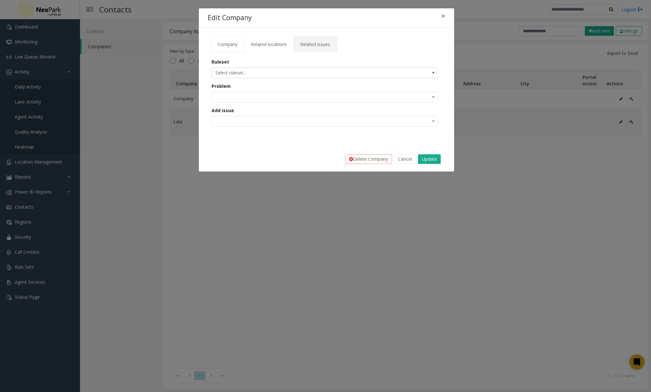
click at [230, 41] on link "Company" at bounding box center [227, 44] width 33 height 16
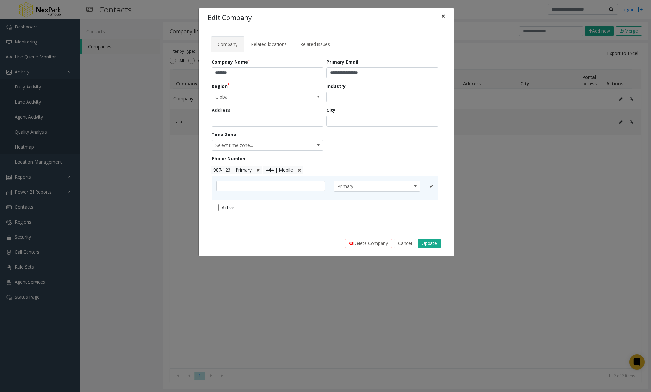
click at [443, 15] on span "×" at bounding box center [443, 16] width 4 height 9
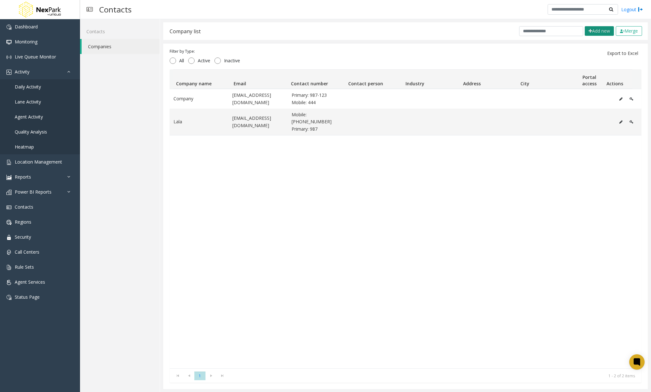
click at [595, 32] on button "Add new" at bounding box center [598, 31] width 29 height 10
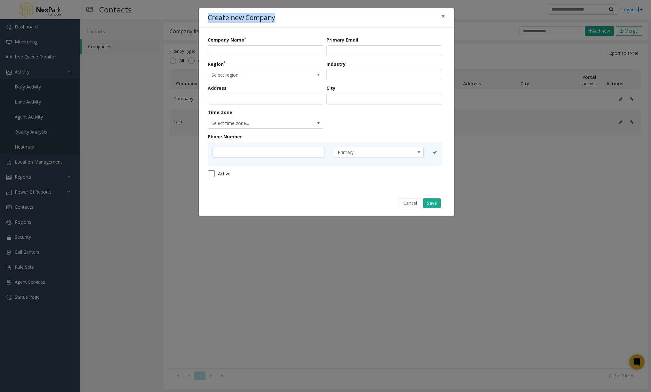
drag, startPoint x: 276, startPoint y: 17, endPoint x: 203, endPoint y: 19, distance: 72.6
click at [203, 19] on div "Create new Company ×" at bounding box center [326, 18] width 255 height 20
drag, startPoint x: 247, startPoint y: 39, endPoint x: 204, endPoint y: 42, distance: 43.0
click at [204, 42] on div "Company Name Primary Email Region Select region... Industry Address City Time Z…" at bounding box center [326, 109] width 255 height 163
click at [435, 151] on icon at bounding box center [434, 152] width 4 height 4
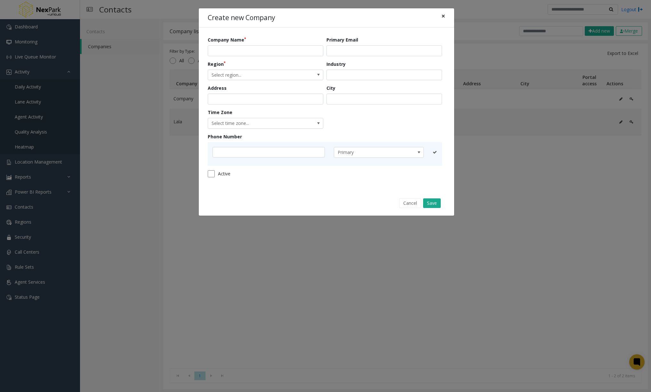
click at [443, 19] on span "×" at bounding box center [443, 16] width 4 height 9
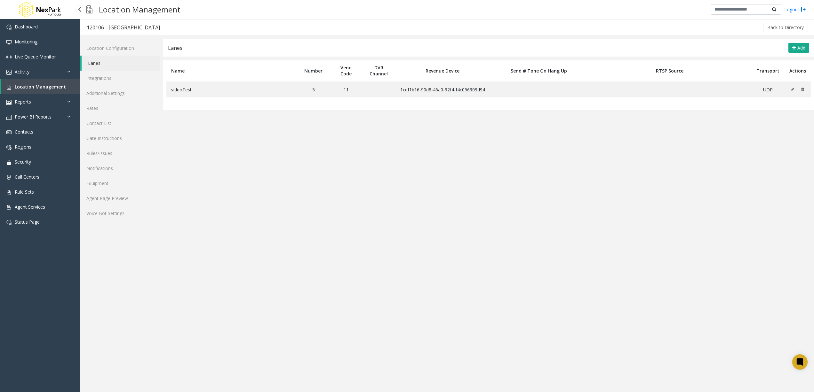
click at [48, 91] on link "Location Management" at bounding box center [40, 86] width 79 height 15
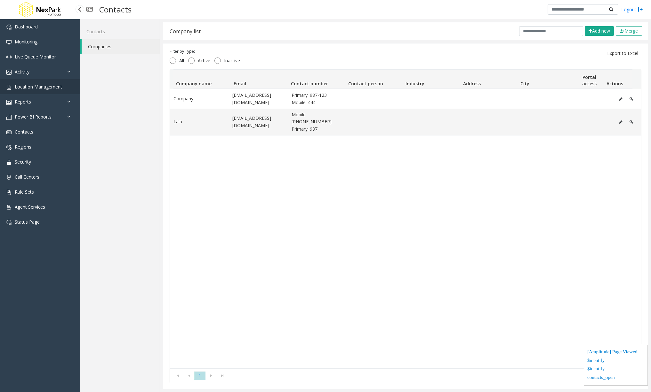
click at [44, 88] on span "Location Management" at bounding box center [38, 87] width 47 height 6
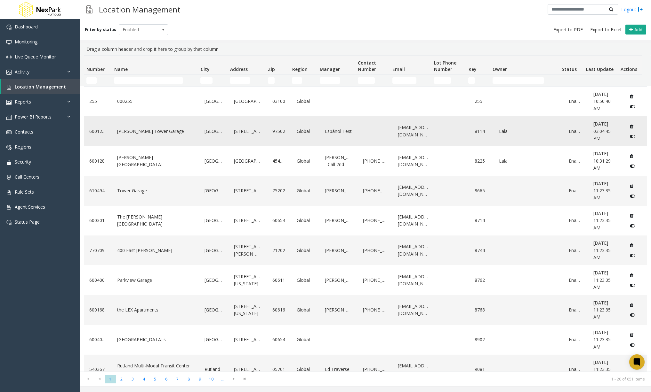
click at [137, 125] on div "[PERSON_NAME] Tower Garage" at bounding box center [154, 131] width 79 height 25
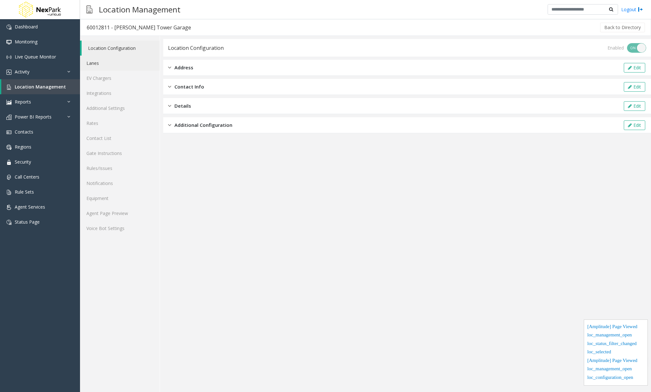
click at [110, 64] on link "Lanes" at bounding box center [120, 63] width 80 height 15
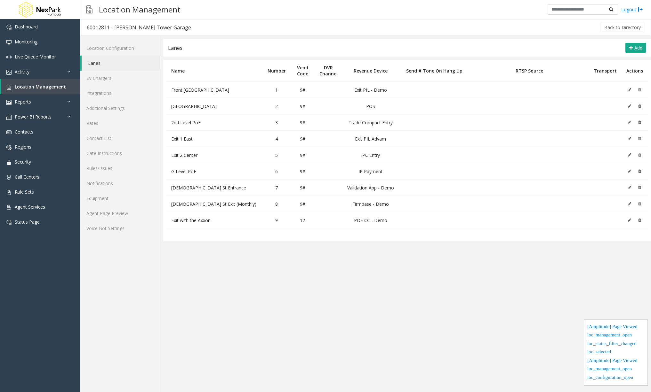
click at [629, 91] on icon at bounding box center [629, 90] width 3 height 4
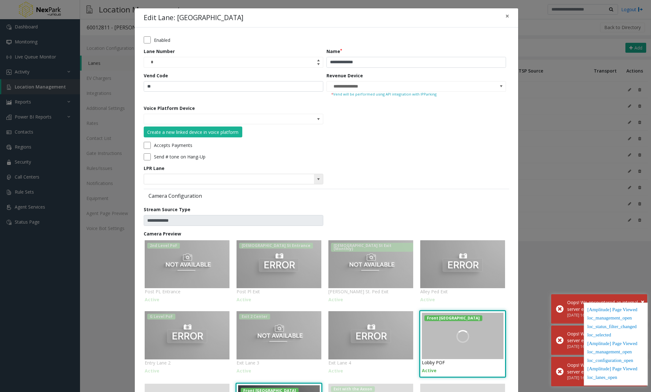
click at [315, 182] on span at bounding box center [318, 179] width 9 height 10
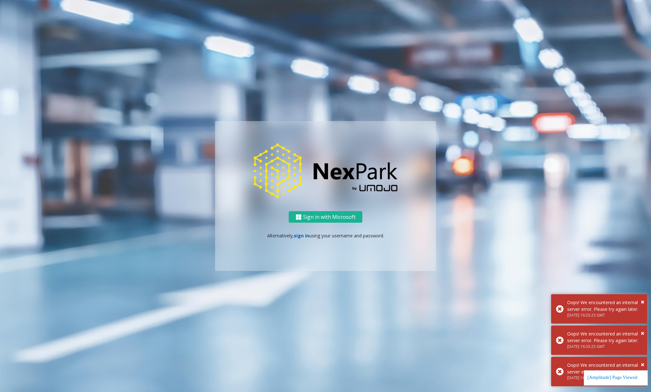
click at [304, 238] on link "sign in" at bounding box center [301, 236] width 15 height 6
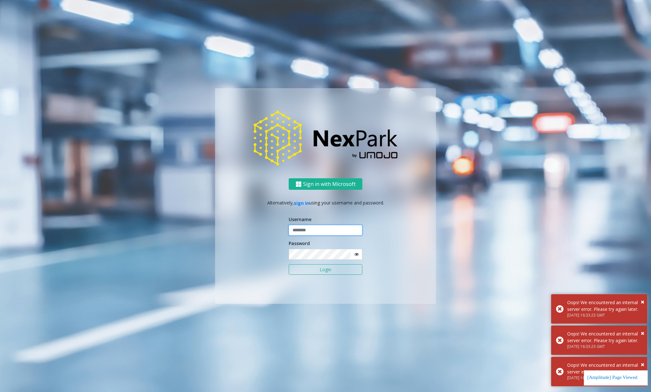
click at [311, 232] on input "text" at bounding box center [326, 230] width 74 height 11
type input "********"
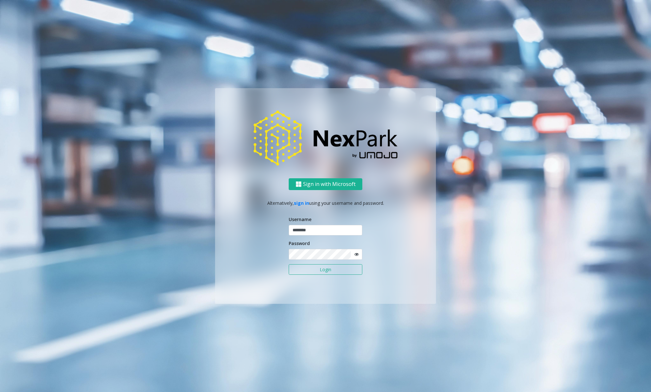
click at [300, 270] on button "Login" at bounding box center [326, 270] width 74 height 11
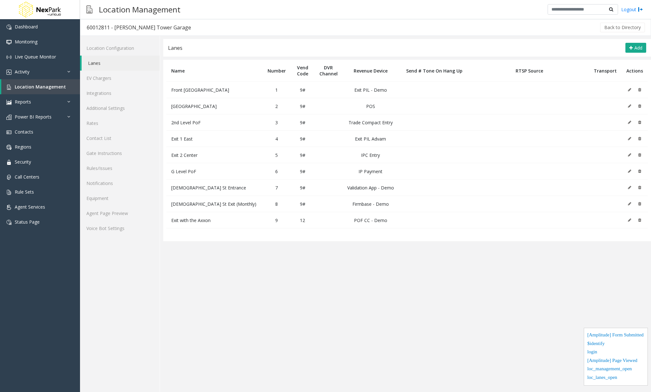
click at [631, 90] on button at bounding box center [630, 90] width 7 height 10
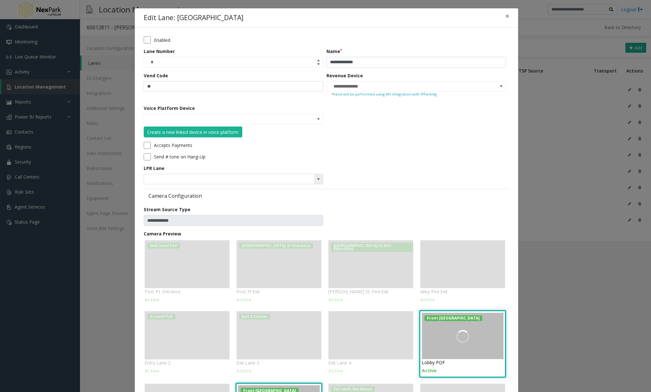
click at [316, 178] on span at bounding box center [318, 179] width 5 height 5
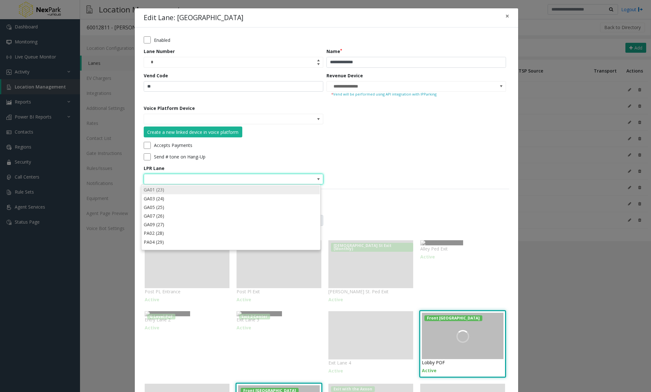
click at [271, 187] on li "GA01 (23)" at bounding box center [231, 190] width 178 height 9
type input "****"
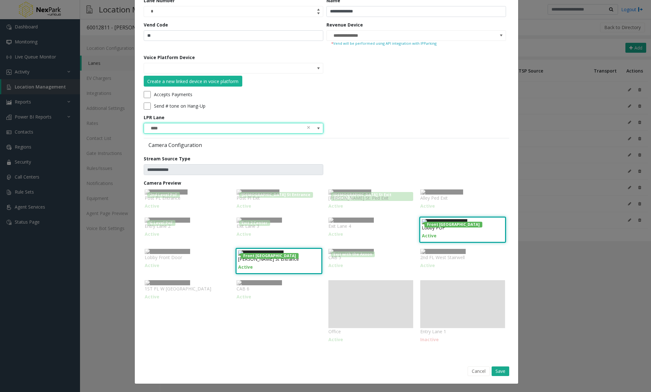
scroll to position [64, 0]
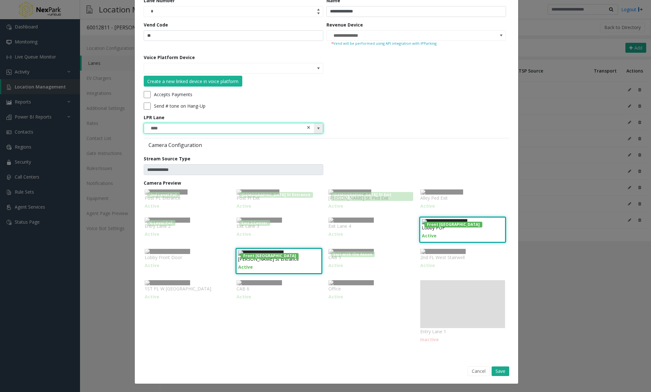
click at [307, 124] on span at bounding box center [308, 127] width 4 height 7
click at [316, 126] on span at bounding box center [318, 128] width 5 height 5
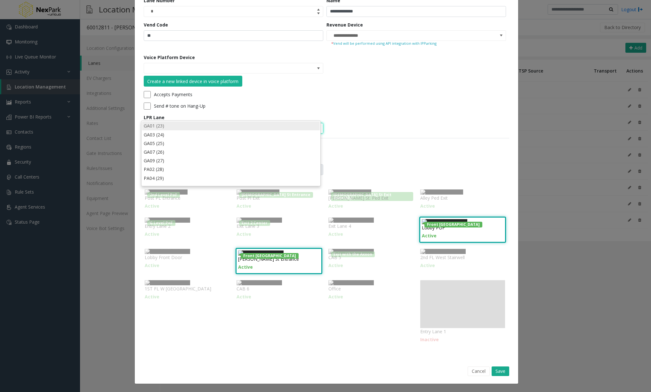
click at [286, 128] on li "GA01 (23)" at bounding box center [231, 126] width 178 height 9
type input "****"
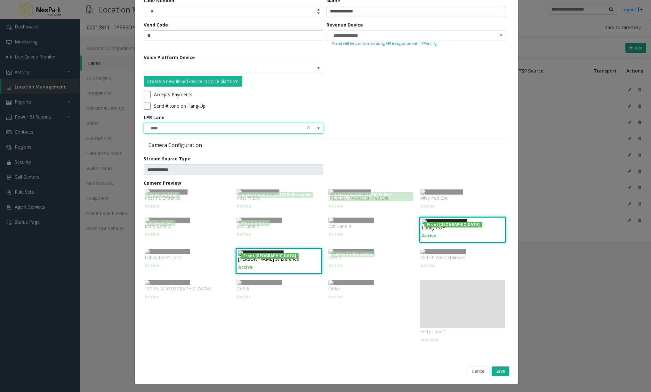
scroll to position [179, 0]
click at [500, 375] on button "Save" at bounding box center [500, 372] width 18 height 10
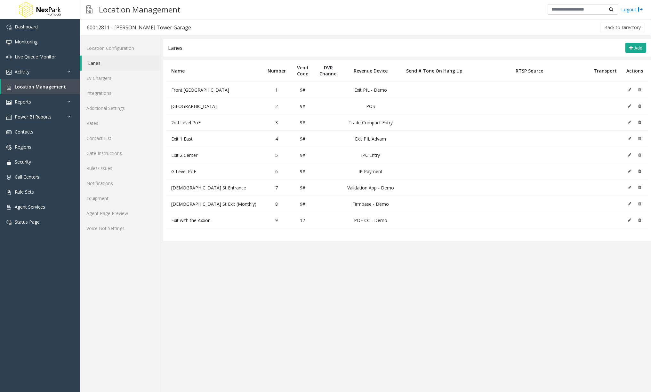
click at [628, 88] on icon at bounding box center [629, 90] width 3 height 4
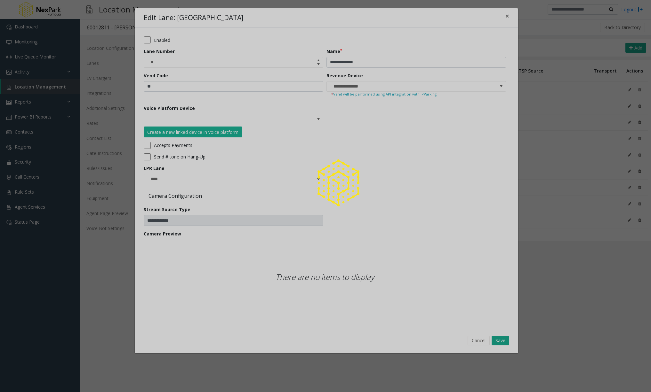
scroll to position [0, 0]
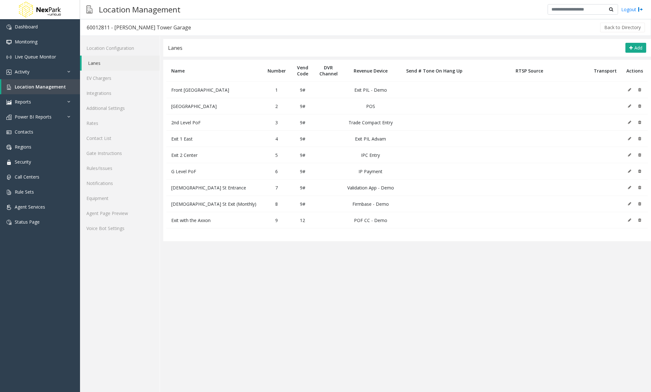
click at [628, 105] on icon at bounding box center [629, 106] width 3 height 4
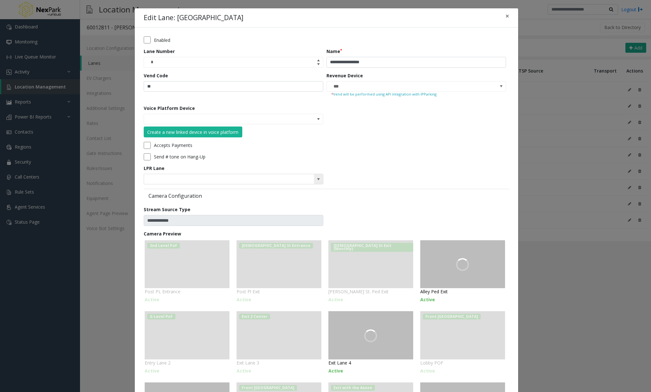
click at [316, 178] on span at bounding box center [318, 179] width 5 height 5
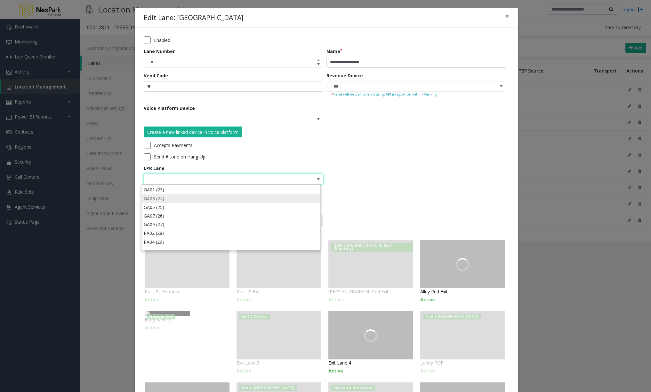
click at [282, 200] on li "GA03 (24)" at bounding box center [231, 198] width 178 height 9
type input "****"
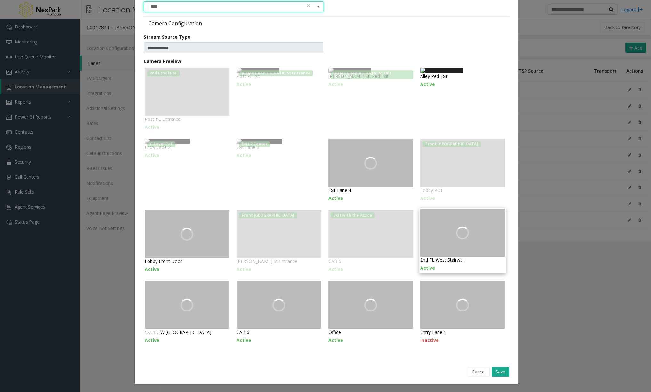
scroll to position [177, 0]
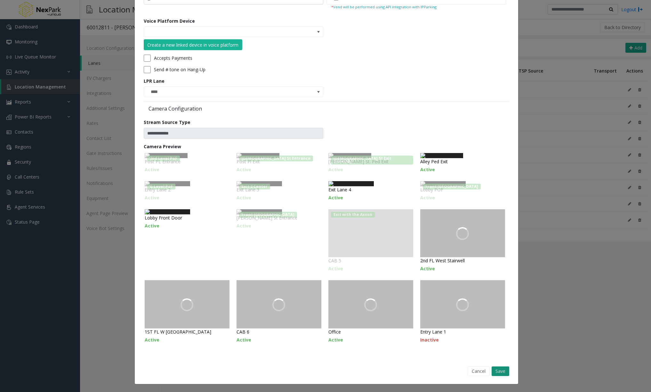
click at [500, 374] on button "Save" at bounding box center [500, 372] width 18 height 10
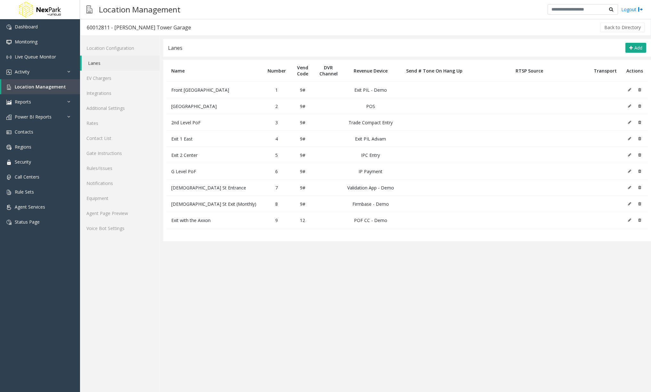
click at [632, 90] on button at bounding box center [630, 90] width 7 height 10
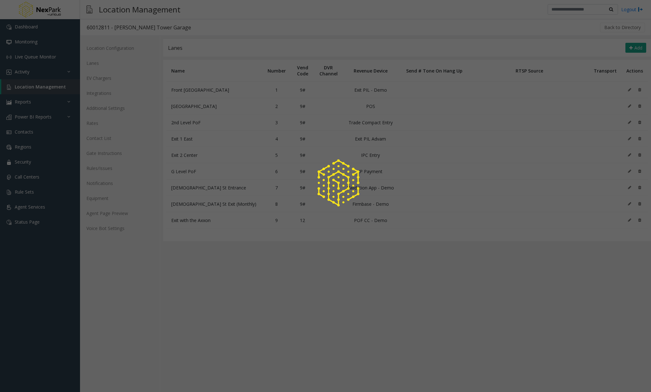
scroll to position [0, 0]
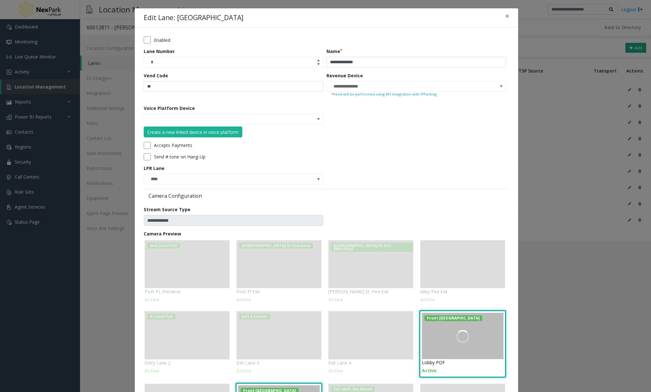
click at [317, 179] on span at bounding box center [318, 179] width 5 height 5
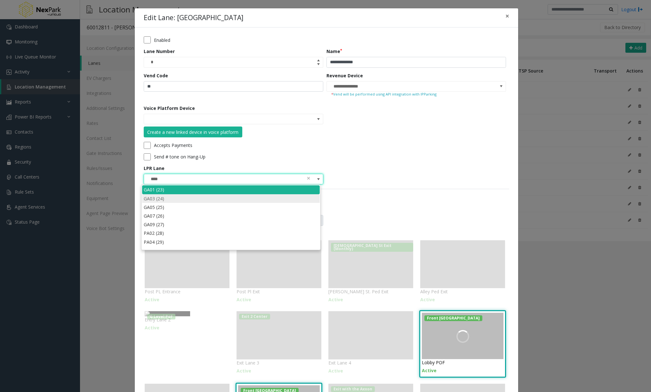
click at [277, 201] on li "GA03 (24)" at bounding box center [231, 198] width 178 height 9
type input "****"
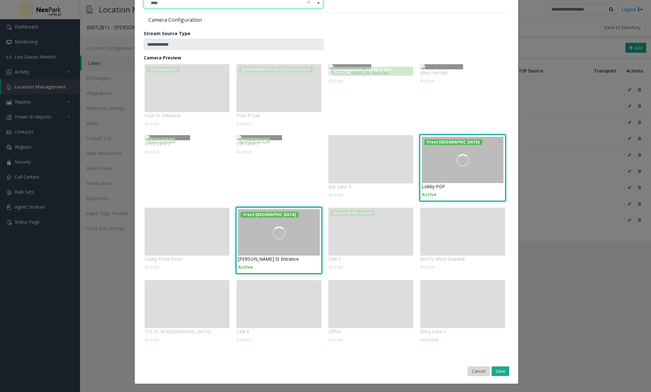
scroll to position [178, 0]
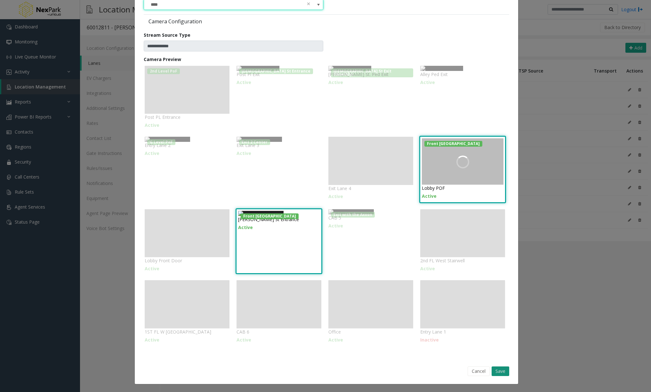
click at [500, 373] on button "Save" at bounding box center [500, 372] width 18 height 10
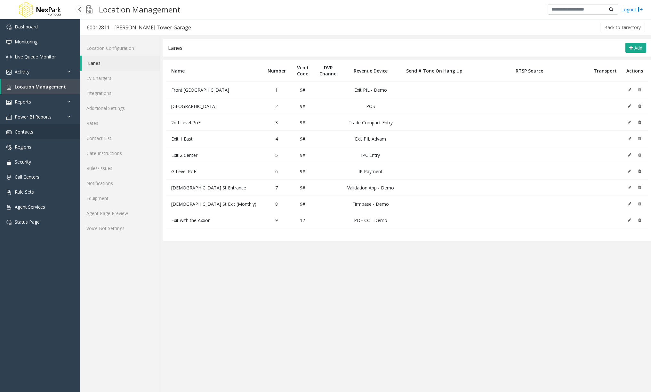
click at [44, 133] on link "Contacts" at bounding box center [40, 131] width 80 height 15
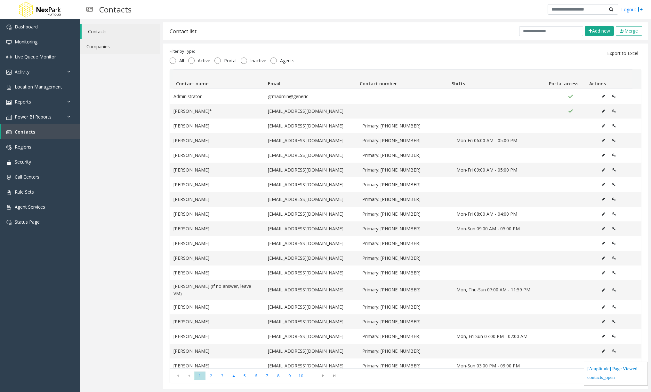
click at [107, 51] on link "Companies" at bounding box center [120, 46] width 80 height 15
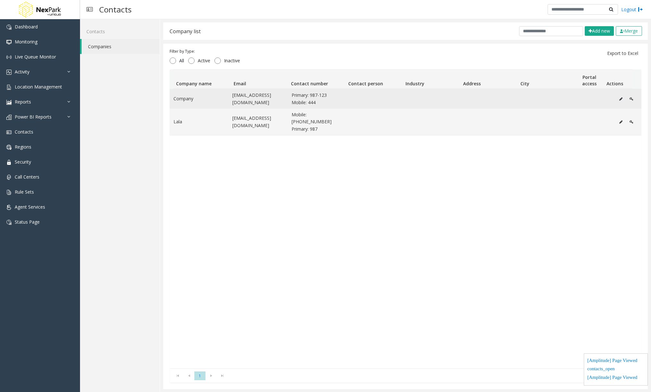
click at [619, 97] on icon "Data table" at bounding box center [620, 99] width 3 height 4
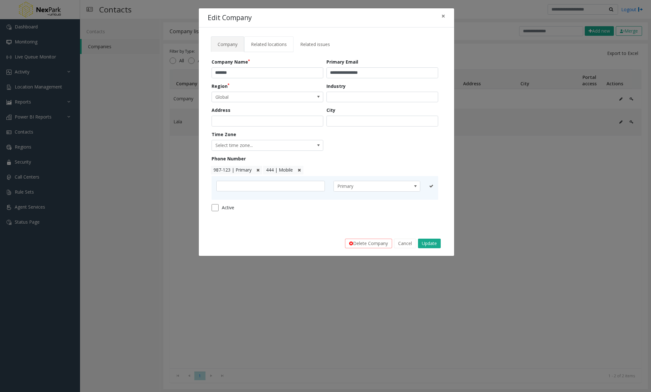
click at [259, 45] on span "Related locations" at bounding box center [269, 44] width 36 height 6
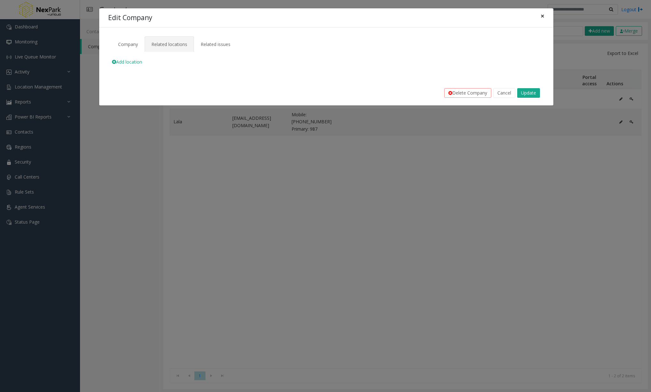
click at [542, 16] on span "×" at bounding box center [542, 16] width 4 height 9
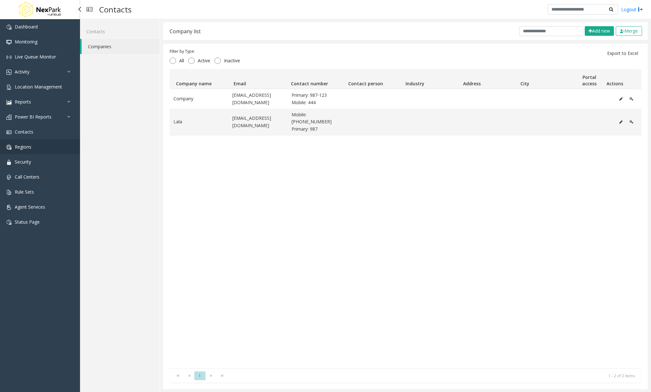
click at [44, 146] on link "Regions" at bounding box center [40, 146] width 80 height 15
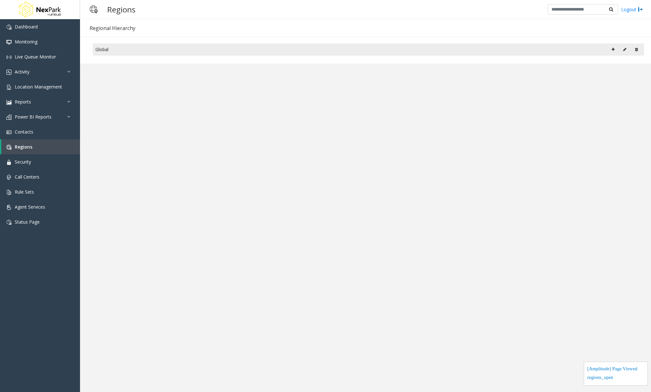
click at [614, 50] on button at bounding box center [613, 50] width 10 height 10
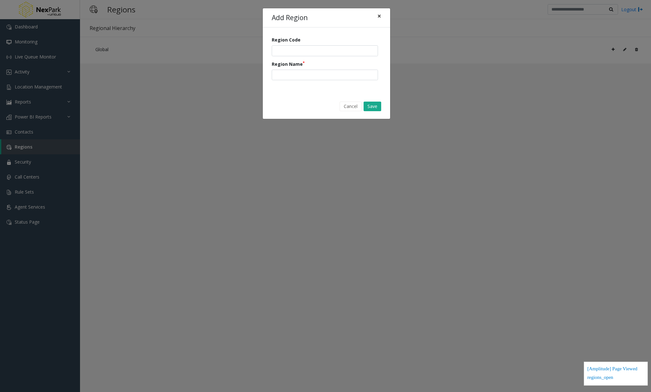
click at [381, 16] on span "×" at bounding box center [379, 16] width 4 height 9
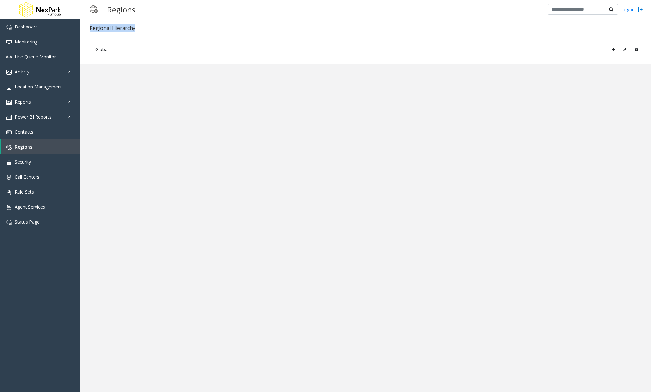
drag, startPoint x: 132, startPoint y: 28, endPoint x: 91, endPoint y: 28, distance: 41.9
click at [91, 28] on div "Regional Hierarchy" at bounding box center [365, 28] width 571 height 18
copy div "Regional Hierarchy"
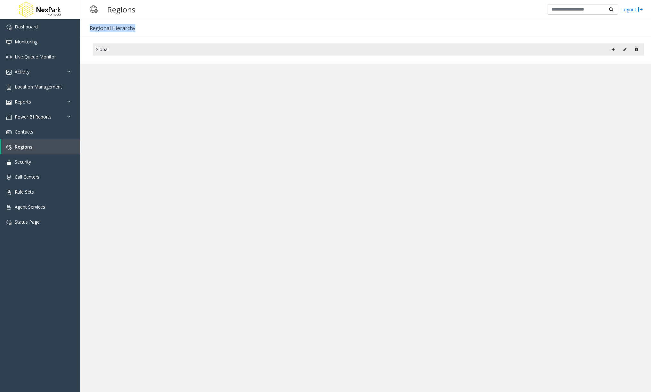
click at [626, 51] on button at bounding box center [624, 50] width 10 height 10
click at [612, 46] on button at bounding box center [613, 50] width 10 height 10
click at [612, 48] on icon at bounding box center [612, 50] width 3 height 4
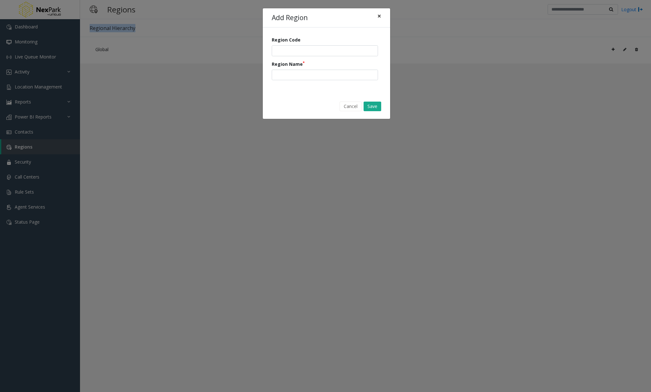
click at [380, 18] on span "×" at bounding box center [379, 16] width 4 height 9
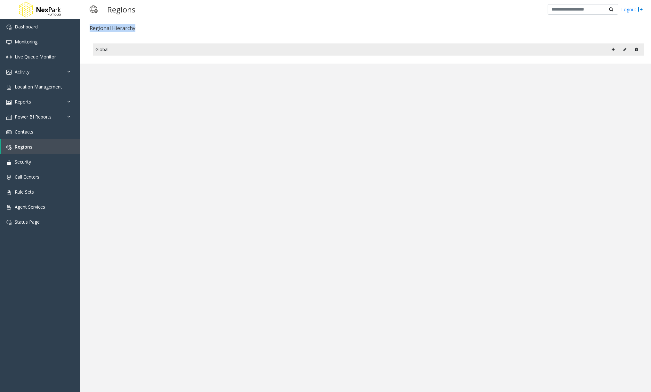
click at [625, 47] on button at bounding box center [624, 50] width 10 height 10
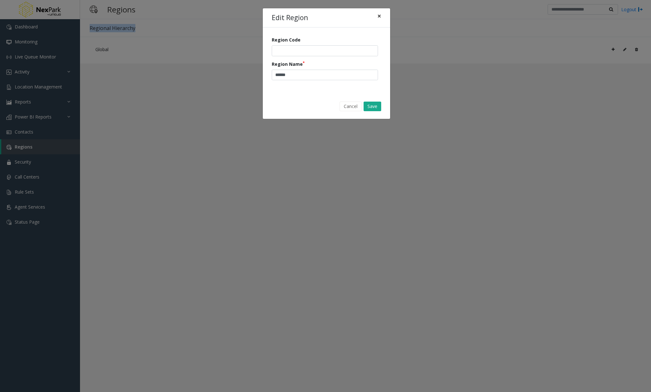
click at [377, 17] on span "×" at bounding box center [379, 16] width 4 height 9
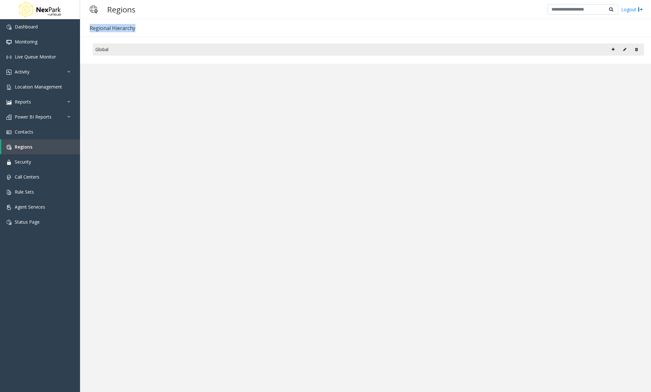
click at [611, 51] on icon at bounding box center [612, 50] width 3 height 4
click at [611, 46] on button at bounding box center [613, 50] width 10 height 10
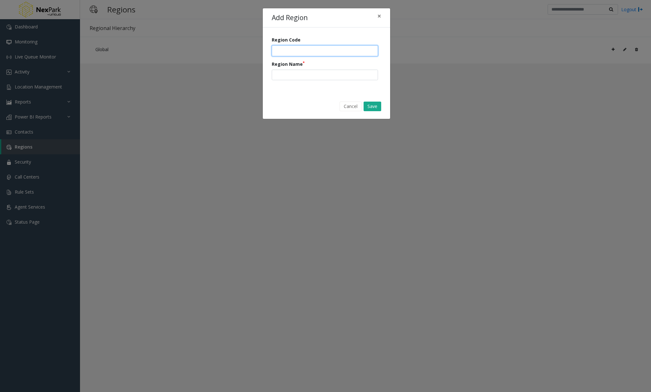
click at [305, 47] on input "number" at bounding box center [325, 50] width 106 height 11
type input "***"
click at [284, 75] on input "text" at bounding box center [325, 75] width 106 height 11
type input "**********"
click at [373, 106] on button "Save" at bounding box center [372, 107] width 18 height 10
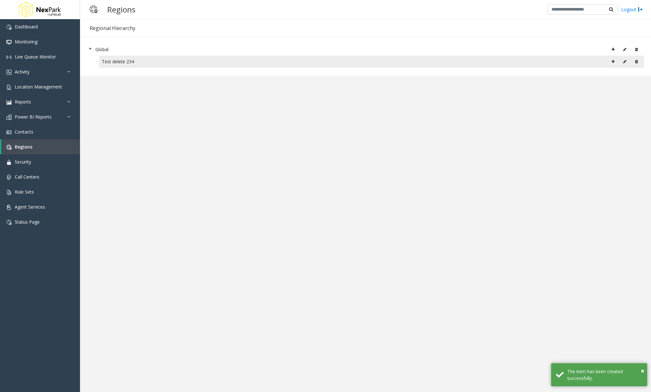
click at [636, 62] on icon at bounding box center [636, 62] width 3 height 4
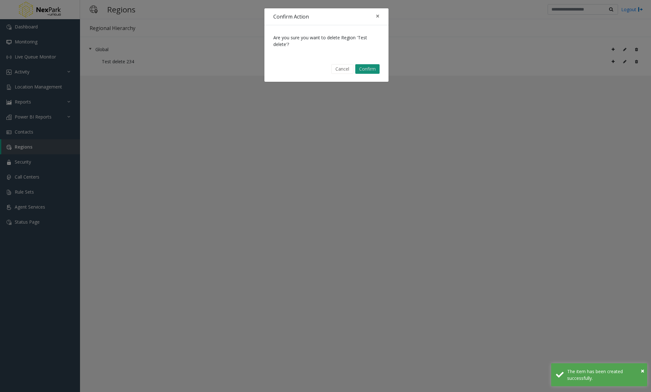
click at [371, 71] on button "Confirm" at bounding box center [367, 69] width 24 height 10
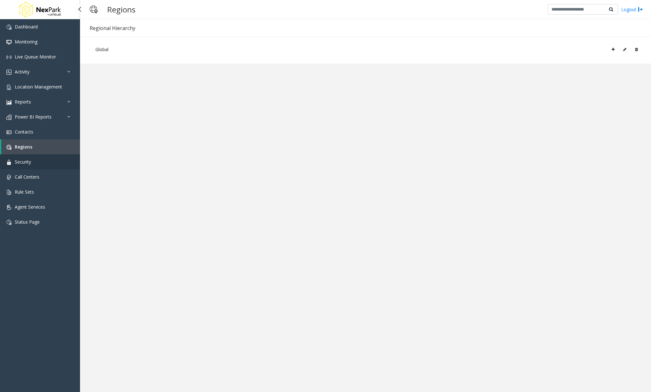
click at [35, 164] on link "Security" at bounding box center [40, 161] width 80 height 15
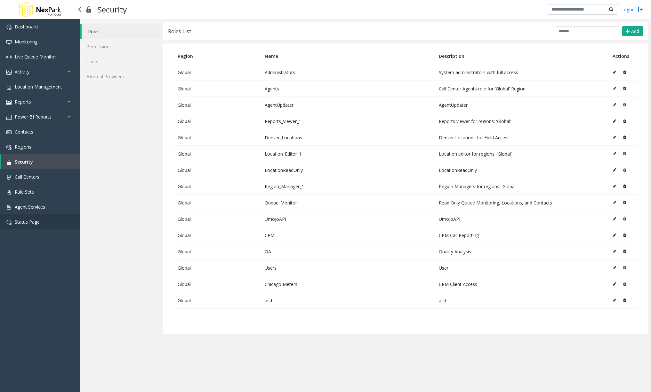
click at [36, 218] on link "Status Page" at bounding box center [40, 222] width 80 height 15
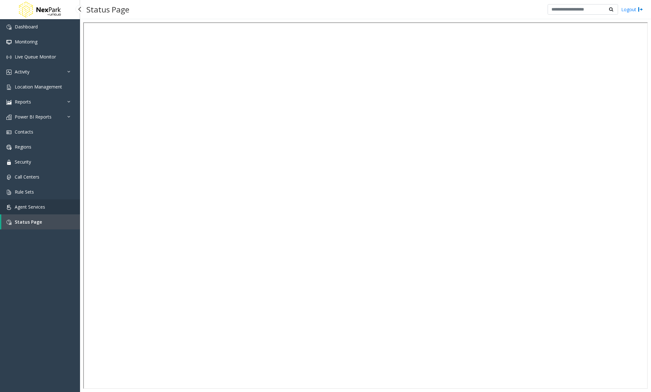
click at [34, 204] on span "Agent Services" at bounding box center [30, 207] width 30 height 6
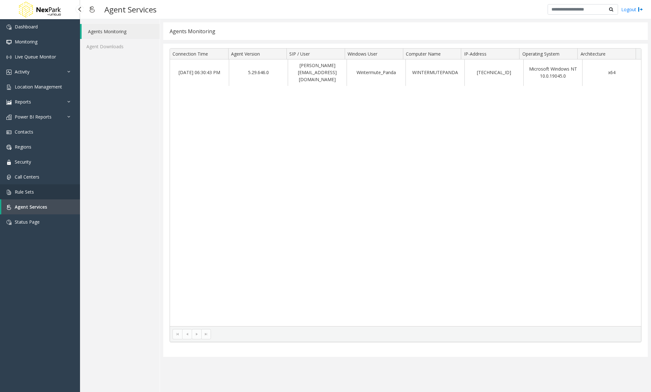
click at [31, 194] on span "Rule Sets" at bounding box center [24, 192] width 19 height 6
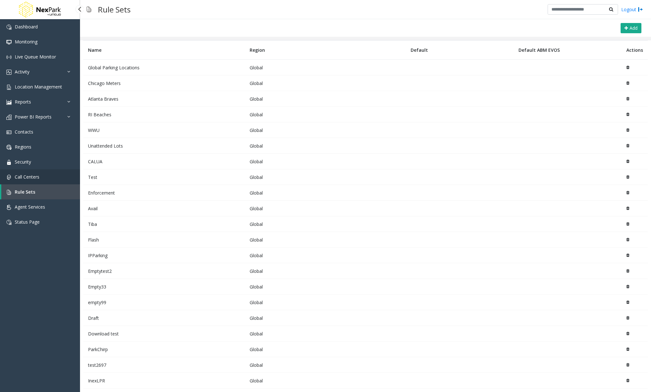
click at [46, 176] on link "Call Centers" at bounding box center [40, 177] width 80 height 15
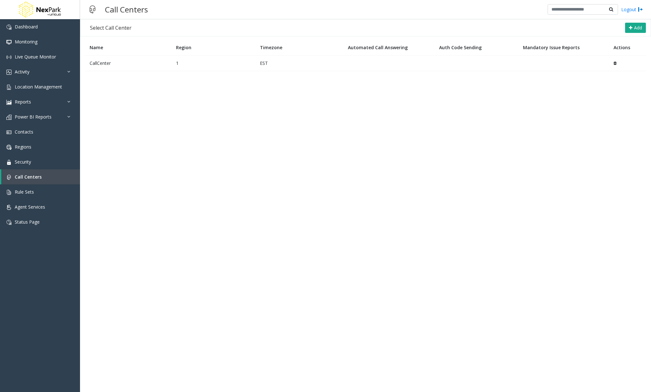
click at [282, 66] on td "EST" at bounding box center [299, 63] width 88 height 16
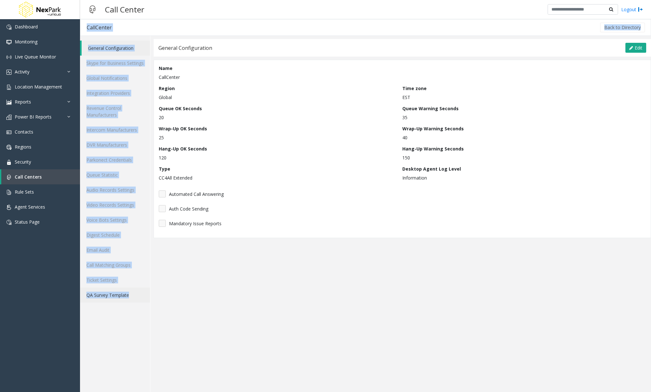
drag, startPoint x: 86, startPoint y: 34, endPoint x: 136, endPoint y: 291, distance: 261.3
click at [136, 291] on app-call-center-management "CallCenter Back to Directory General Configuration Skype for Business Settings …" at bounding box center [365, 205] width 571 height 373
copy app-call-center-management "CallCenter Back to Directory General Configuration Skype for Business Settings …"
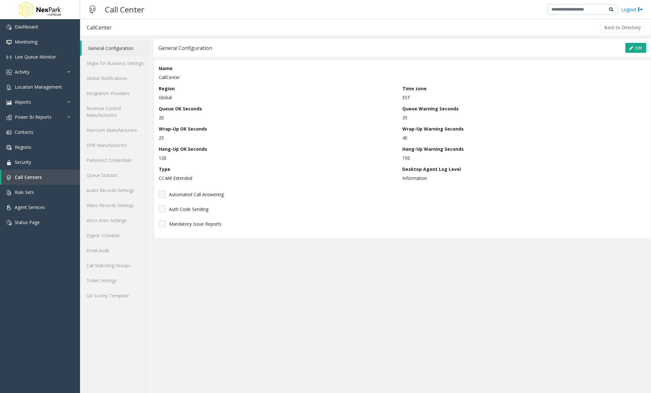
drag, startPoint x: 303, startPoint y: 275, endPoint x: 71, endPoint y: 209, distance: 241.2
click at [303, 275] on app-call-center-configuration "General Configuration Edit Cancel Save Name CallCenter Region Global Time zone …" at bounding box center [402, 216] width 497 height 354
click at [58, 192] on link "Rule Sets" at bounding box center [40, 192] width 80 height 15
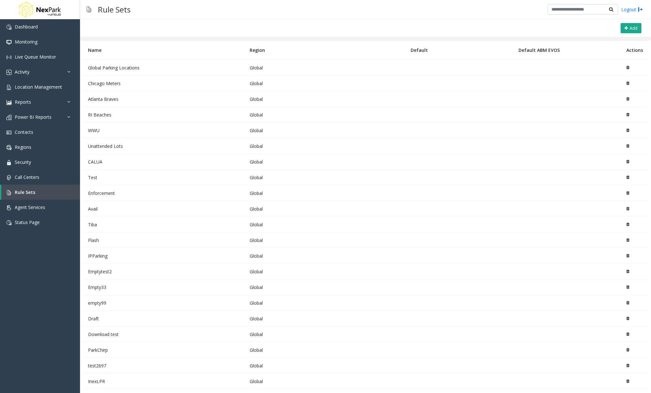
click at [143, 65] on td "Global Parking Locations" at bounding box center [164, 68] width 162 height 16
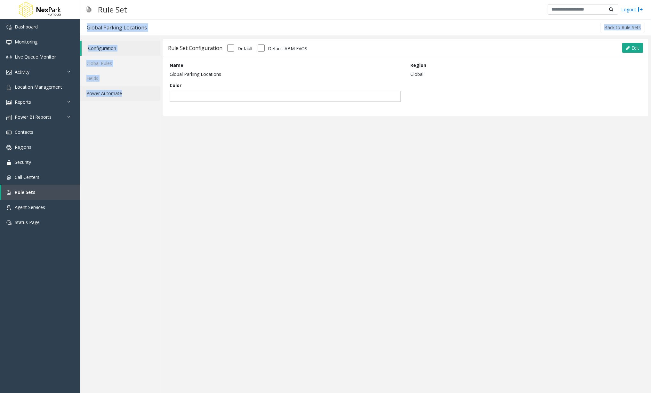
drag, startPoint x: 85, startPoint y: 36, endPoint x: 130, endPoint y: 91, distance: 71.4
click at [130, 91] on app-rule-set-management "Global Parking Locations Back to Rule Sets Configuration Global Rules Fields Po…" at bounding box center [365, 206] width 571 height 374
copy app-rule-set-management "Global Parking Locations Back to Rule Sets Configuration Global Rules Fields Po…"
click at [182, 245] on app-rule-set-configuration "Rule Set Configuration Default Default ABM EVOS Edit Cancel Save Name Global Pa…" at bounding box center [405, 214] width 484 height 351
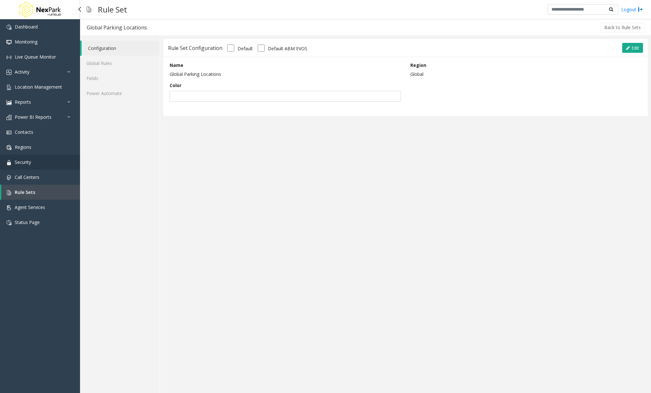
click at [35, 162] on link "Security" at bounding box center [40, 161] width 80 height 15
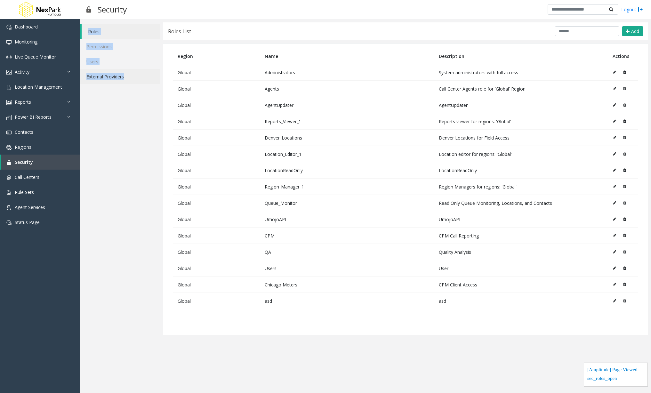
drag, startPoint x: 87, startPoint y: 20, endPoint x: 127, endPoint y: 77, distance: 69.3
click at [127, 77] on div "Roles Permissions Users External Providers" at bounding box center [120, 206] width 80 height 374
copy ul "Roles Permissions Users External Providers"
click at [39, 203] on link "Agent Services" at bounding box center [40, 207] width 80 height 15
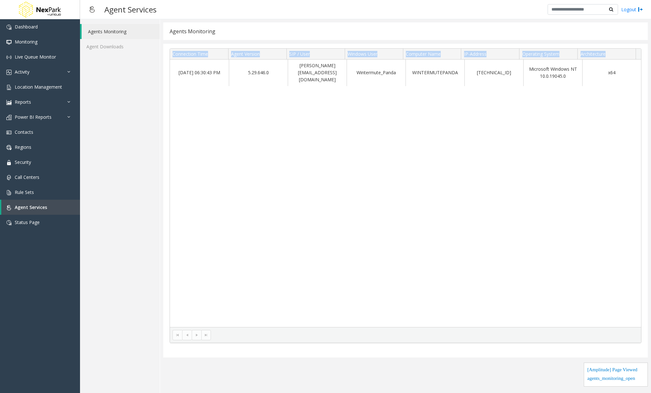
drag, startPoint x: 621, startPoint y: 55, endPoint x: 173, endPoint y: 57, distance: 447.1
click at [173, 57] on tr "Connection Time Agent Version SIP / User Windows User Computer Name IP-Address …" at bounding box center [402, 54] width 465 height 11
copy tr "Connection Time Agent Version SIP / User Windows User Computer Name IP-Address …"
click at [468, 203] on div "Sep 16 06:30:43 PM 5.29.646.0 mikhailk@umojo.com Wintermute_Panda WINTERMUTEPAN…" at bounding box center [405, 192] width 471 height 267
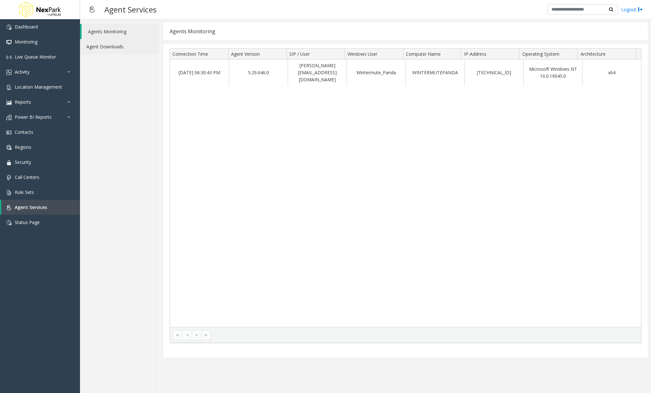
click at [97, 46] on link "Agent Downloads" at bounding box center [120, 46] width 80 height 15
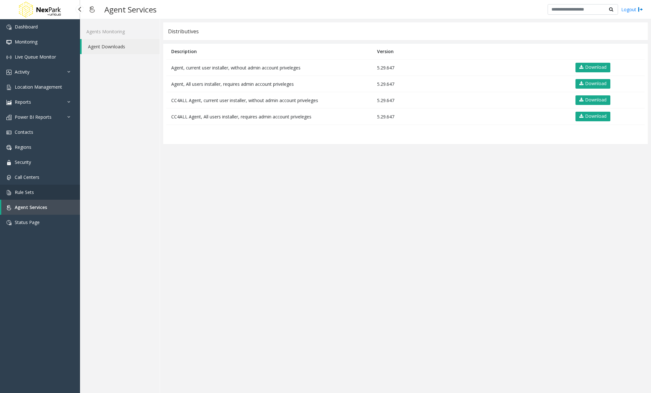
click at [40, 190] on link "Rule Sets" at bounding box center [40, 192] width 80 height 15
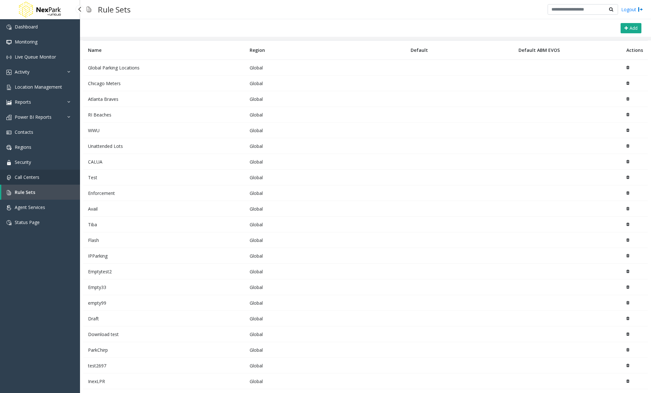
click at [37, 177] on span "Call Centers" at bounding box center [27, 177] width 25 height 6
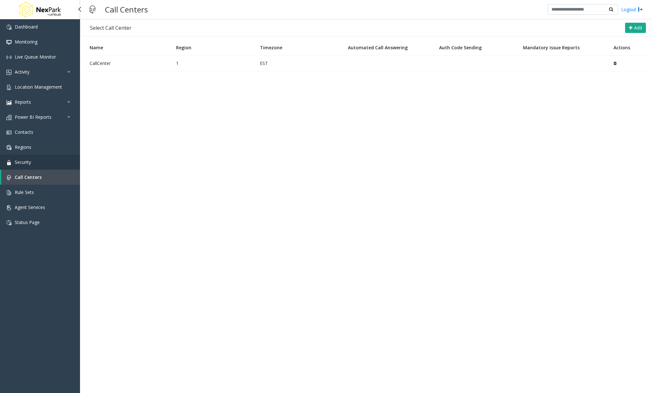
click at [38, 162] on link "Security" at bounding box center [40, 161] width 80 height 15
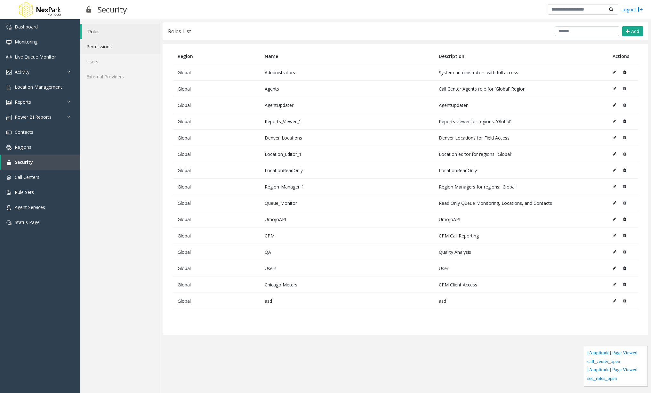
click at [132, 42] on link "Permissions" at bounding box center [120, 46] width 80 height 15
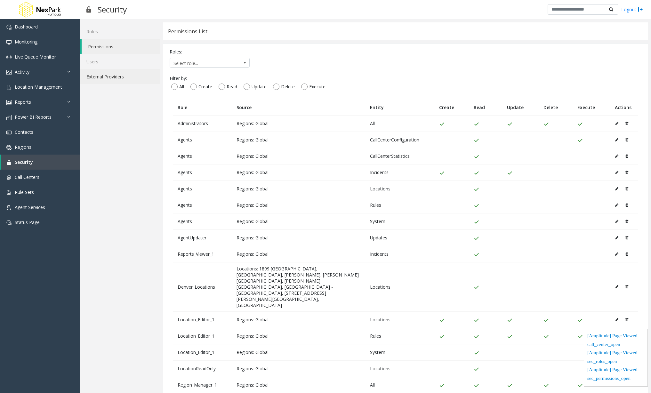
click at [94, 77] on link "External Providers" at bounding box center [120, 76] width 80 height 15
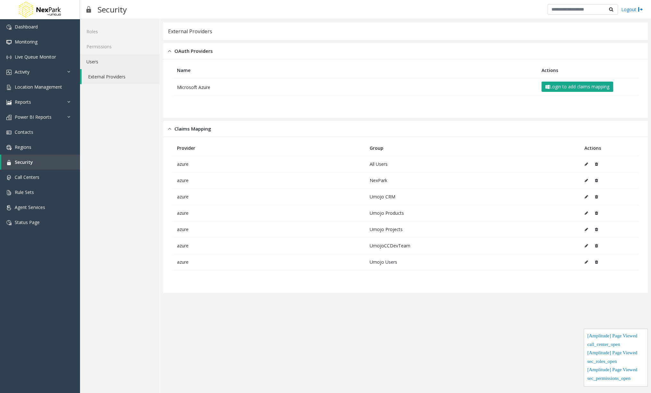
click at [102, 65] on link "Users" at bounding box center [120, 61] width 80 height 15
